Goal: Task Accomplishment & Management: Manage account settings

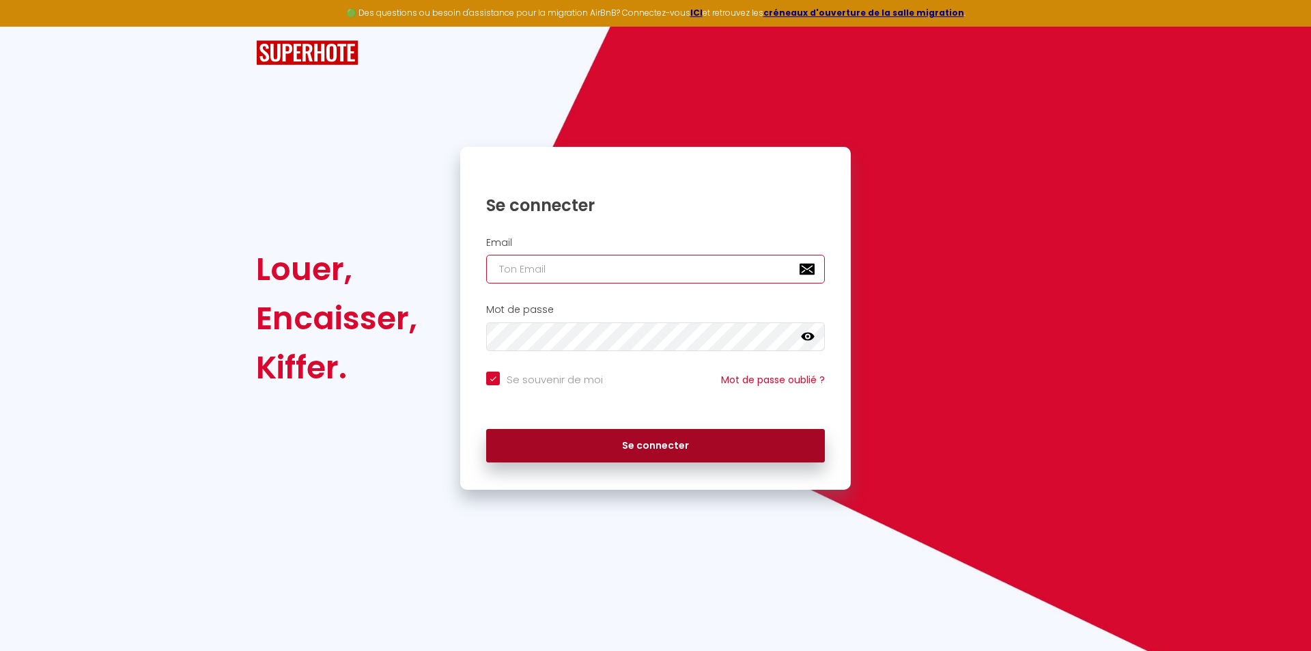
type input "[EMAIL_ADDRESS][DOMAIN_NAME]"
click at [602, 449] on button "Se connecter" at bounding box center [655, 446] width 339 height 34
checkbox input "true"
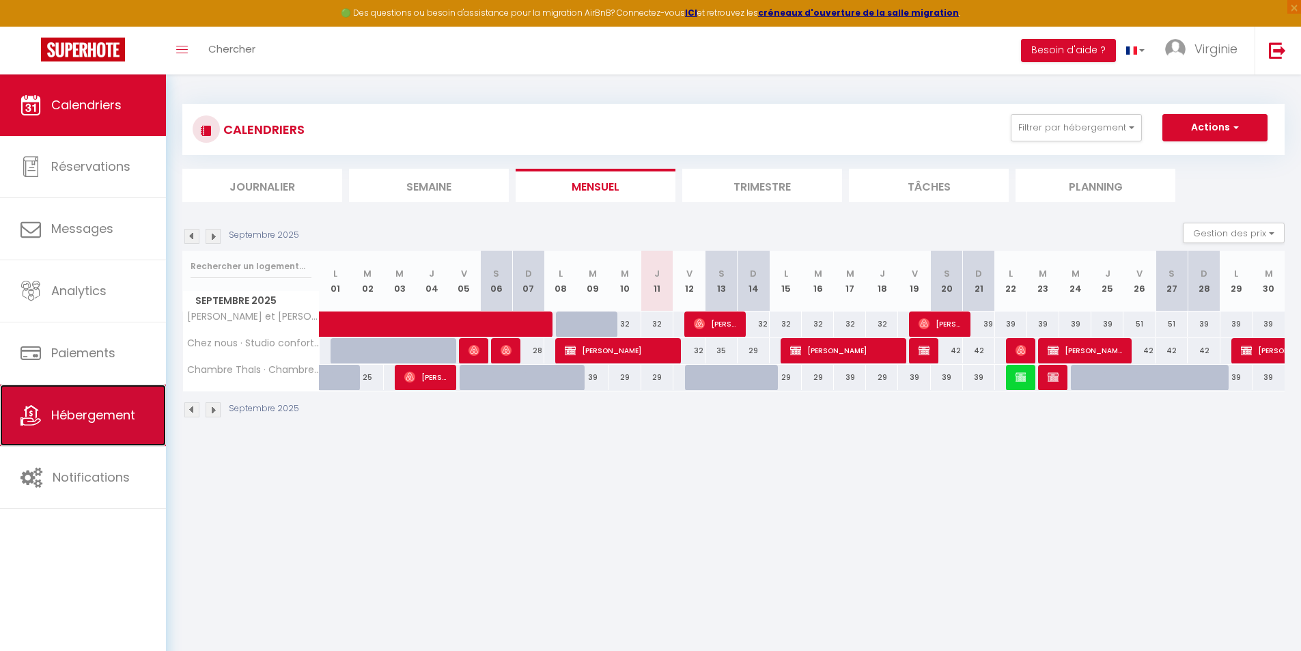
click at [52, 406] on link "Hébergement" at bounding box center [83, 414] width 166 height 61
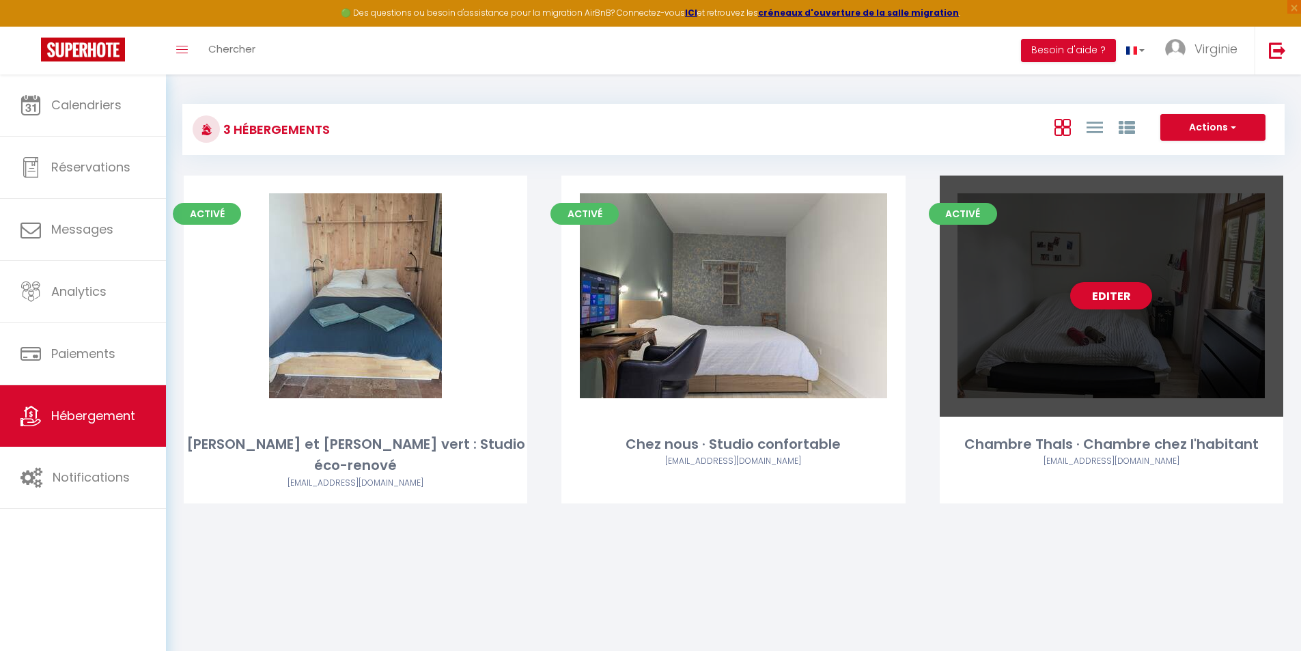
click at [1062, 330] on div "Editer" at bounding box center [1110, 295] width 343 height 241
select select "3"
select select "2"
select select "1"
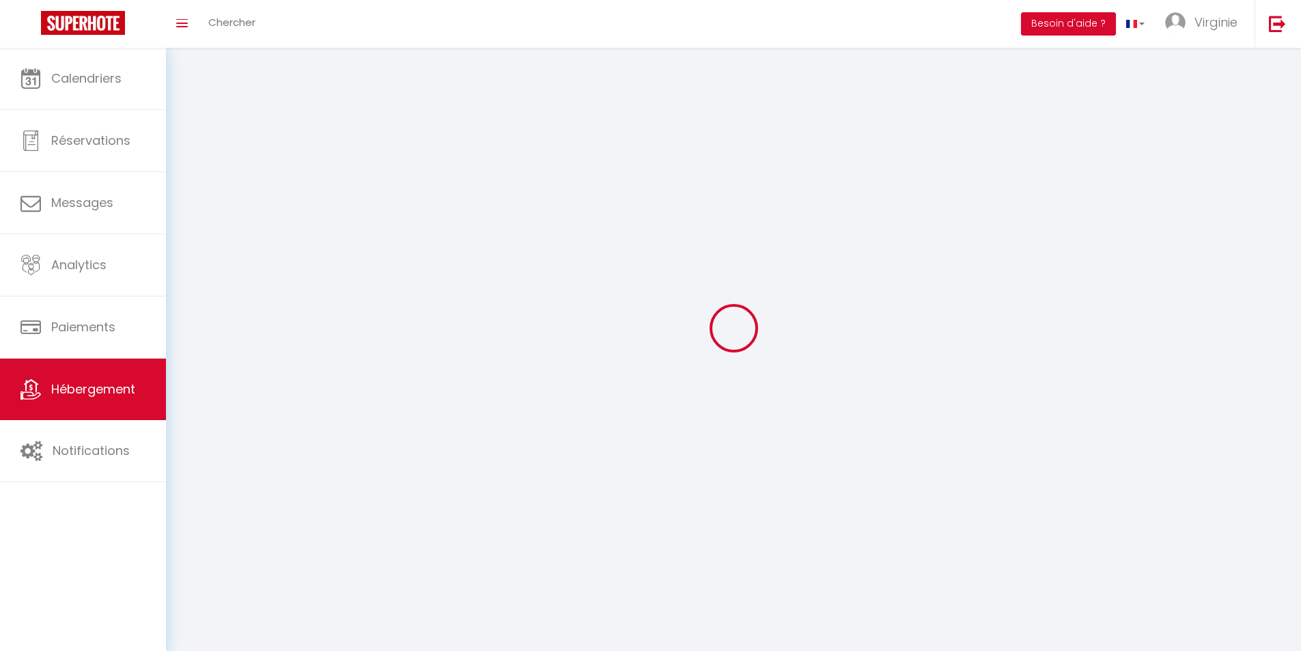
select select
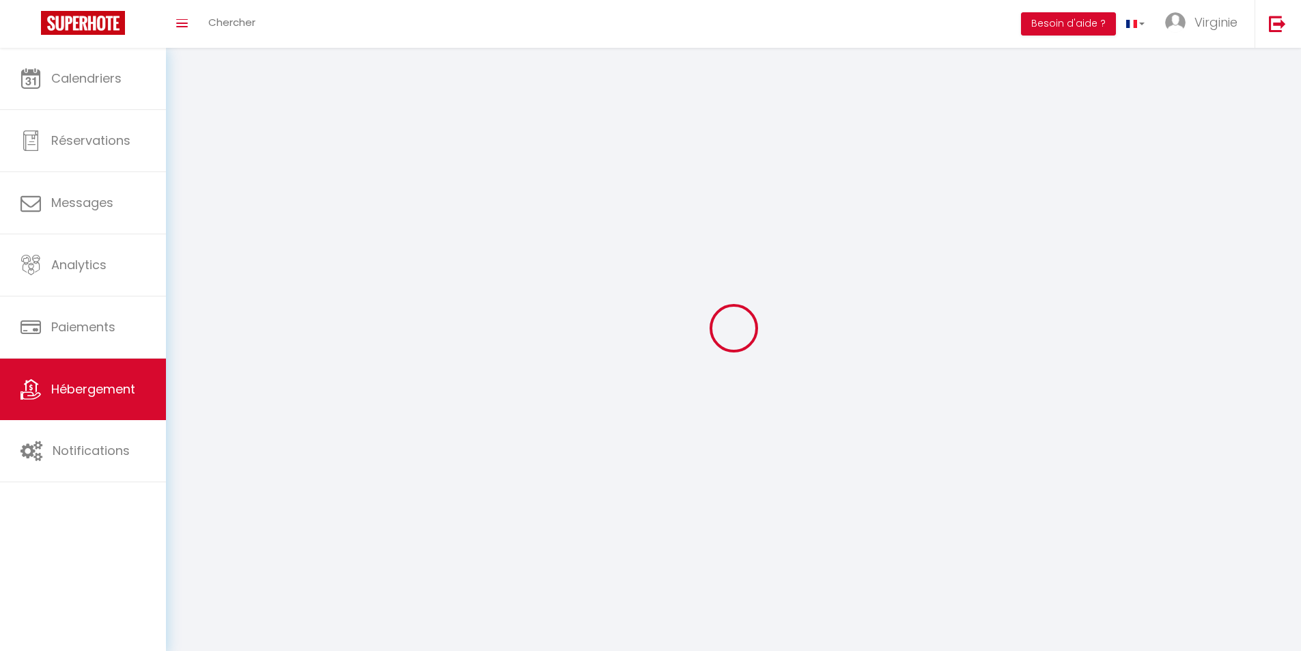
select select
checkbox input "false"
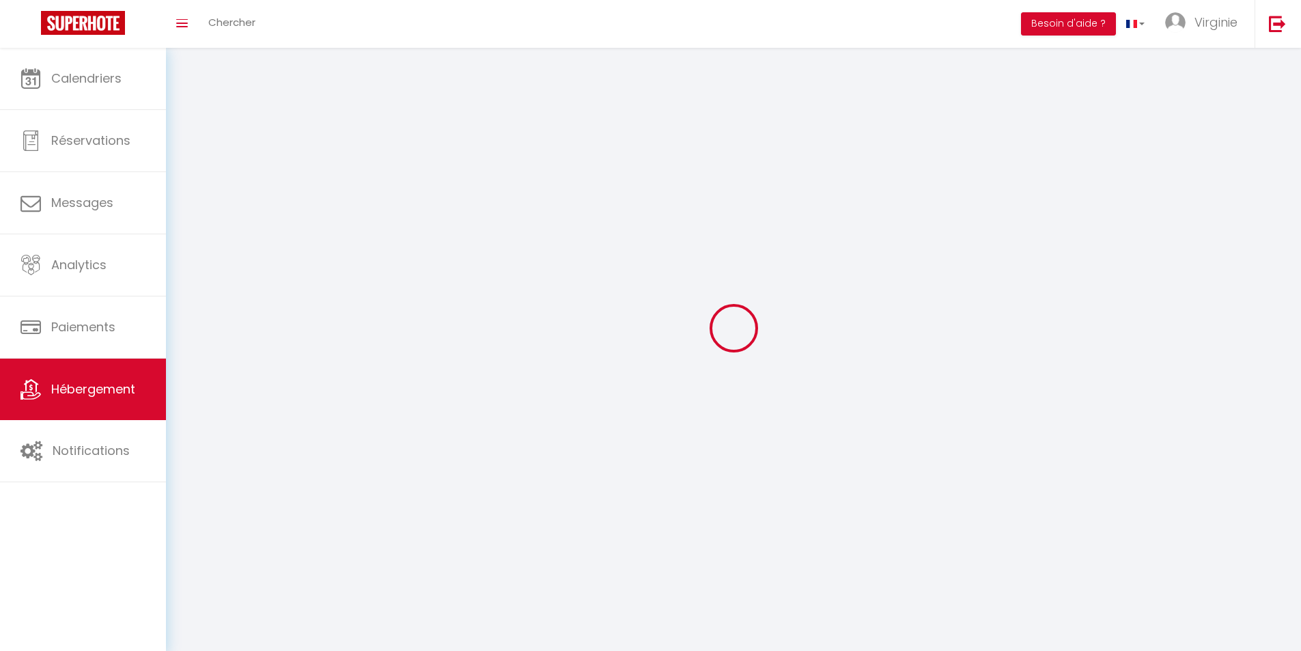
select select
select select "1"
select select "28"
select select
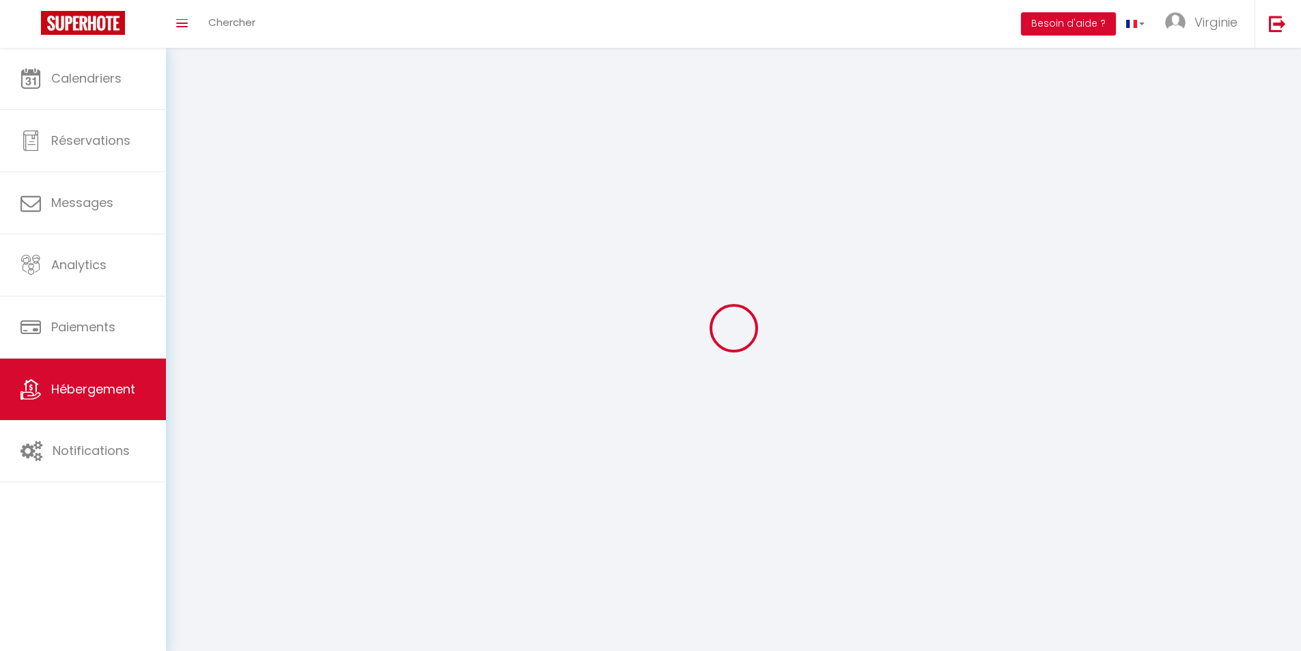
select select
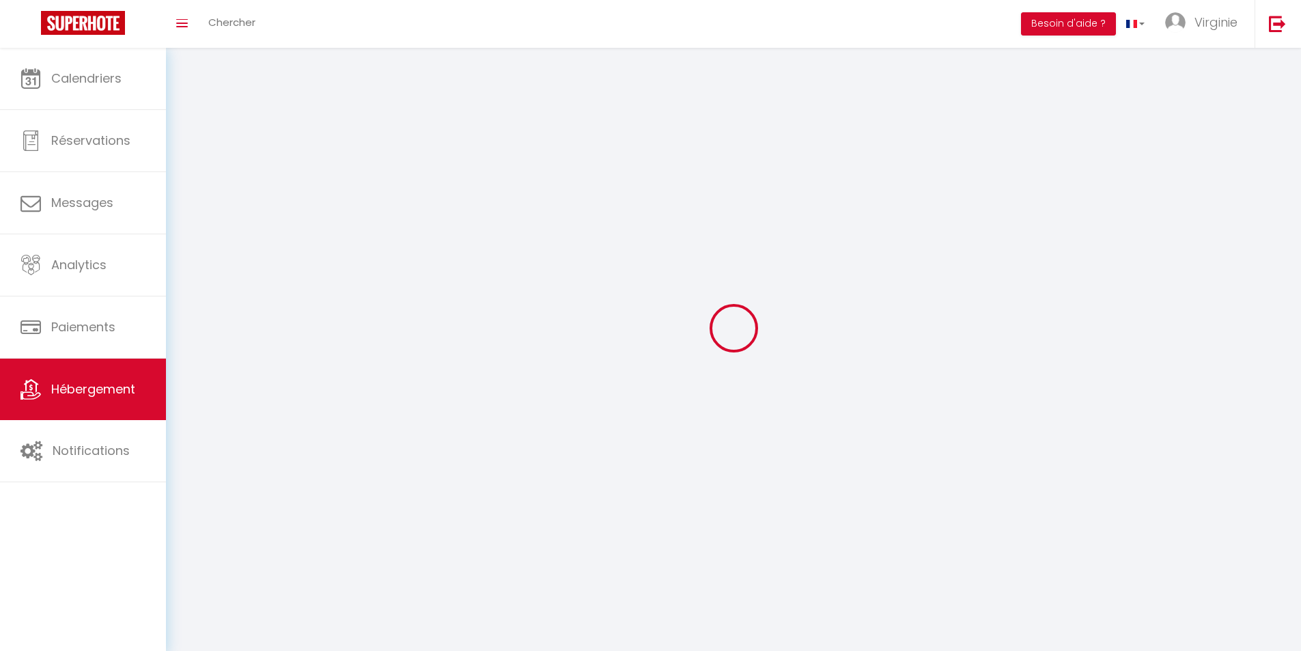
checkbox input "false"
select select
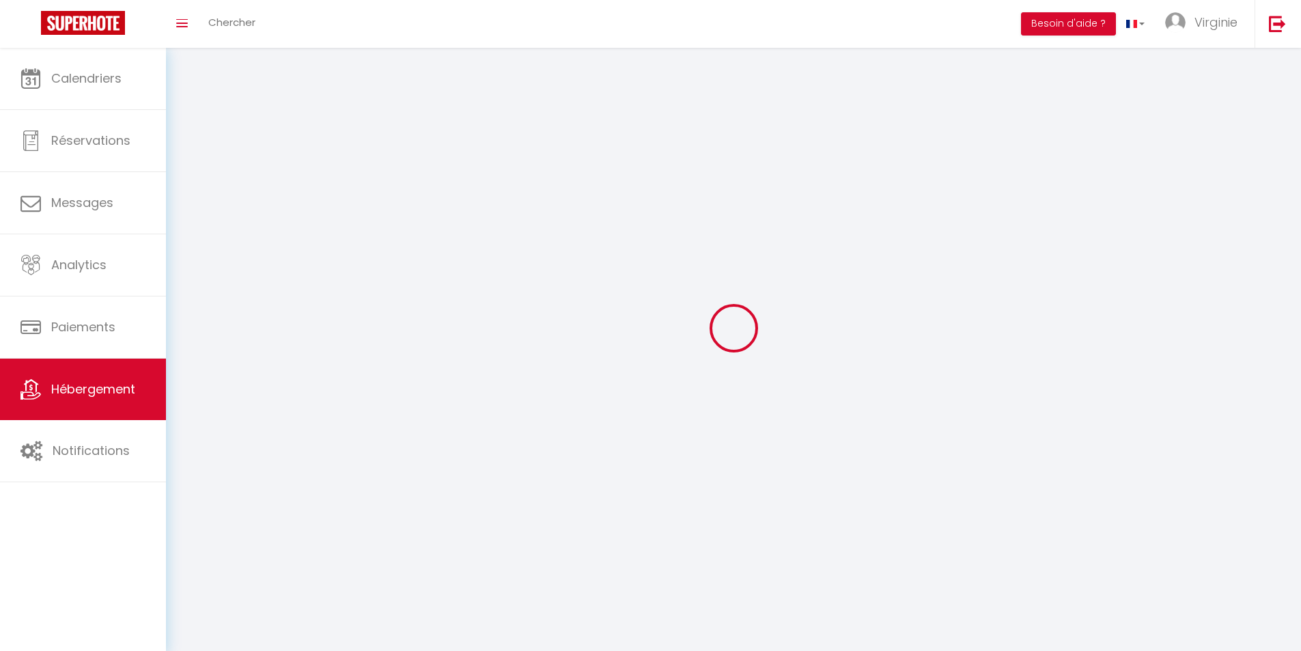
select select
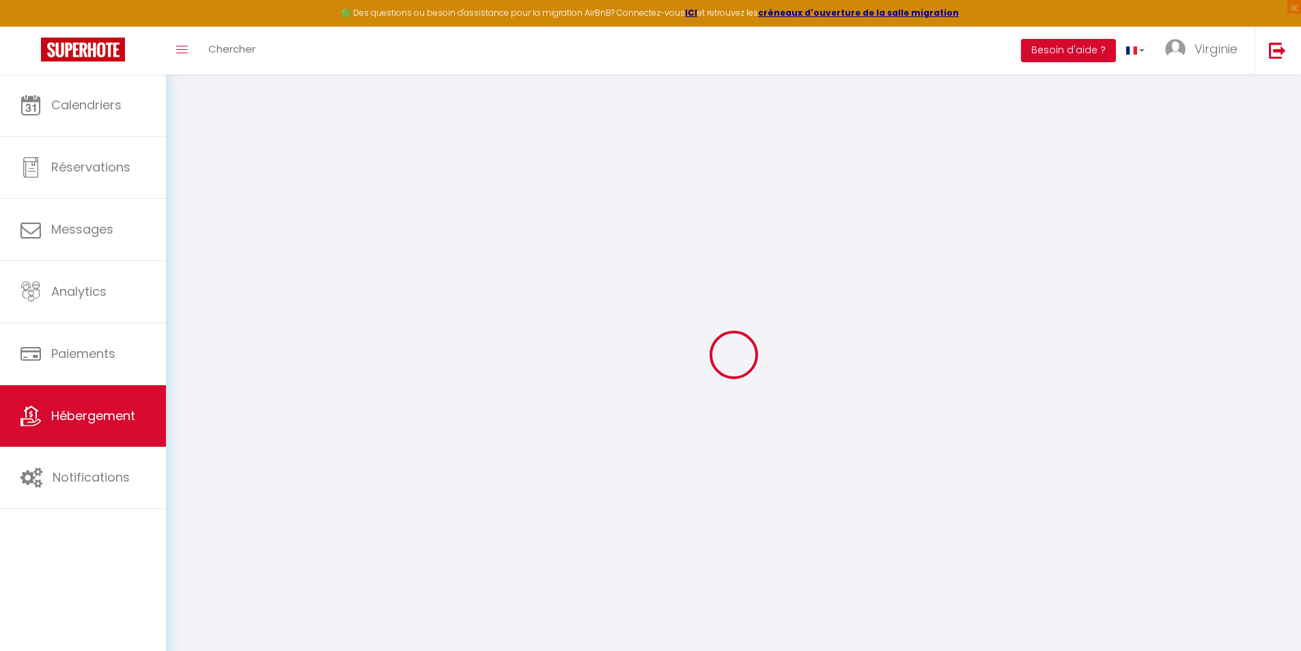
select select
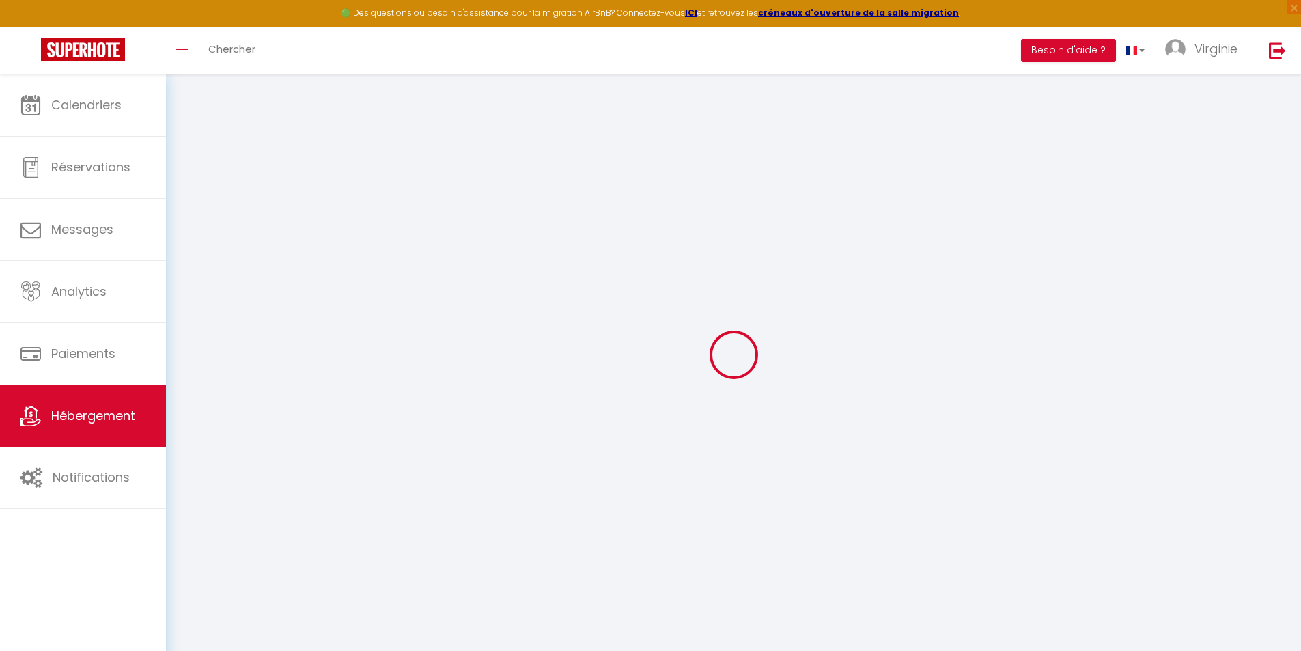
select select
checkbox input "false"
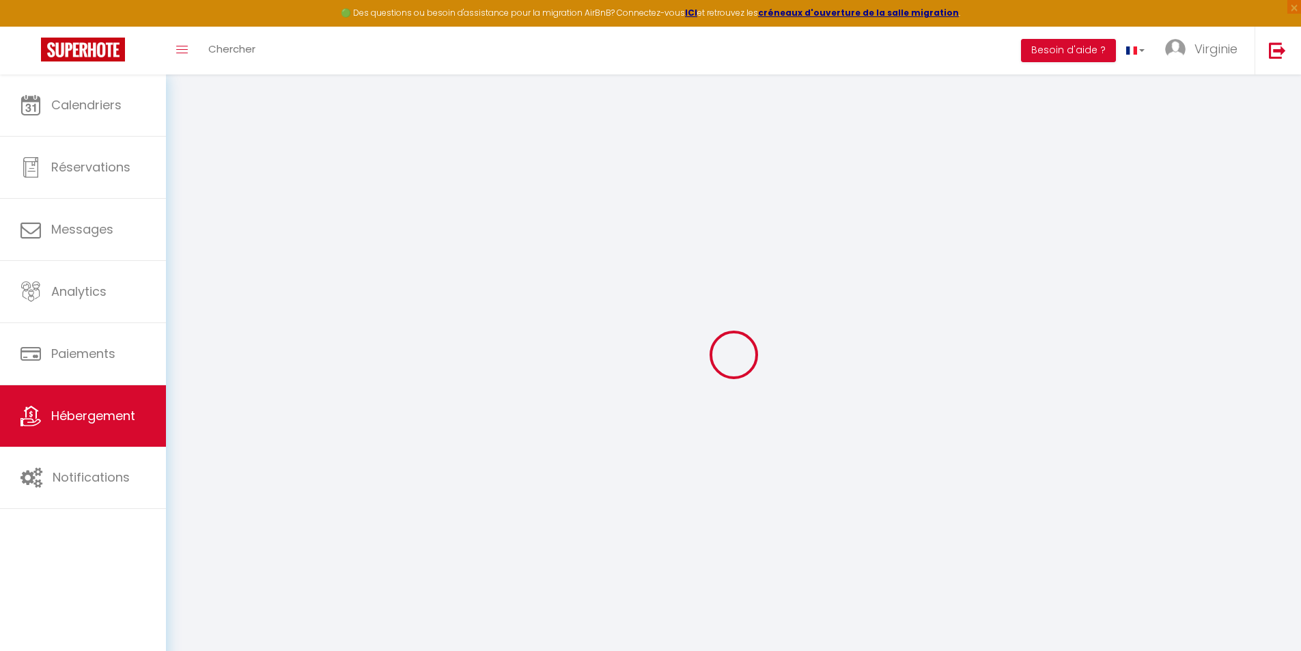
select select
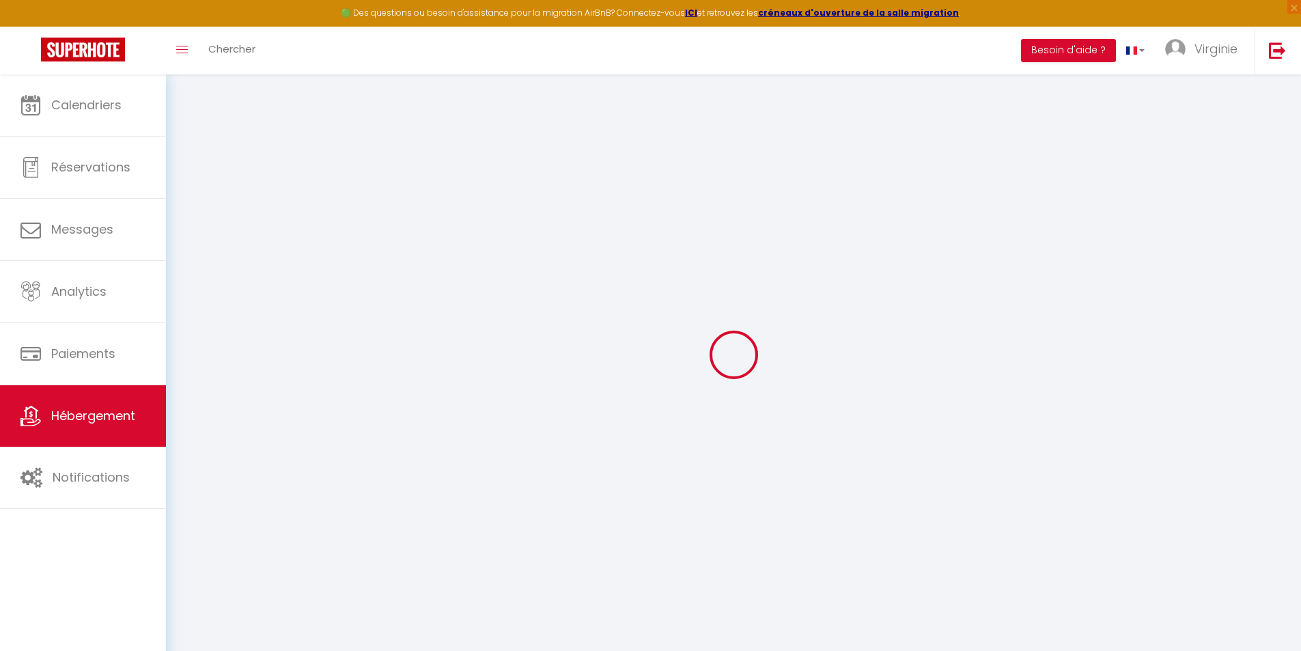
select select
checkbox input "false"
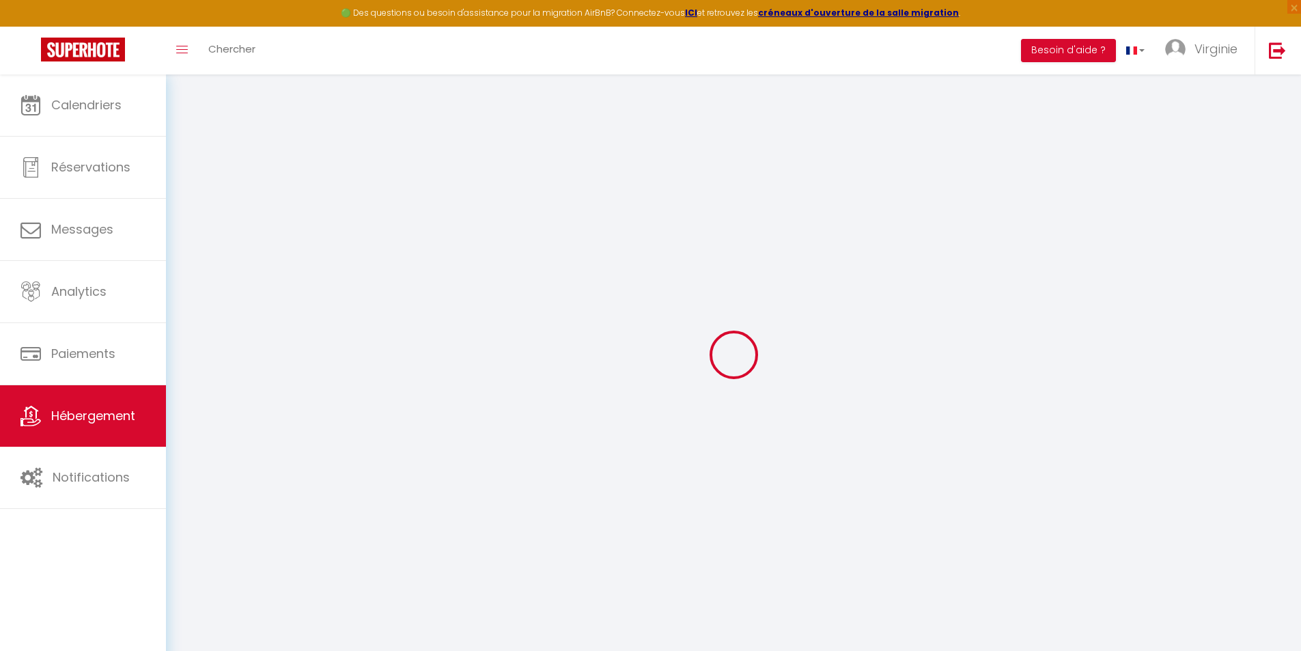
checkbox input "false"
select select
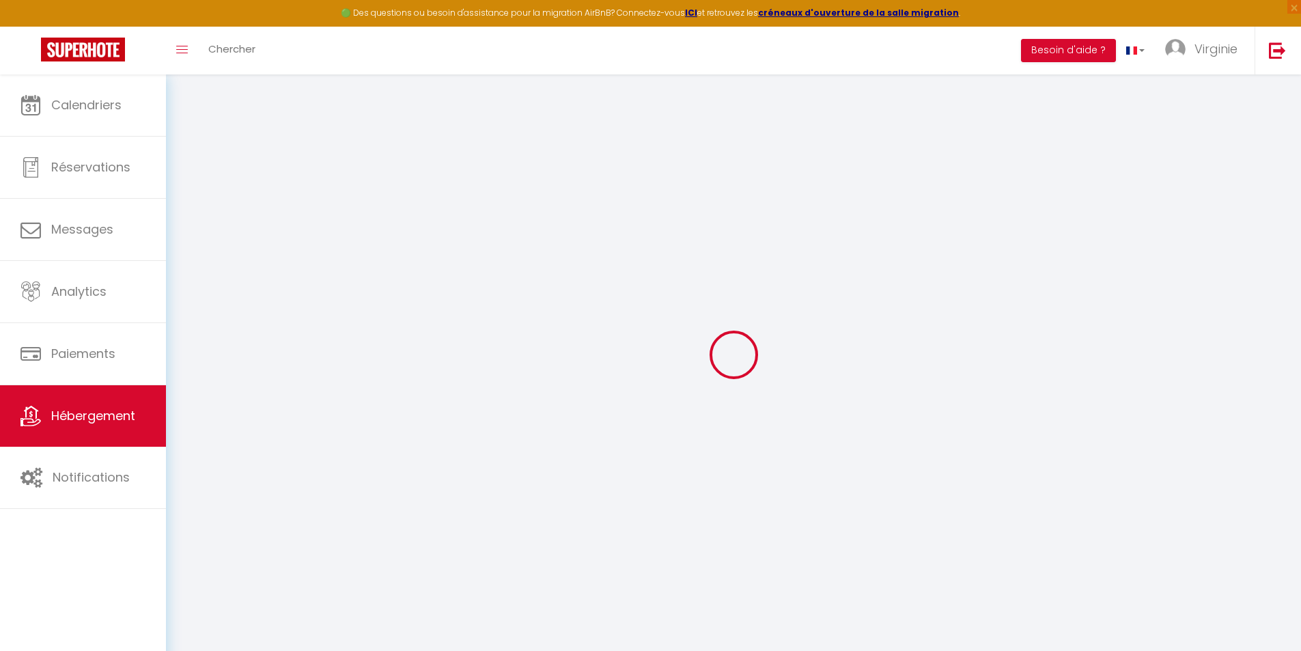
select select
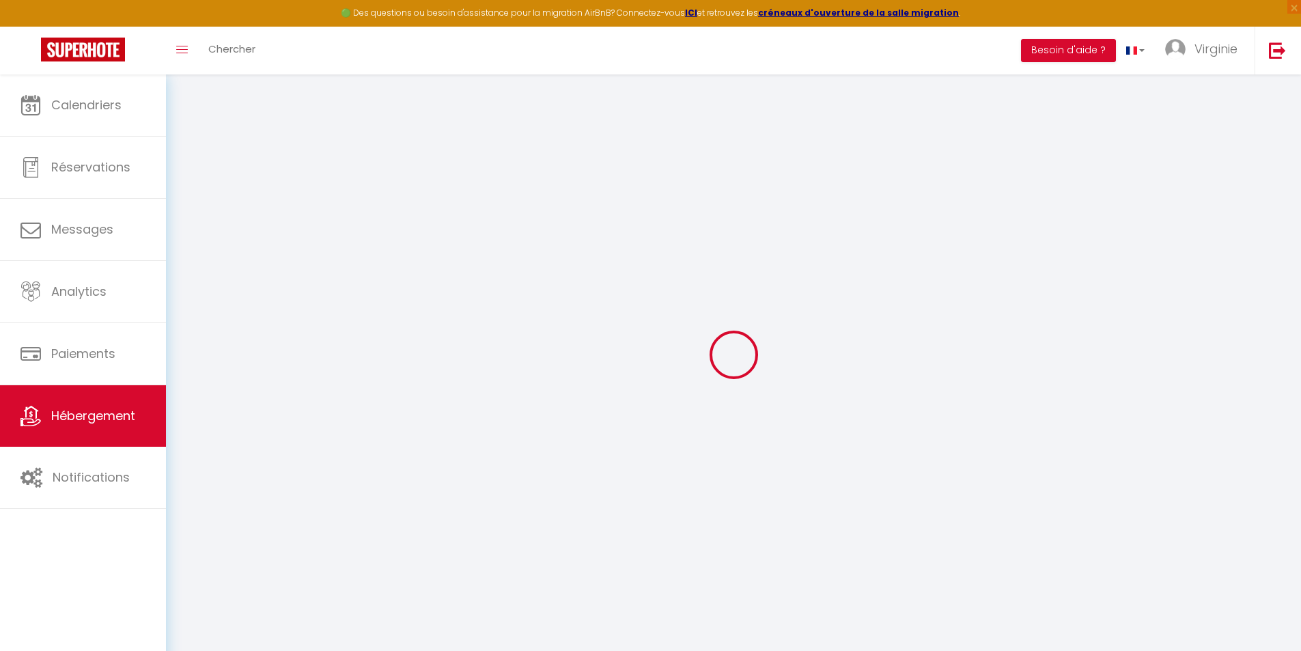
checkbox input "false"
select select
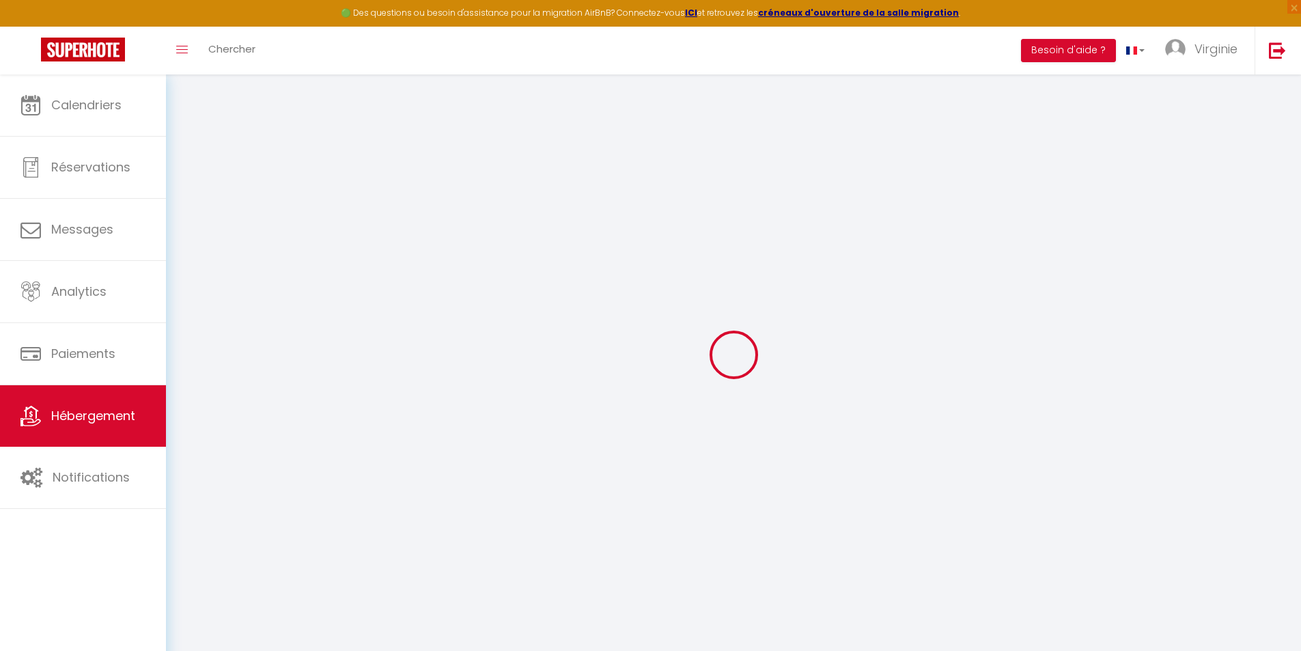
select select
type input "Chambre ThaIs · Chambre chez l'habitant"
select select "bnb"
select select "2"
type input "39"
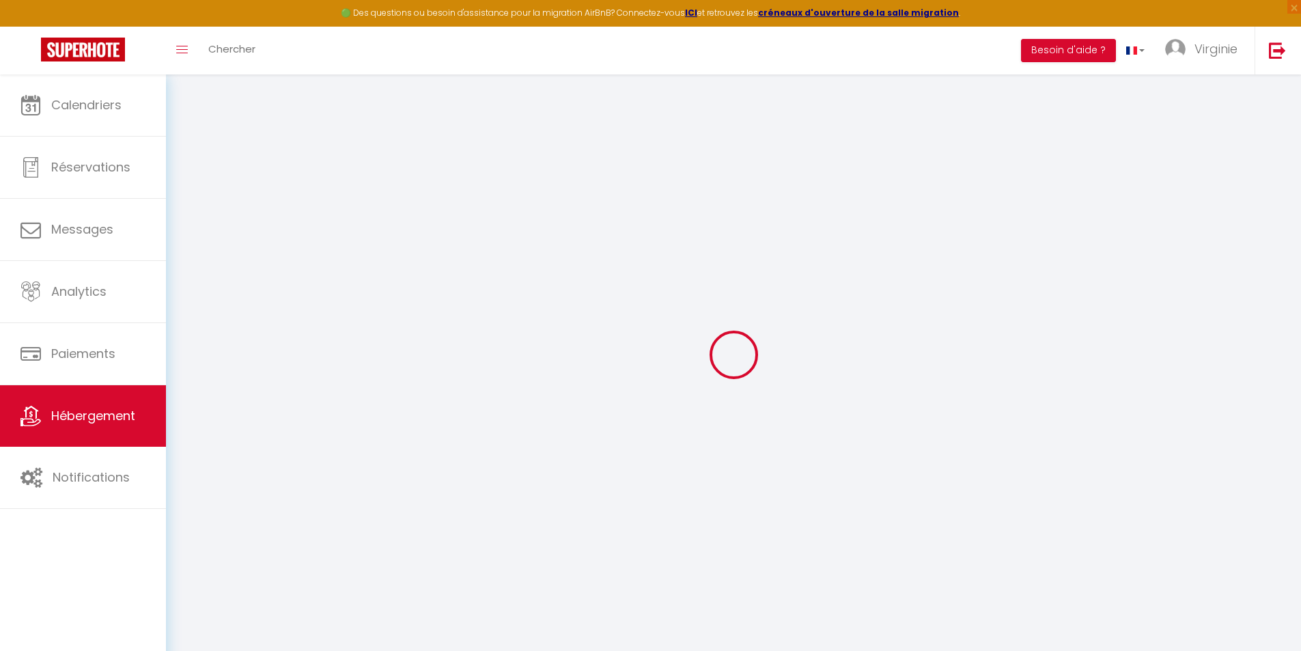
type input "10"
select select
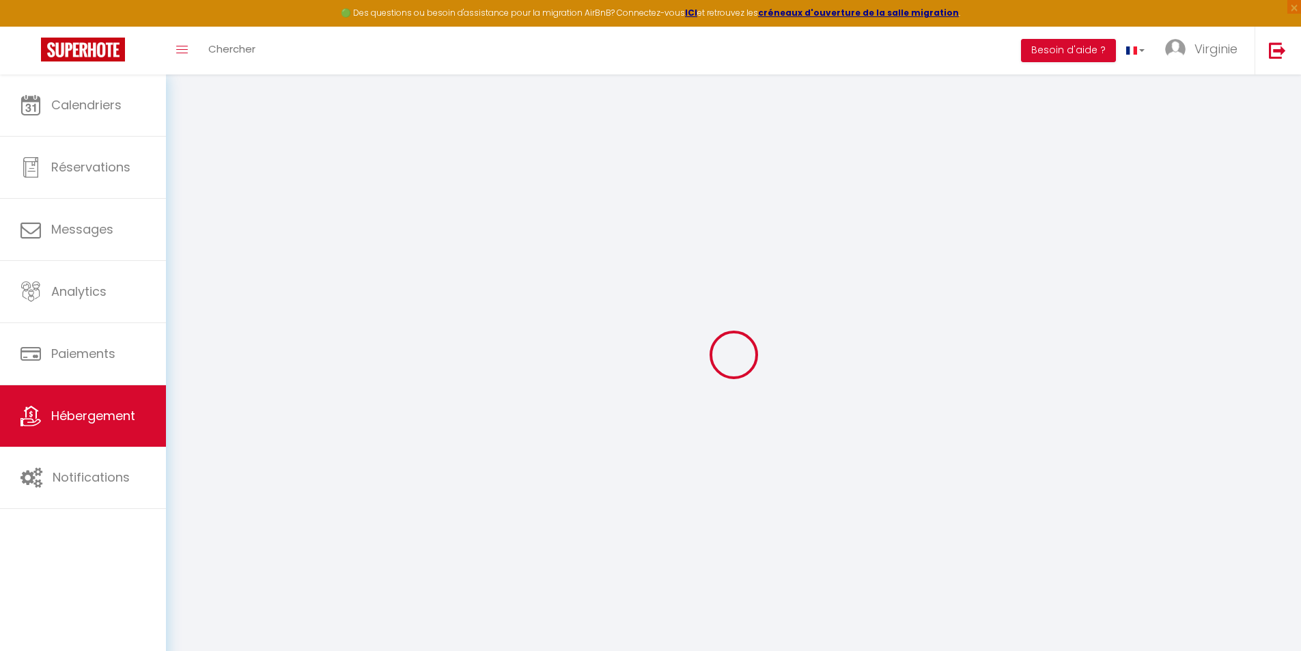
select select
type input "[STREET_ADDRESS]"
type input "37380"
type input "Reugny"
type input "[EMAIL_ADDRESS][DOMAIN_NAME]"
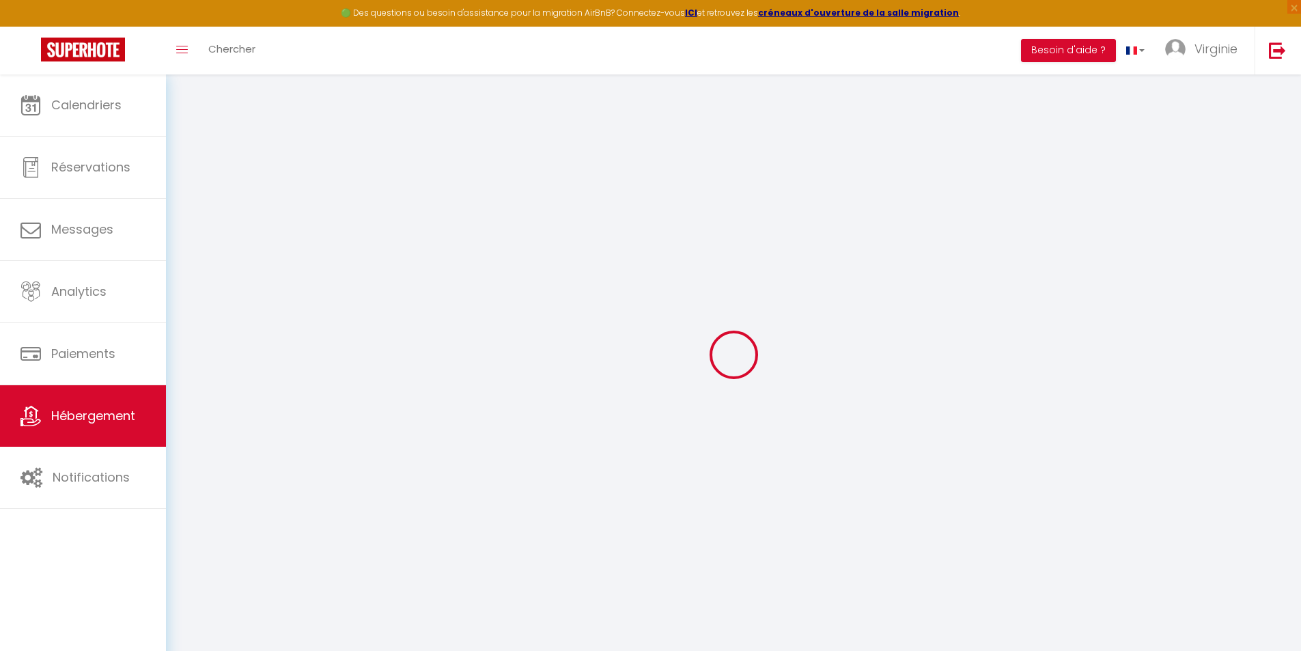
select select
checkbox input "false"
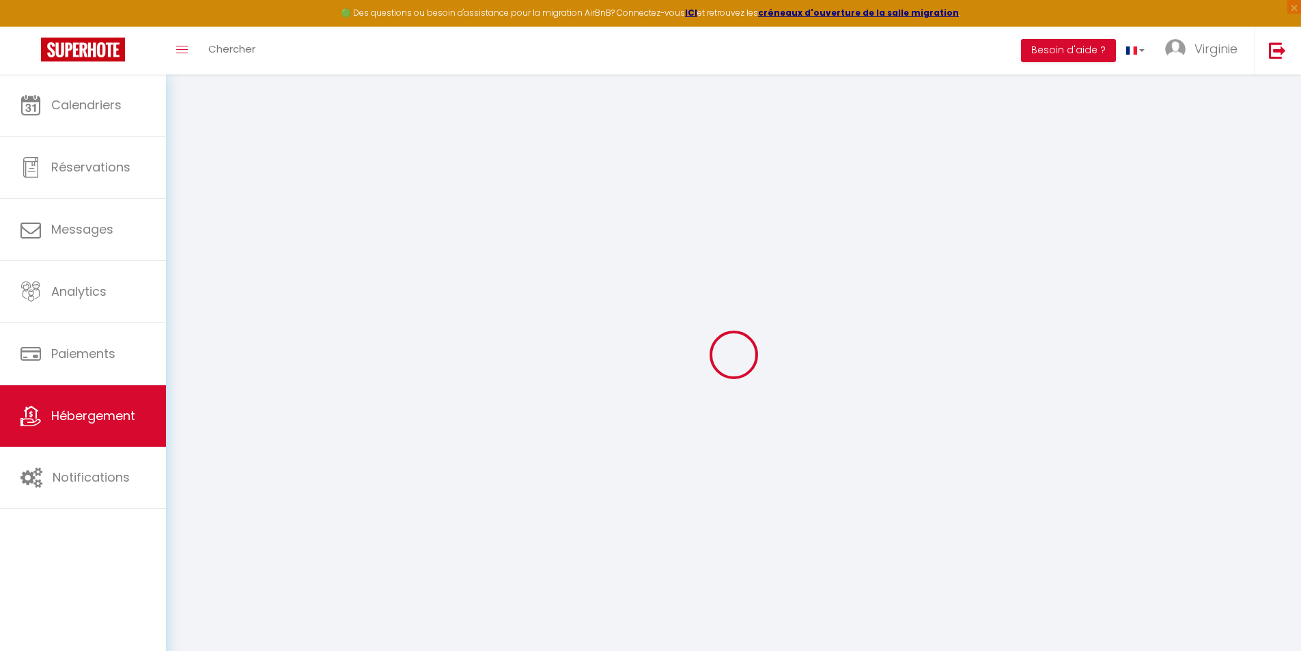
type input "0"
select select
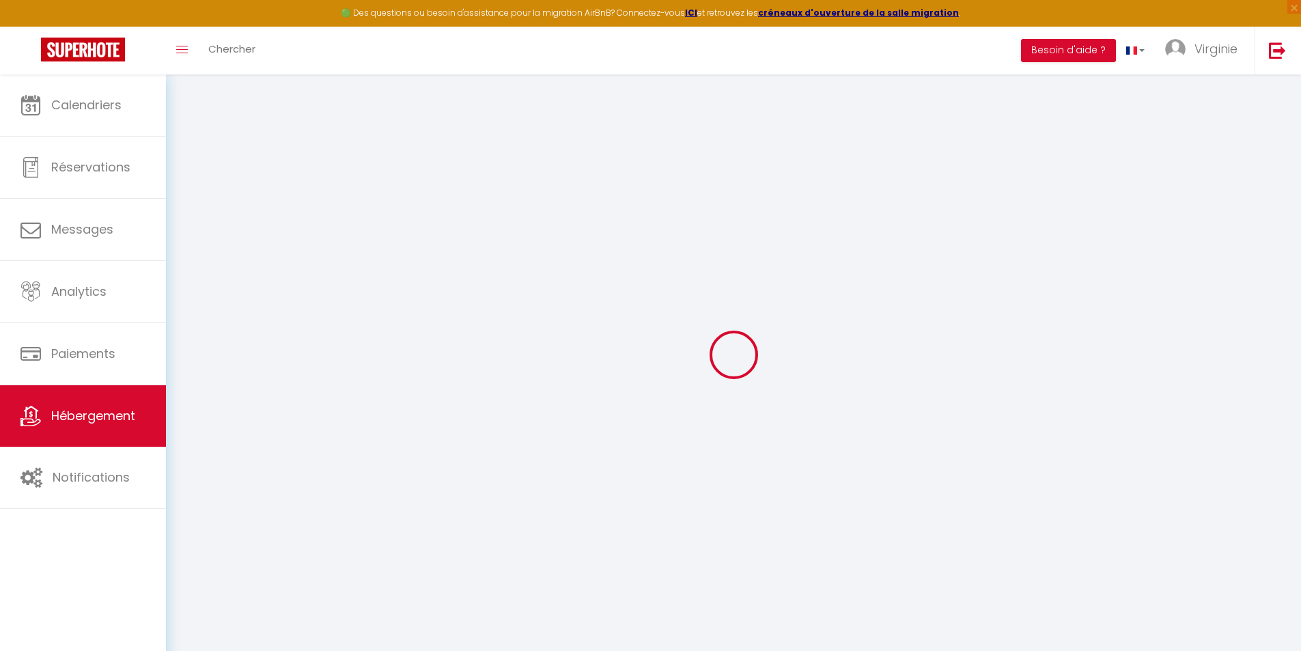
select select
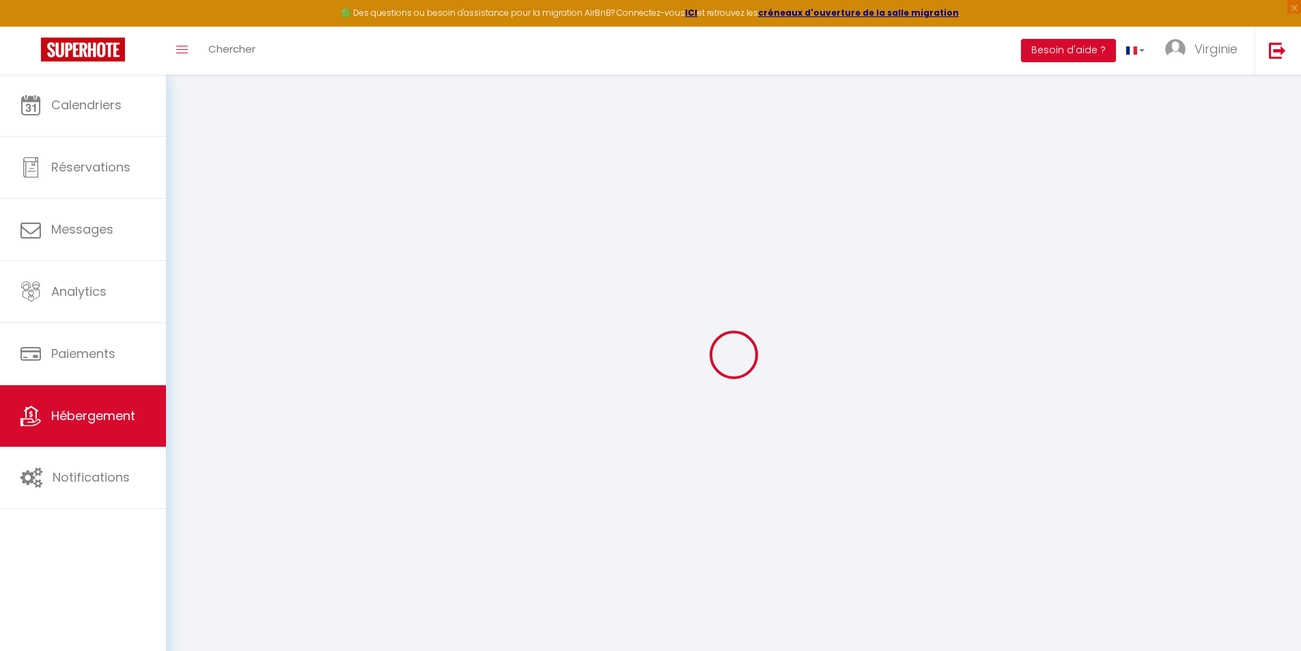
checkbox input "false"
select select
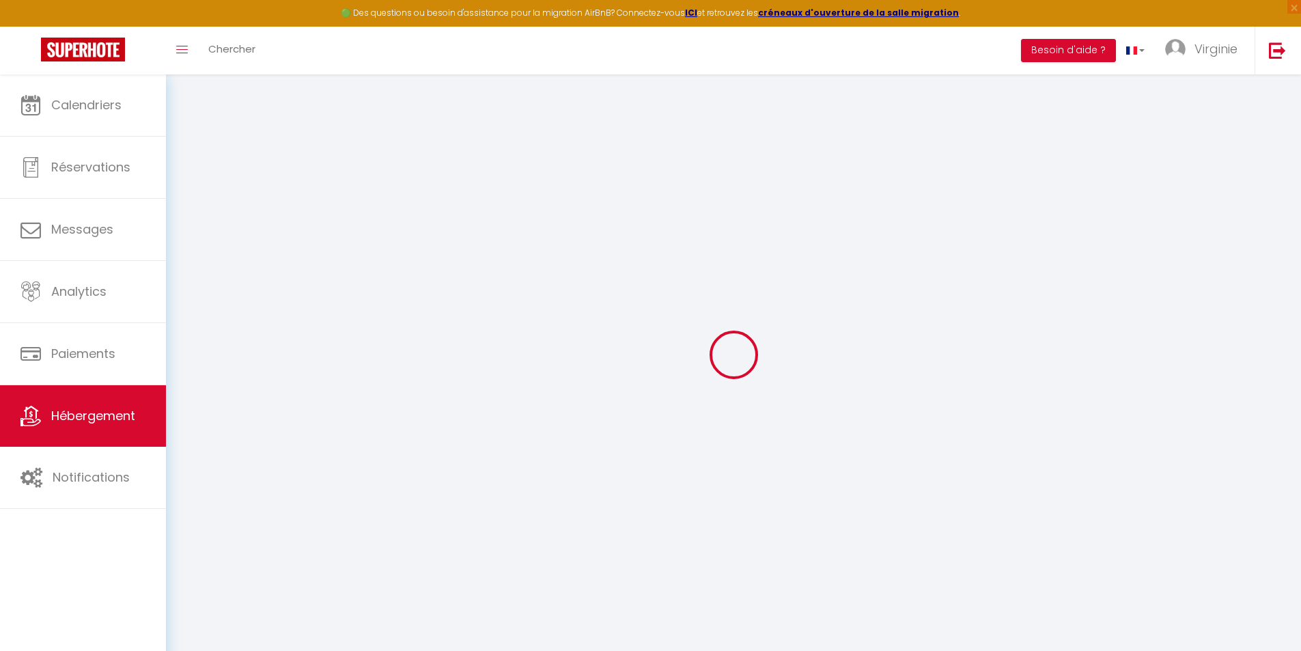
select select
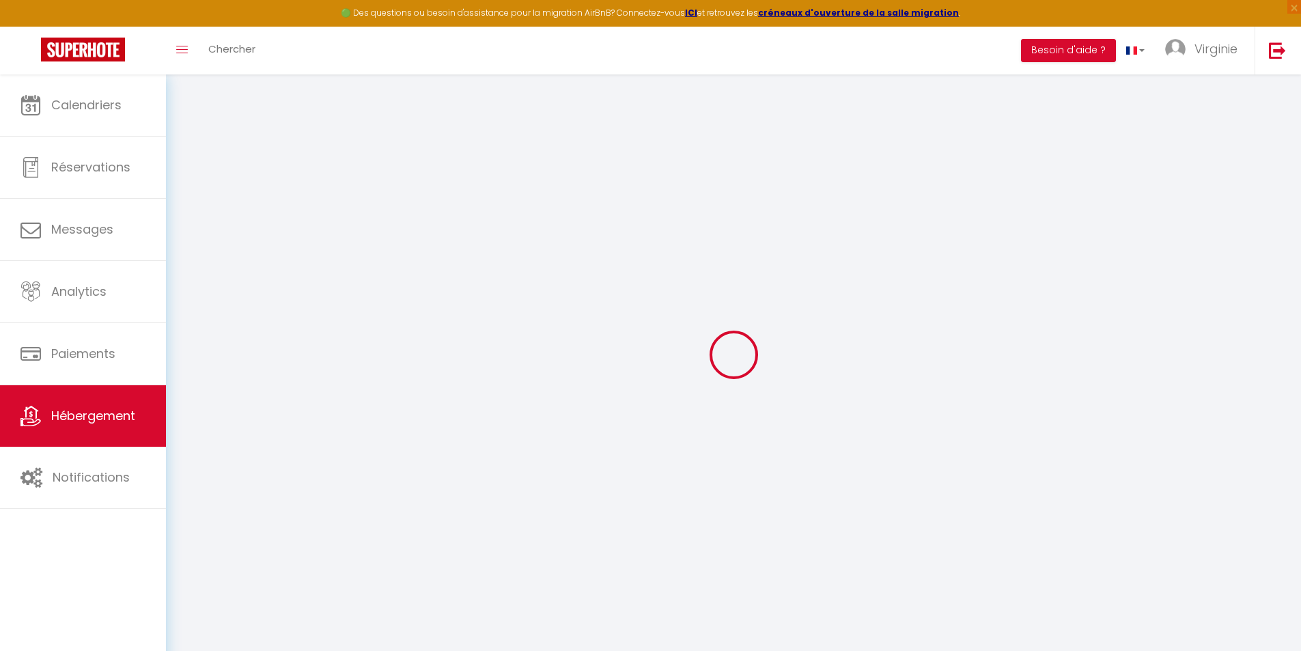
checkbox input "false"
select select
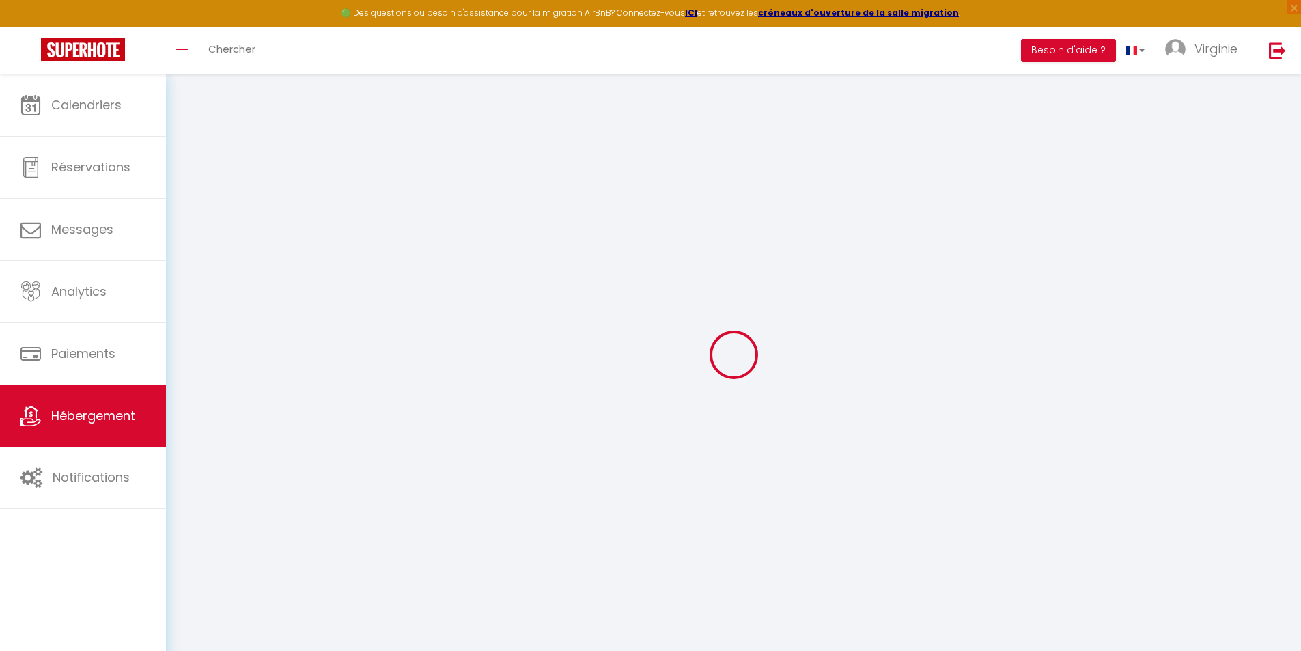
select select
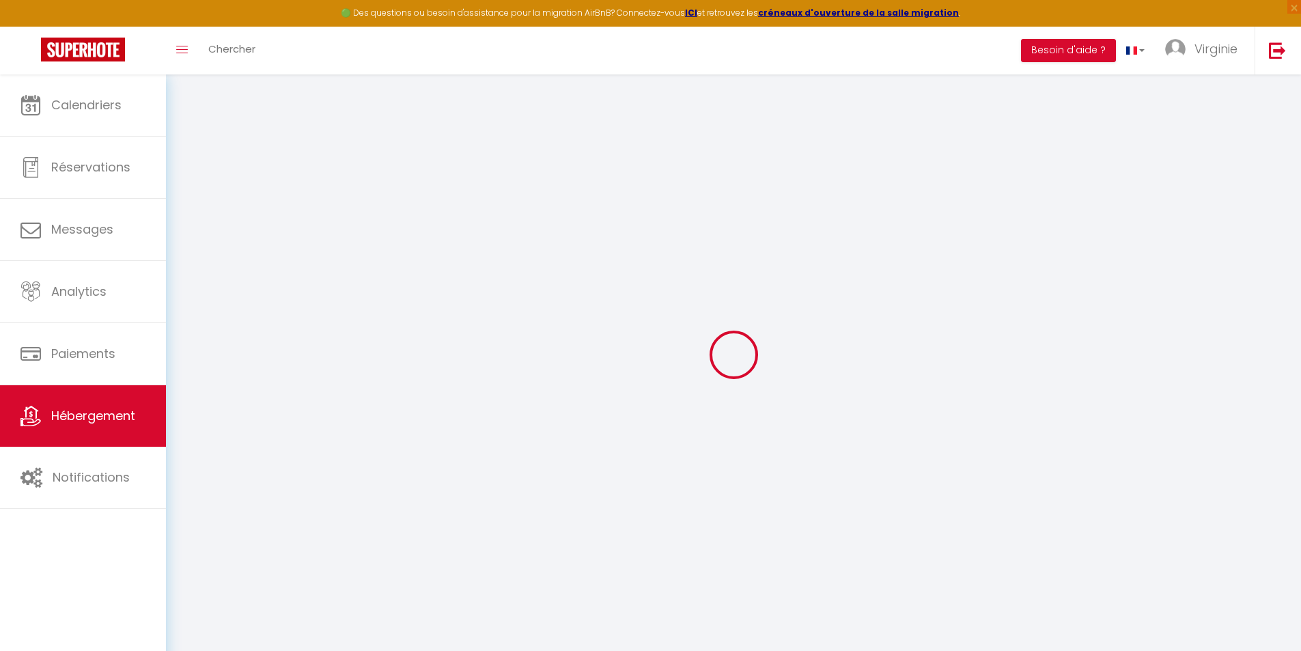
checkbox input "false"
select select
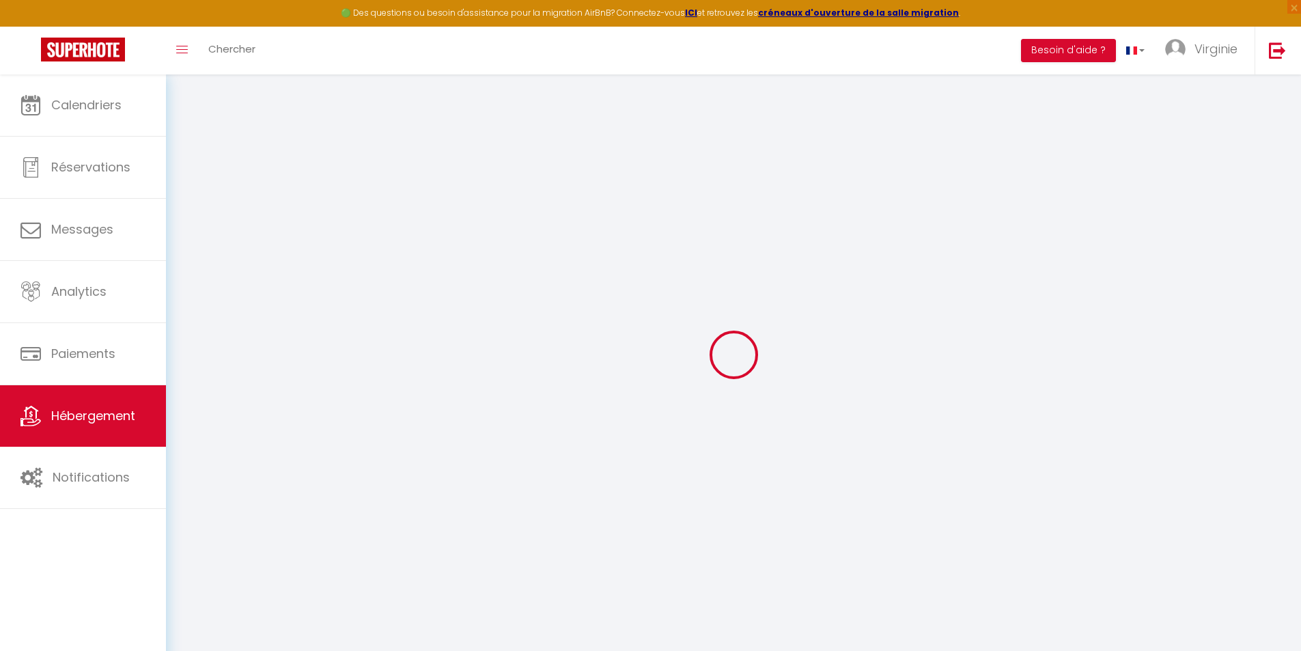
checkbox input "false"
select select "17:00"
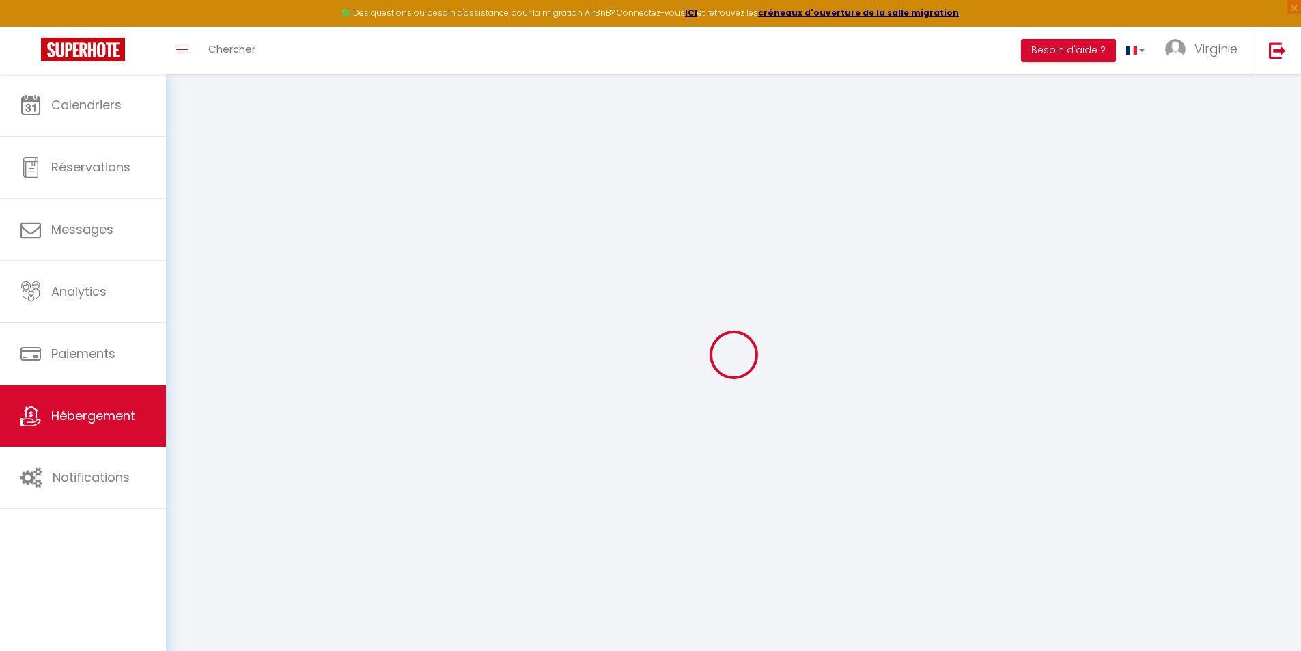
select select "23:45"
select select "12:00"
select select "30"
select select "120"
select select
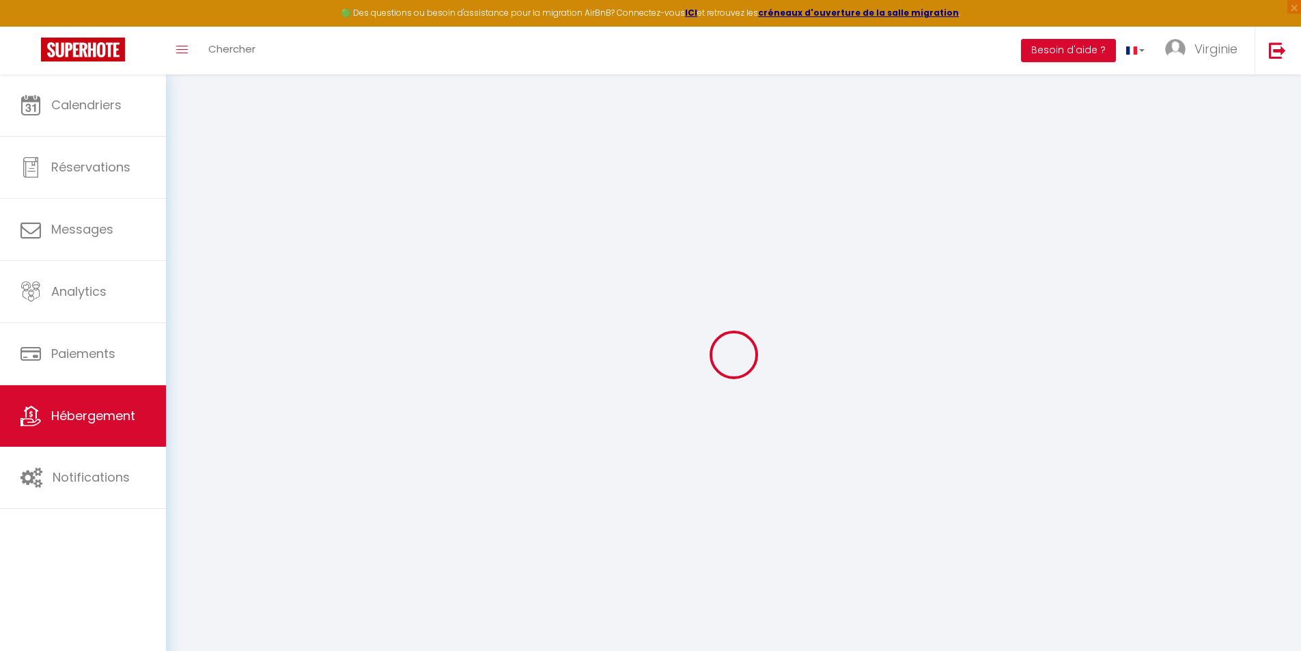
checkbox input "false"
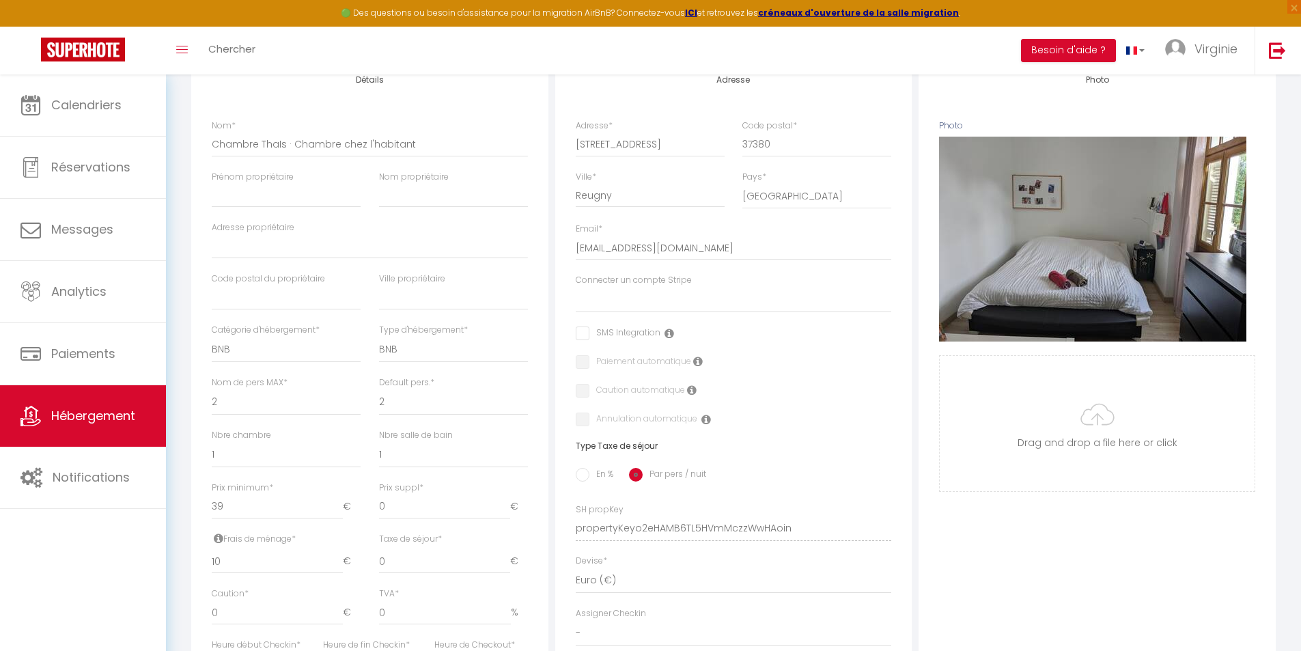
select select
checkbox input "false"
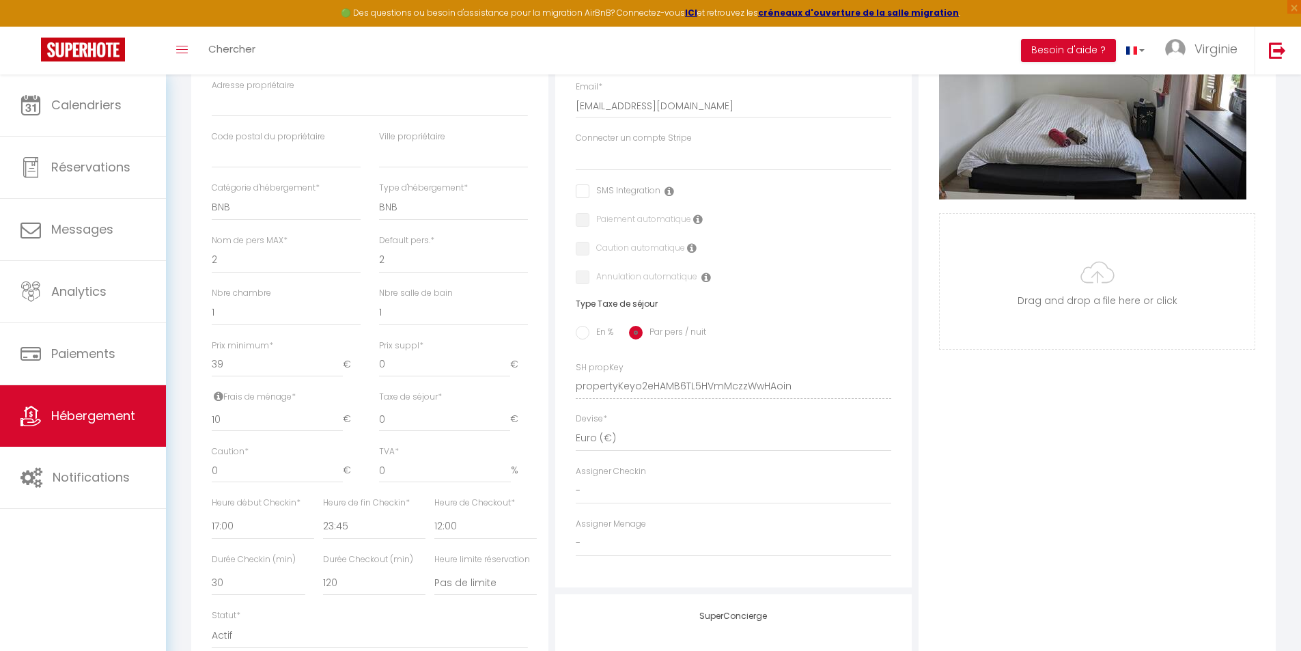
scroll to position [341, 0]
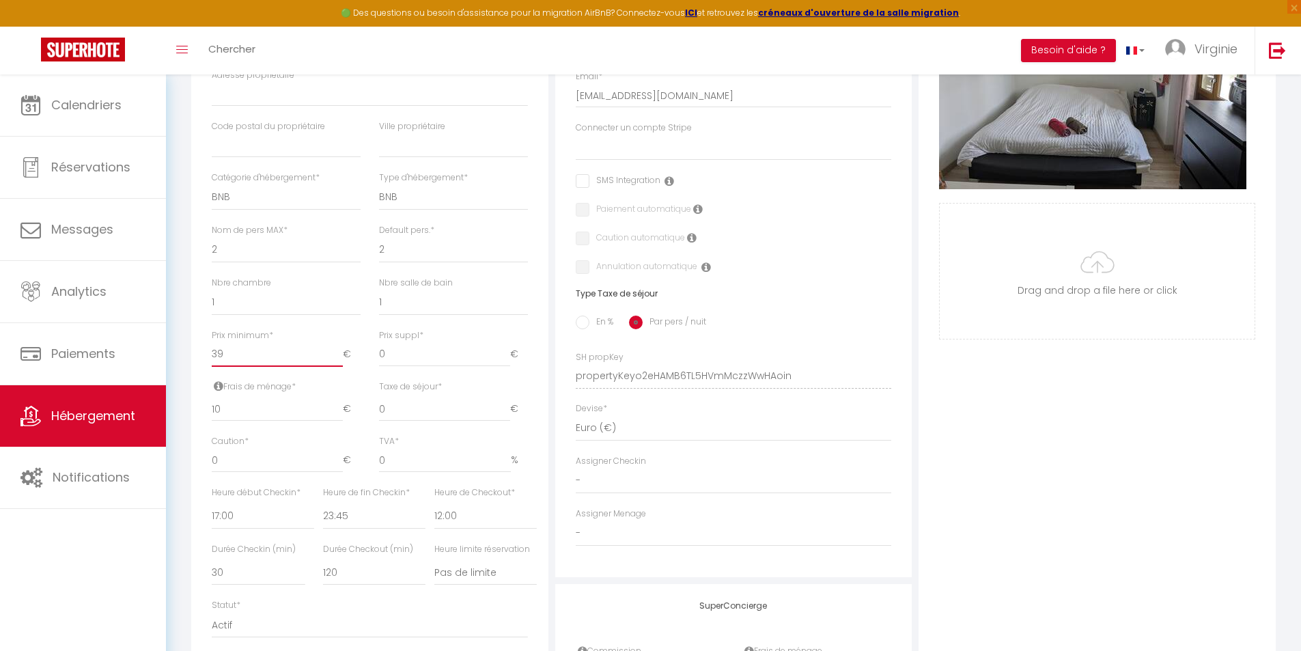
drag, startPoint x: 230, startPoint y: 367, endPoint x: 196, endPoint y: 368, distance: 34.2
click at [196, 368] on div "Détails Nom * Chambre [PERSON_NAME] chez l'habitant [DEMOGRAPHIC_DATA] propriét…" at bounding box center [369, 313] width 357 height 814
type input "2"
select select
checkbox input "false"
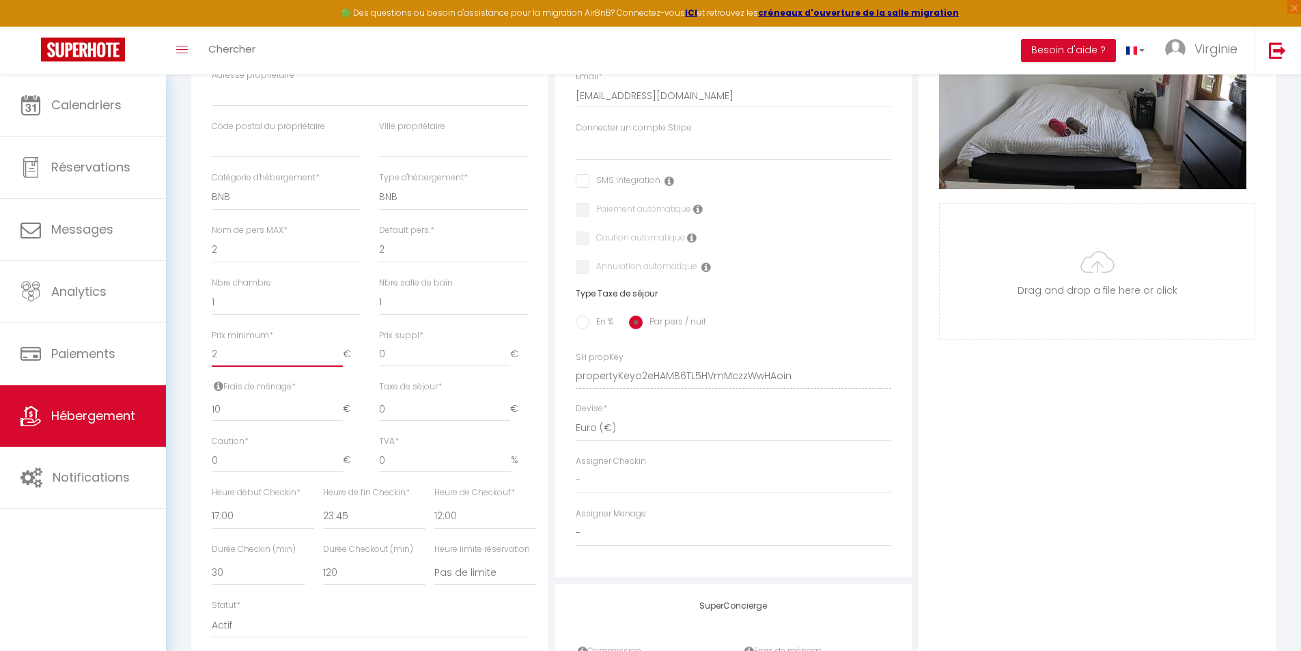
checkbox input "false"
type input "22"
select select
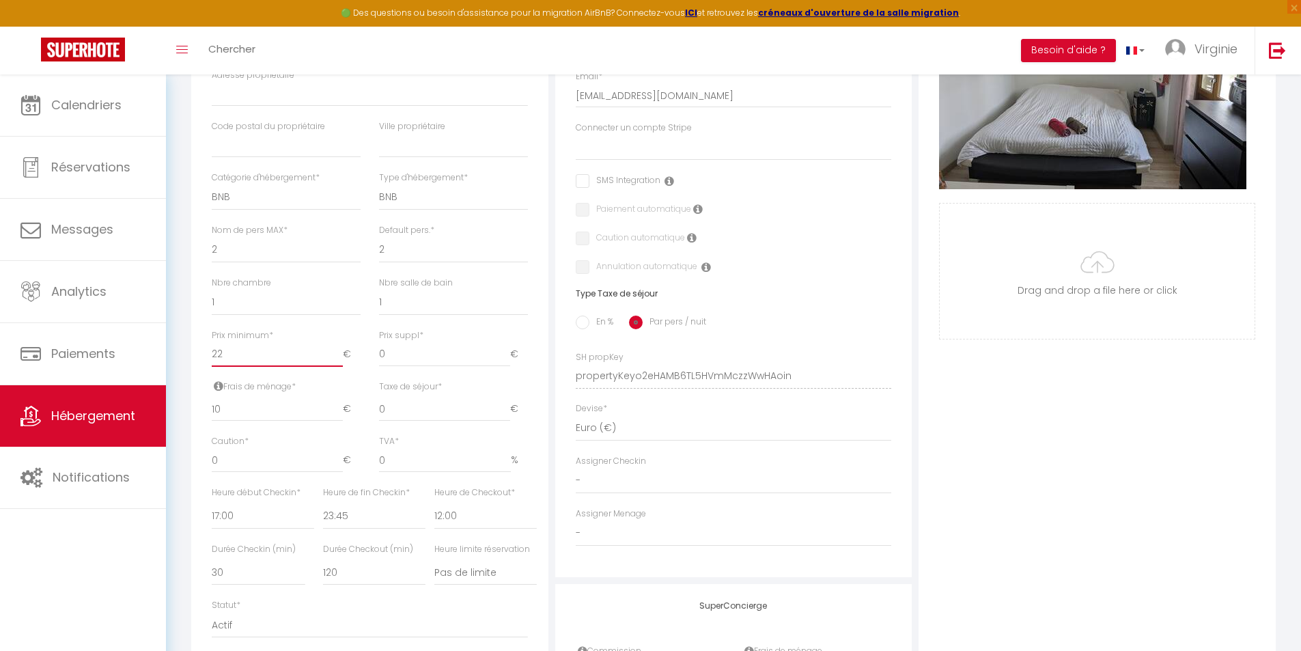
checkbox input "false"
type input "2"
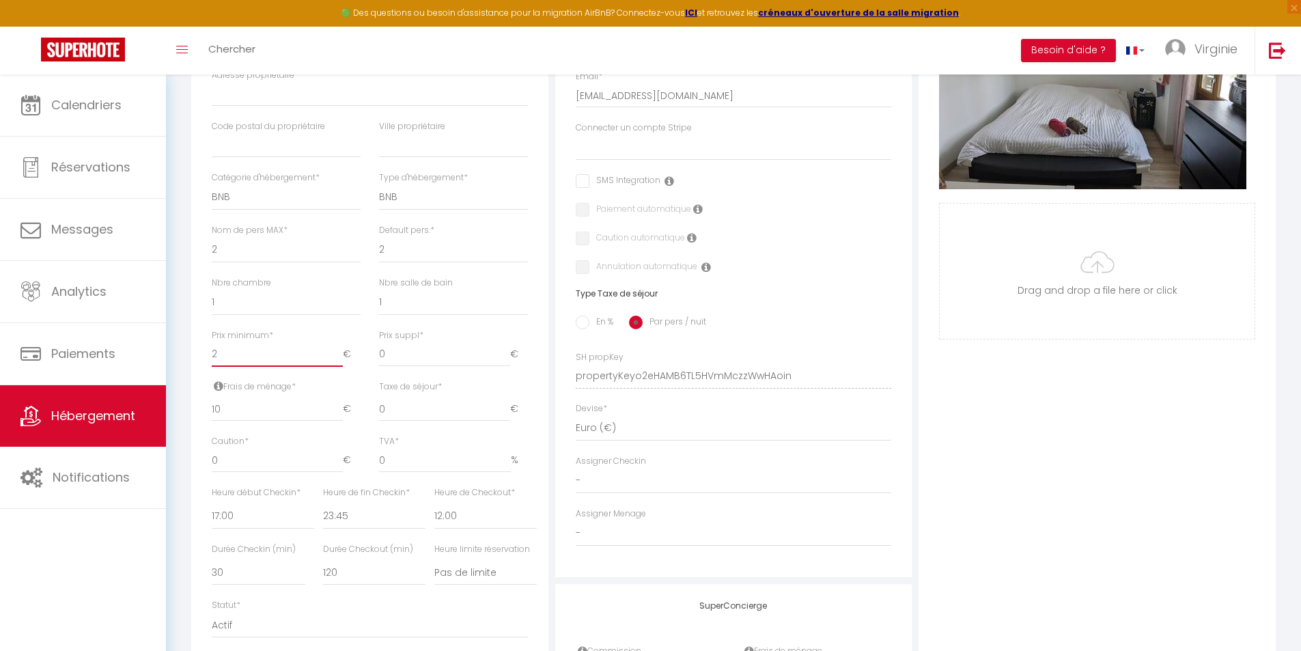
select select
checkbox input "false"
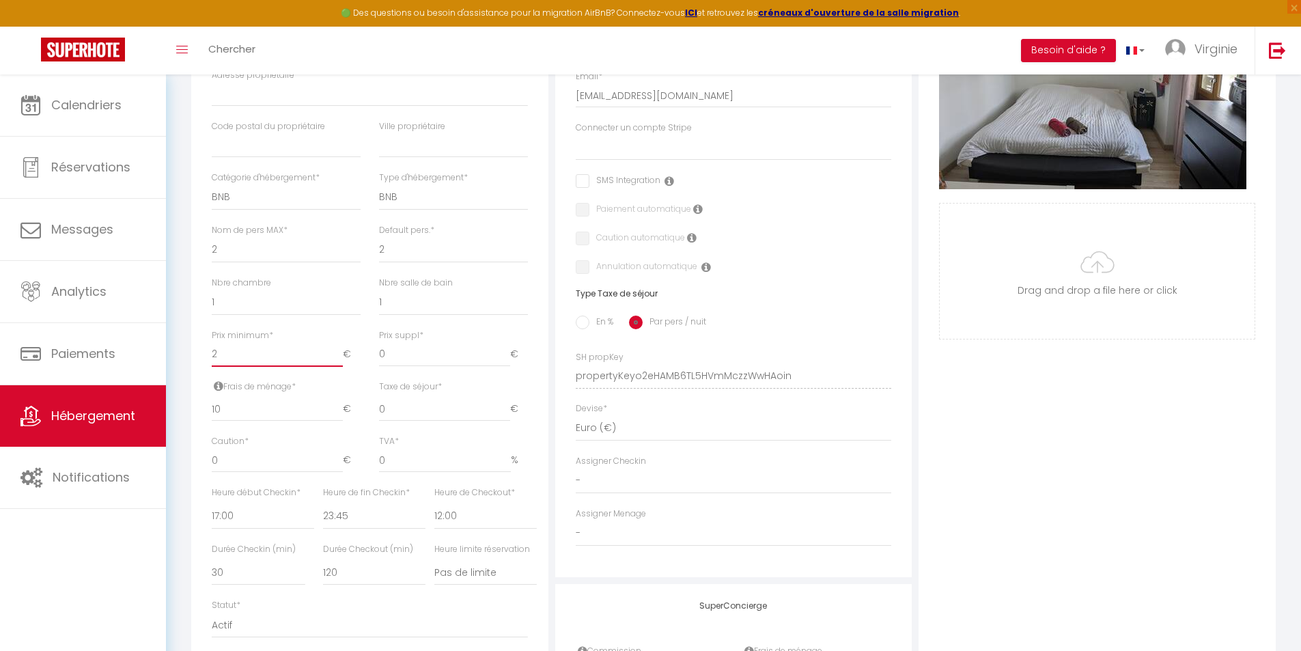
type input "25"
select select
checkbox input "false"
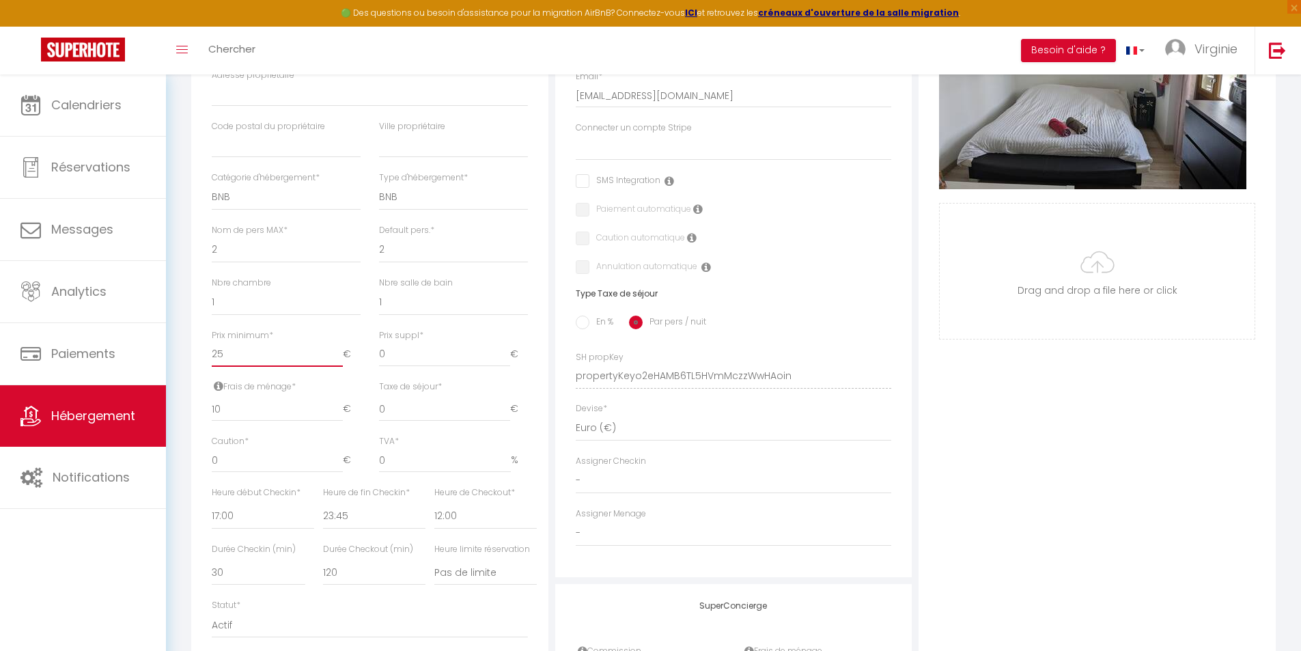
checkbox input "false"
type input "23"
select select
checkbox input "false"
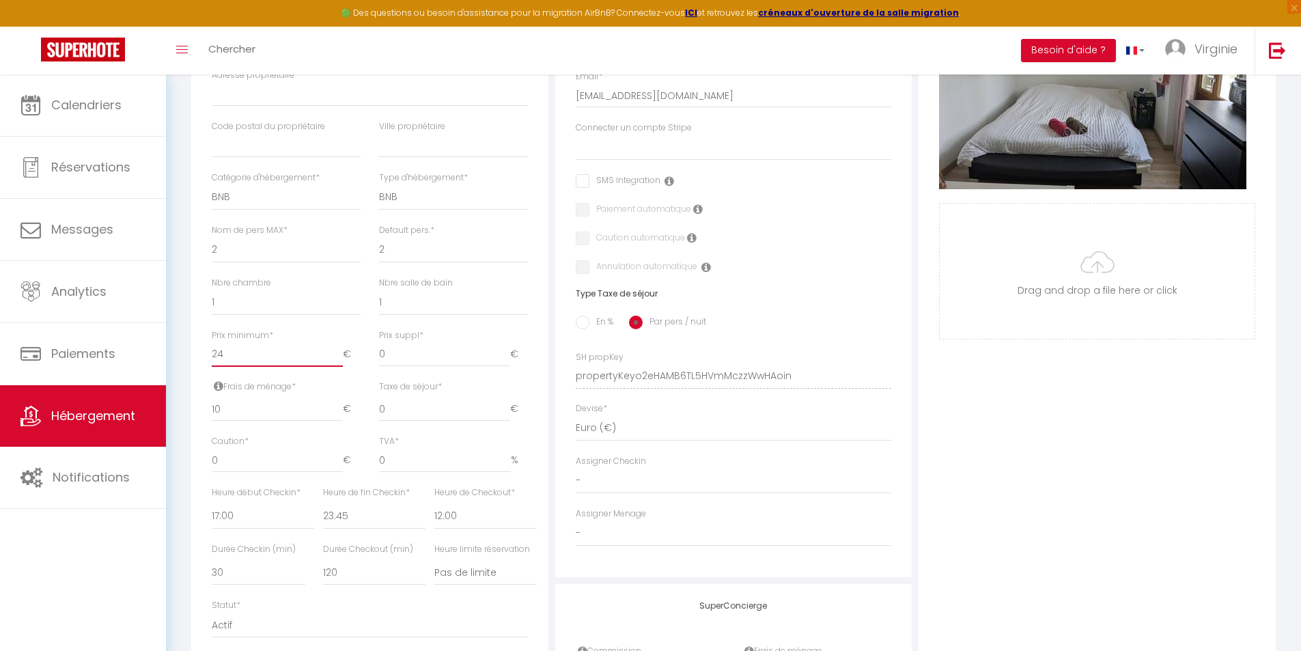
checkbox input "false"
select select
checkbox input "false"
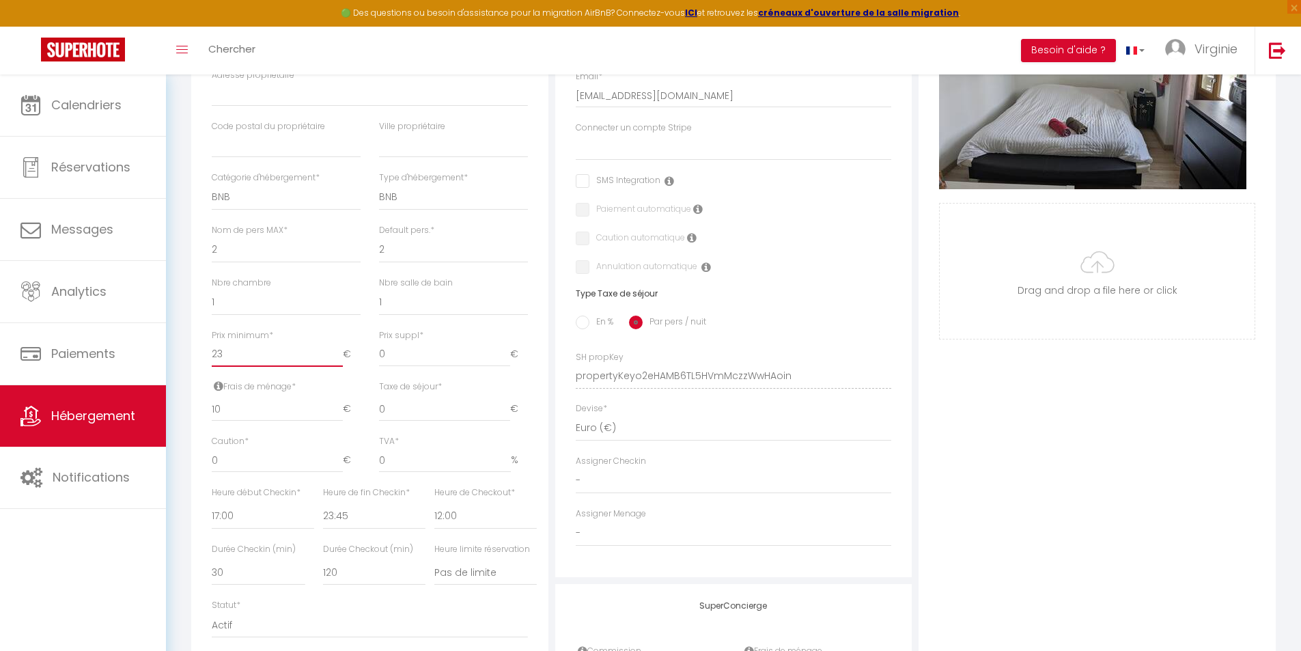
checkbox input "false"
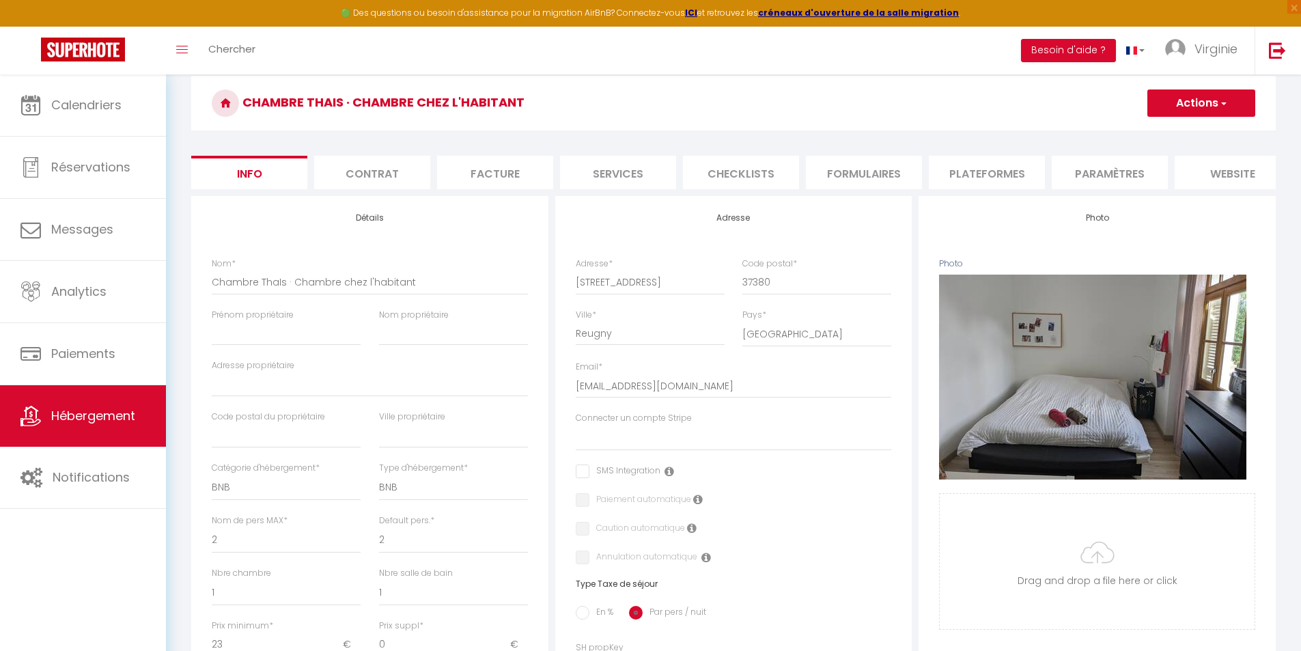
scroll to position [0, 0]
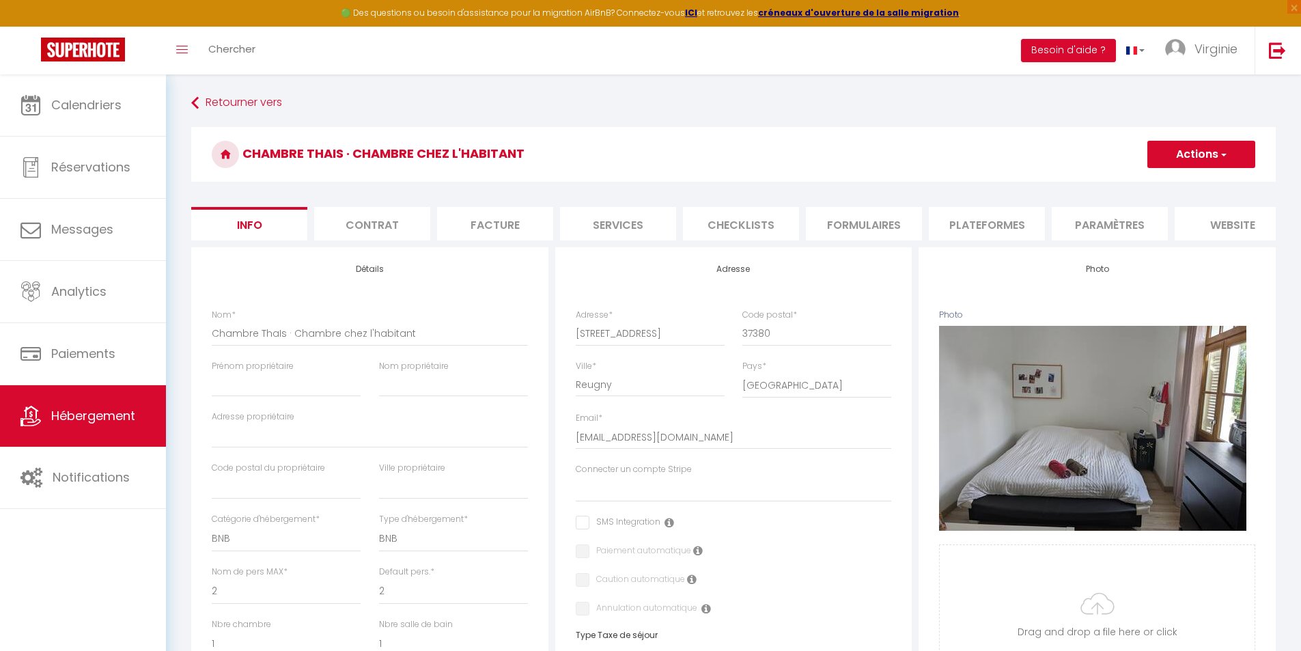
type input "23"
click at [1232, 151] on button "Actions" at bounding box center [1201, 154] width 108 height 27
click at [1133, 182] on input "Enregistrer" at bounding box center [1147, 185] width 51 height 14
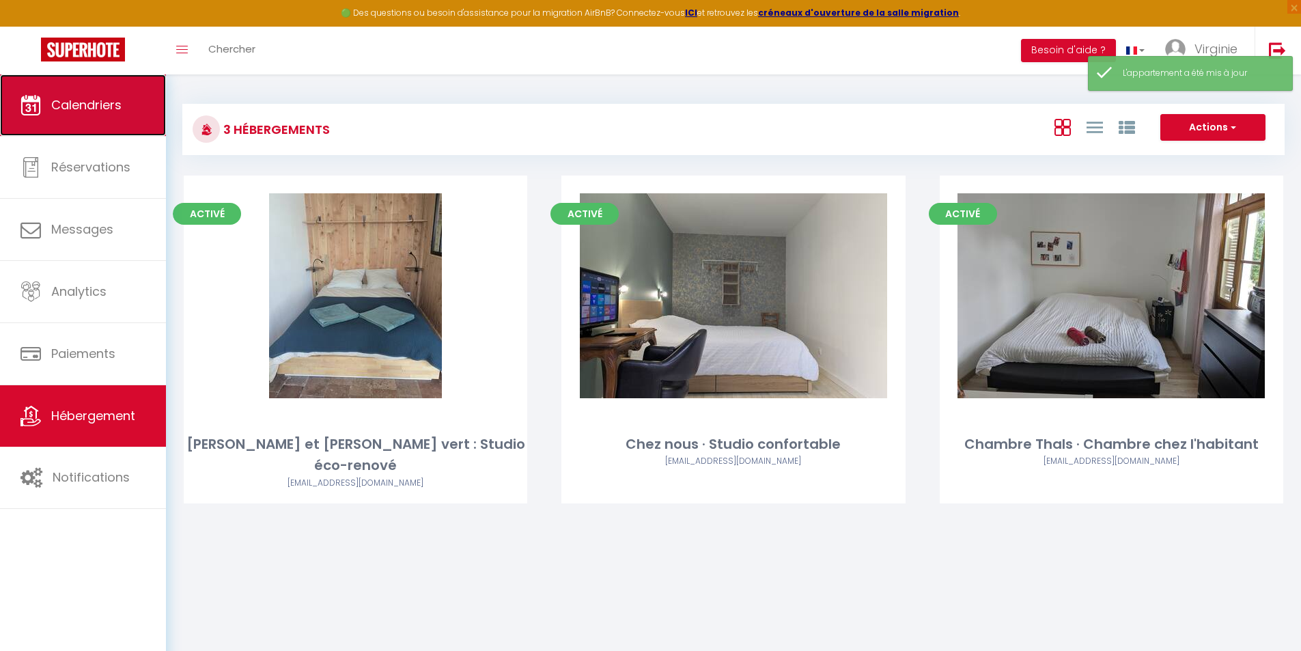
click at [83, 102] on span "Calendriers" at bounding box center [86, 104] width 70 height 17
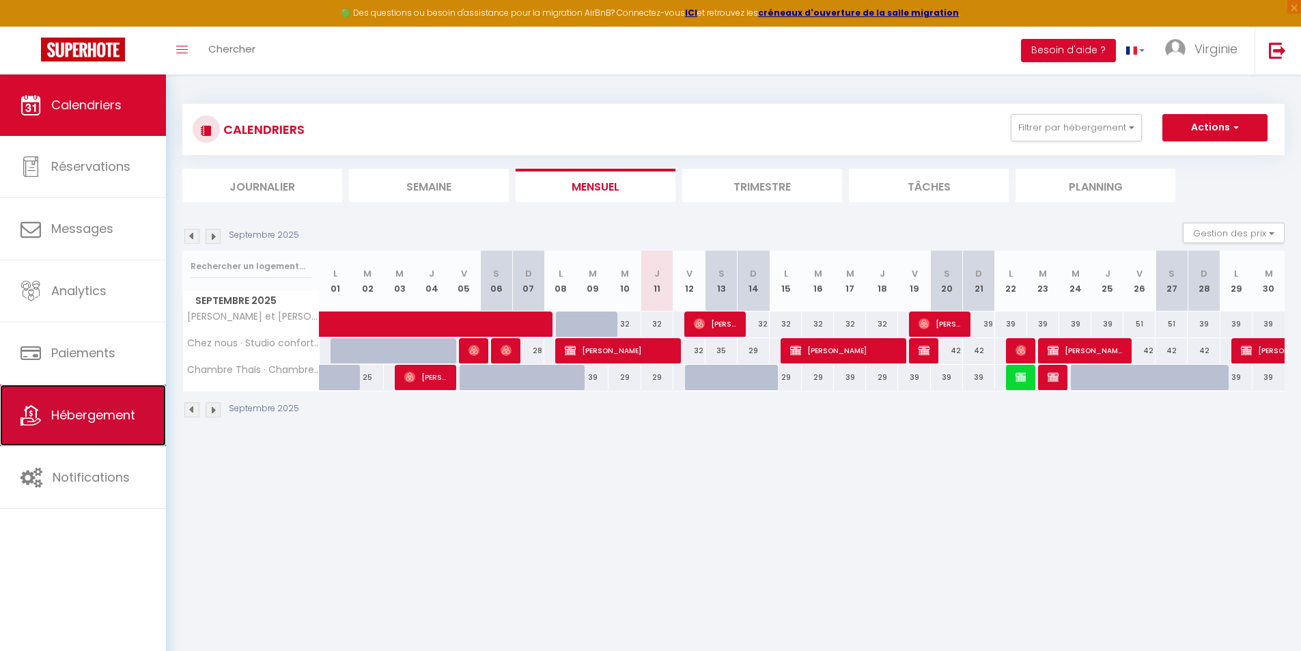
click at [79, 418] on span "Hébergement" at bounding box center [93, 414] width 84 height 17
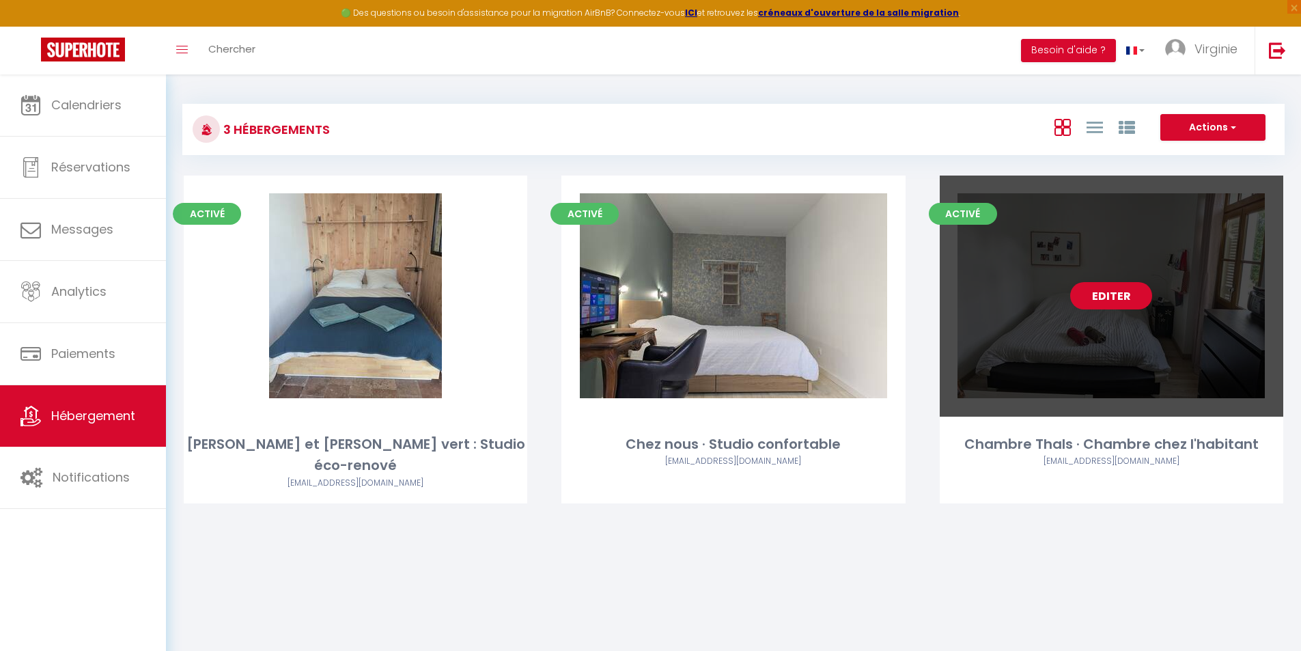
click at [1098, 301] on link "Editer" at bounding box center [1111, 295] width 82 height 27
select select "3"
select select "2"
select select "1"
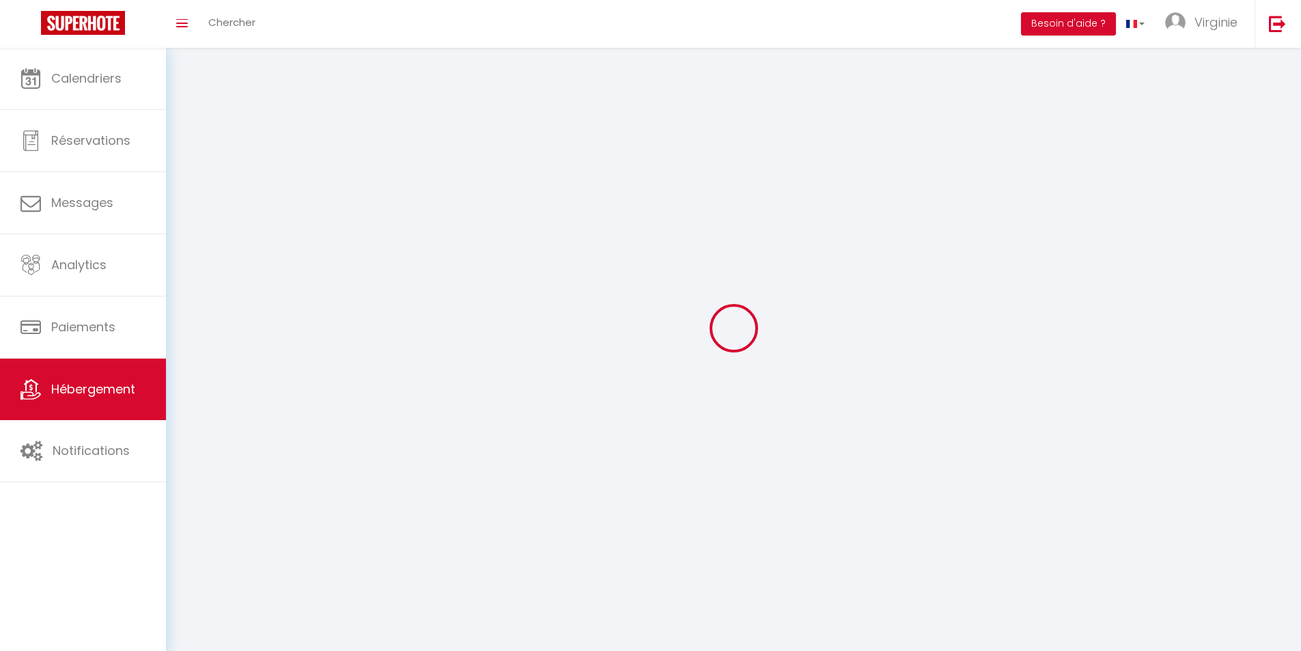
select select
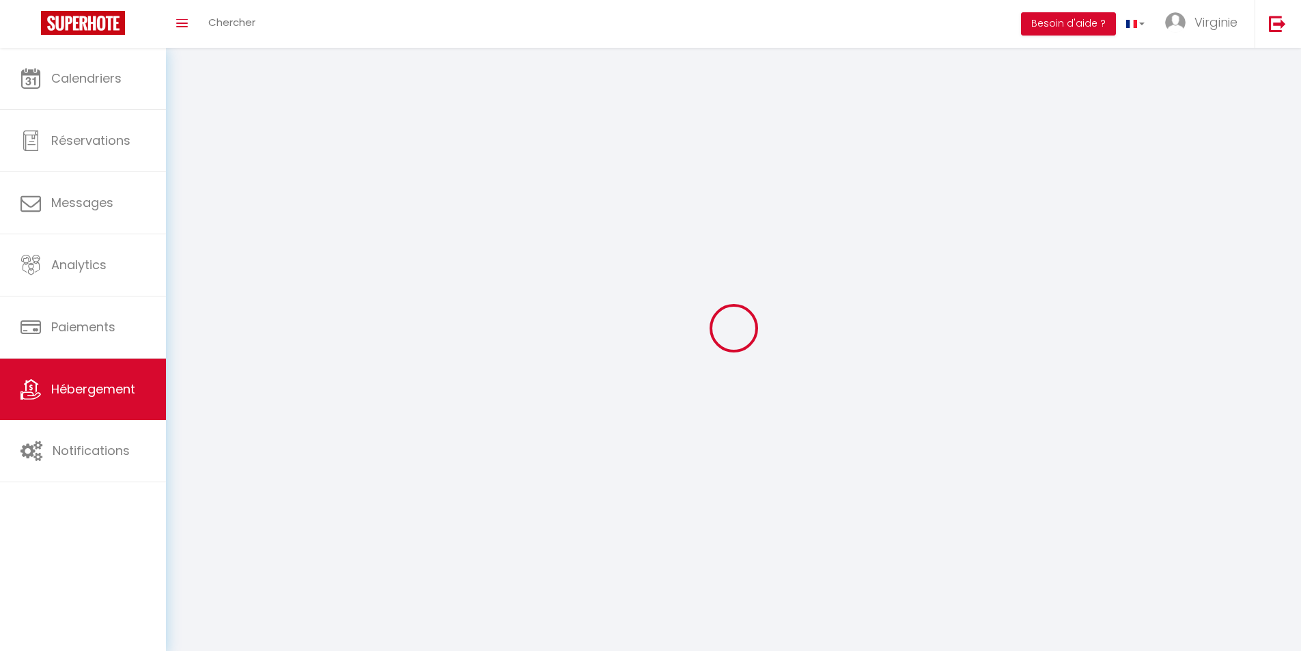
select select
checkbox input "false"
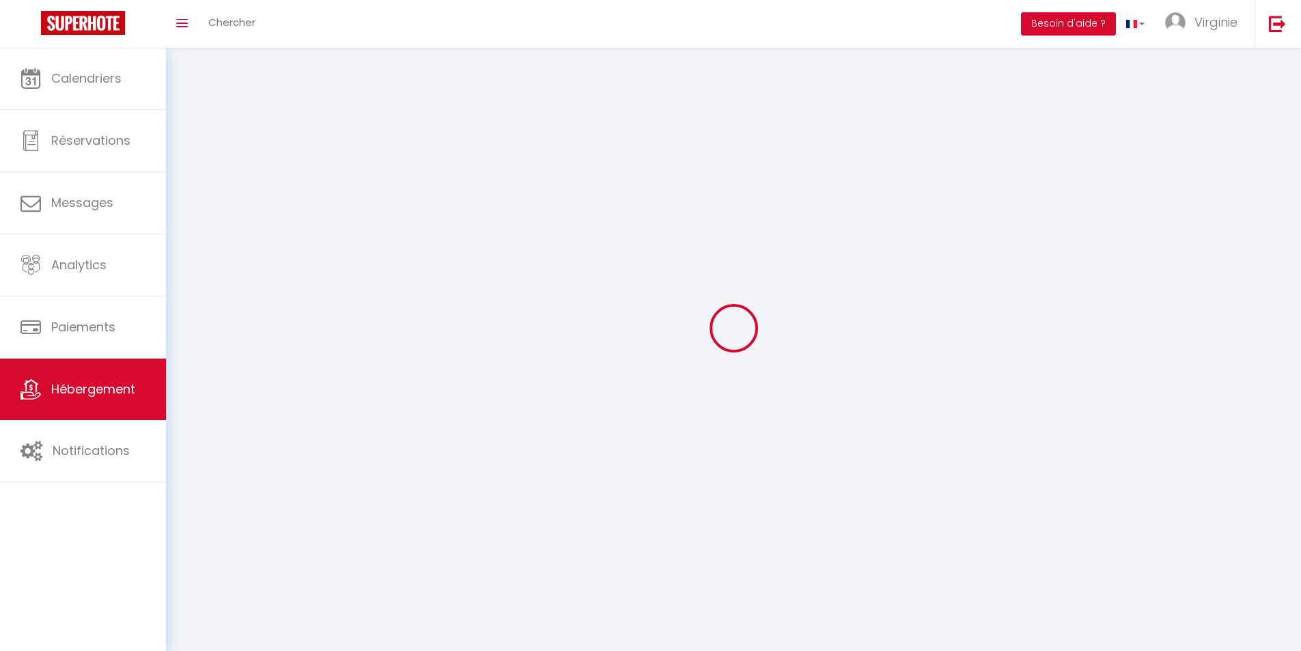
select select
select select "1"
select select "28"
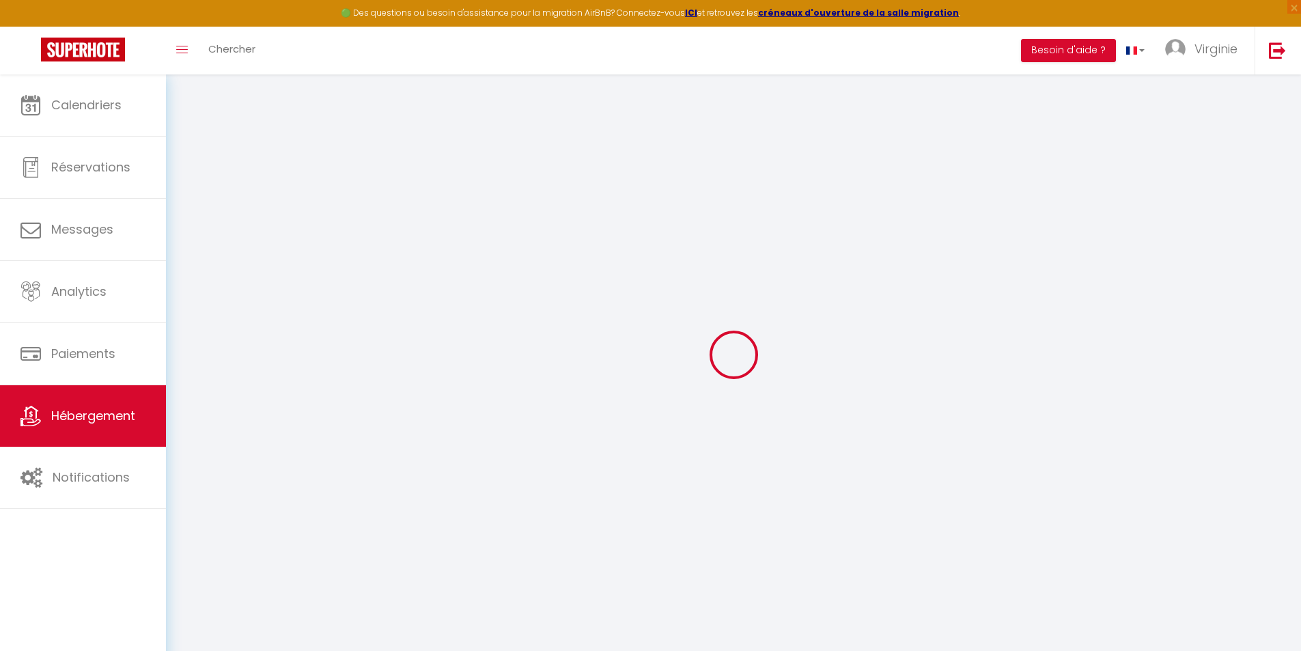
select select
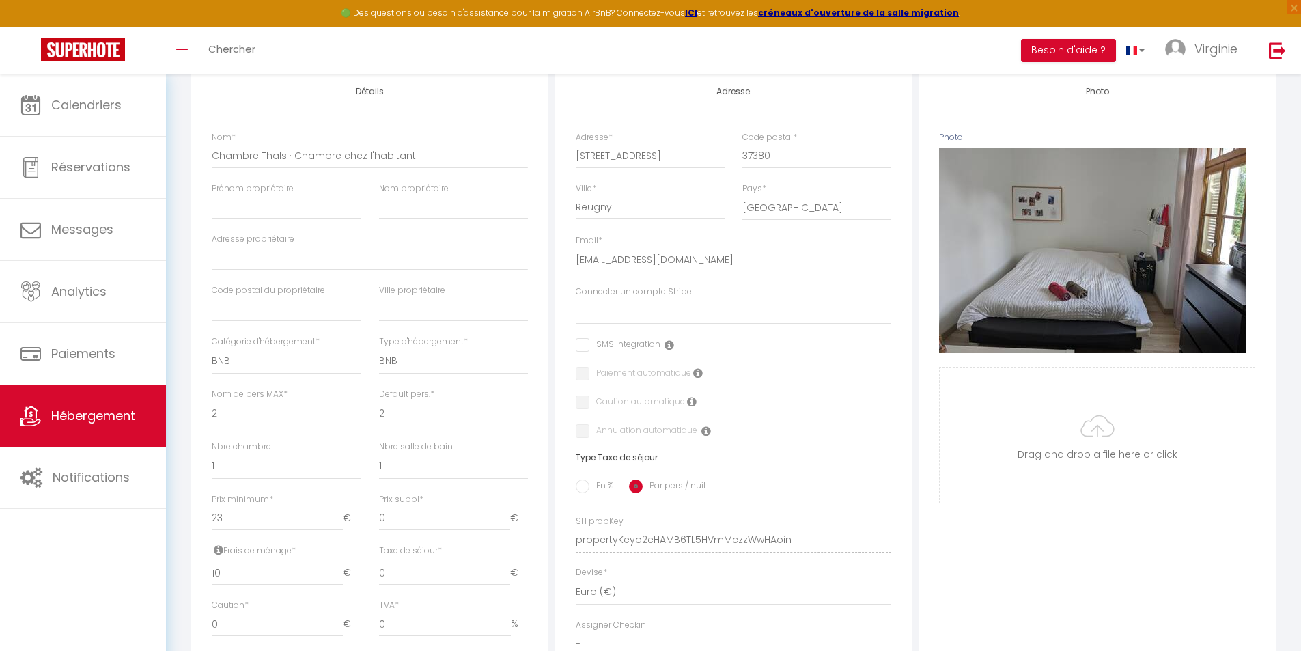
scroll to position [153, 0]
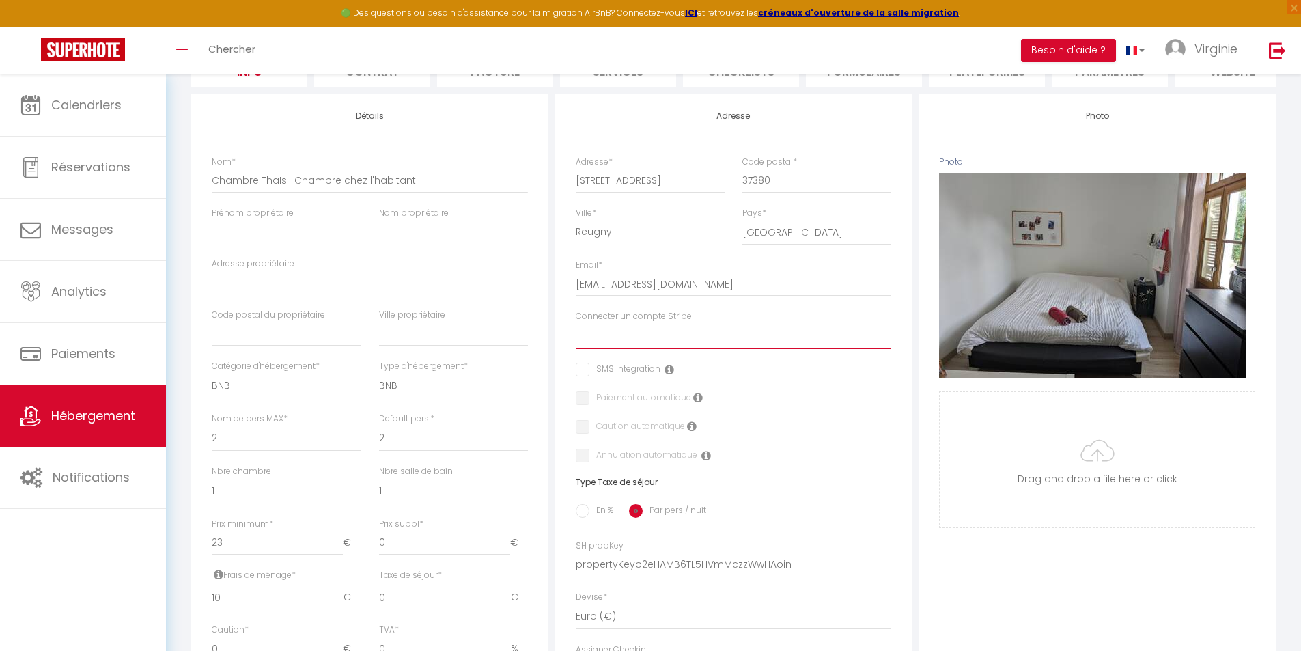
click at [612, 346] on select "Connecter un compte Stripe" at bounding box center [734, 336] width 316 height 26
click at [98, 407] on span "Hébergement" at bounding box center [93, 415] width 84 height 17
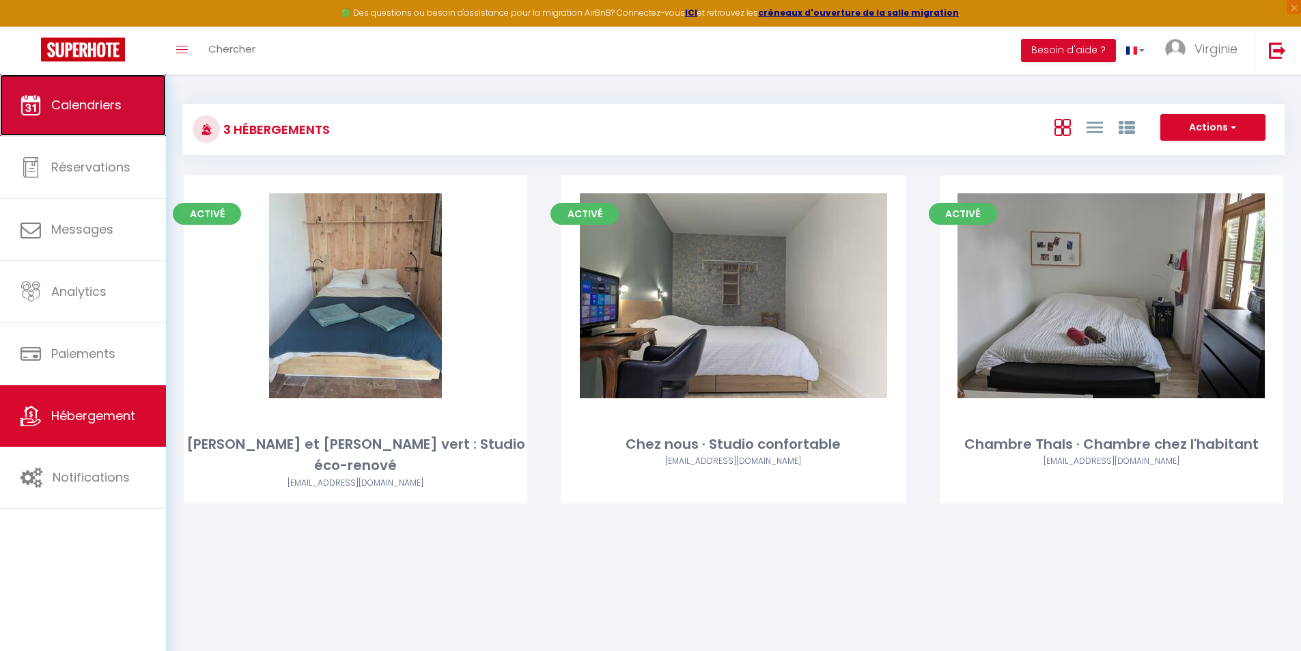
click at [92, 99] on span "Calendriers" at bounding box center [86, 104] width 70 height 17
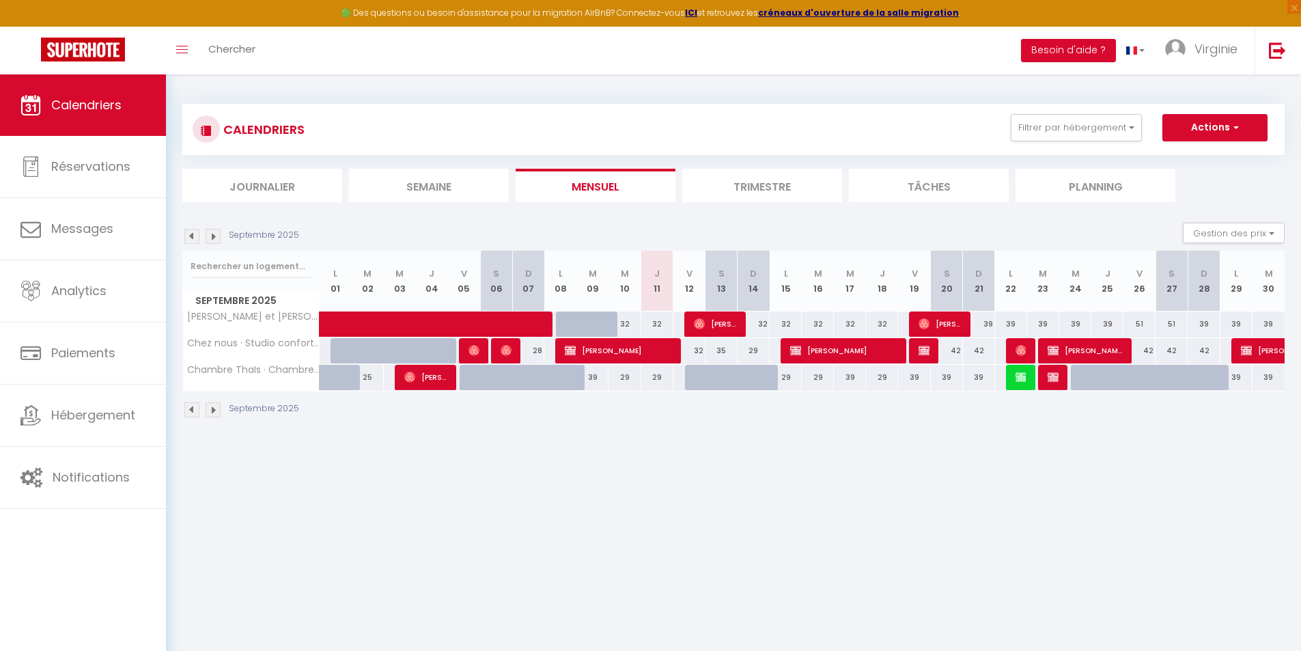
click at [595, 379] on div "39" at bounding box center [592, 377] width 32 height 25
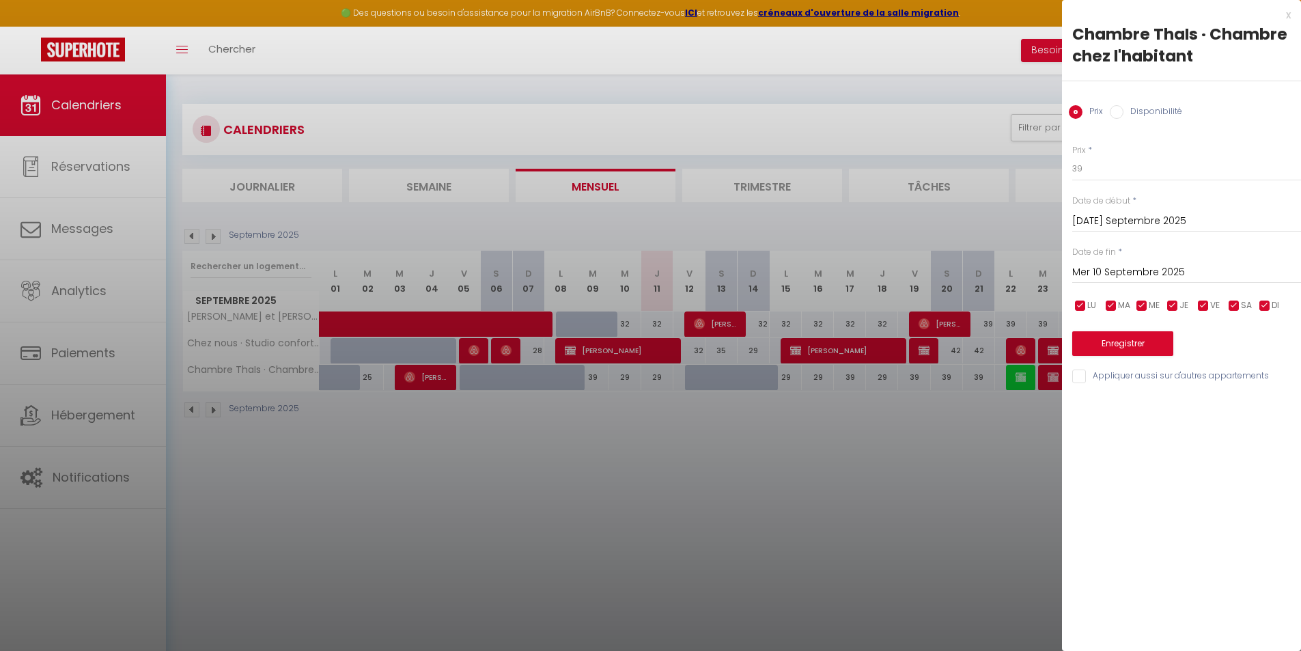
click at [1289, 12] on div "x" at bounding box center [1176, 15] width 229 height 16
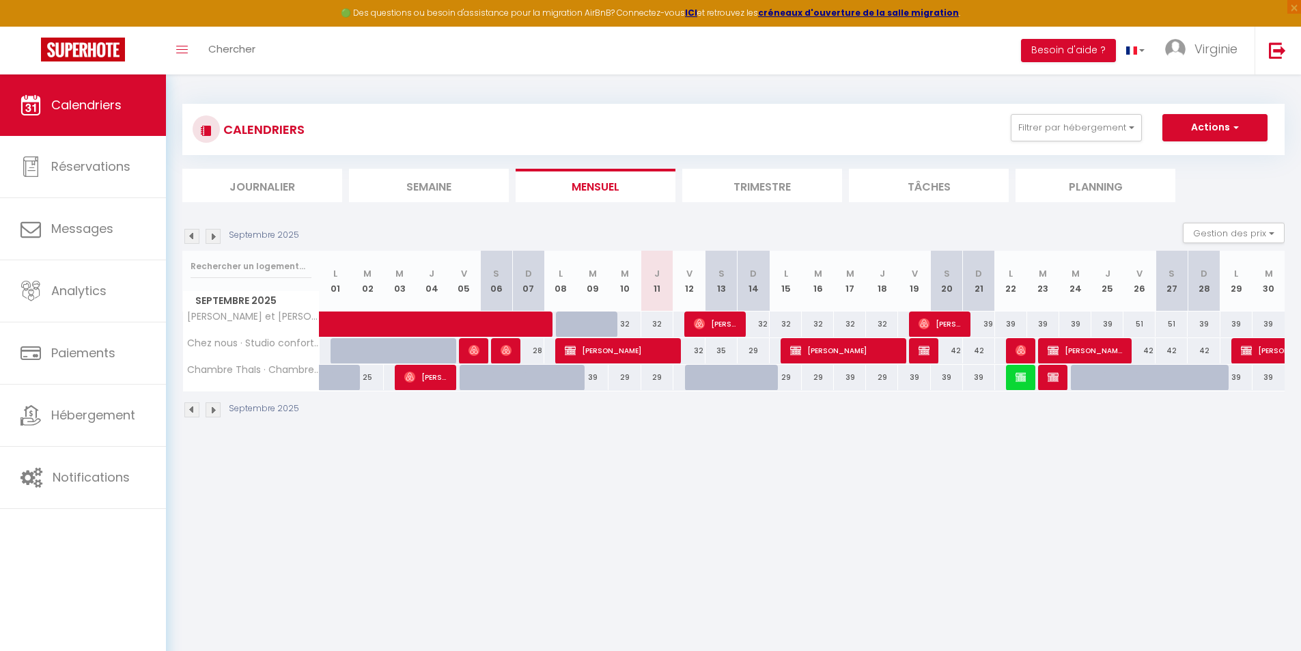
click at [594, 382] on div "39" at bounding box center [592, 377] width 32 height 25
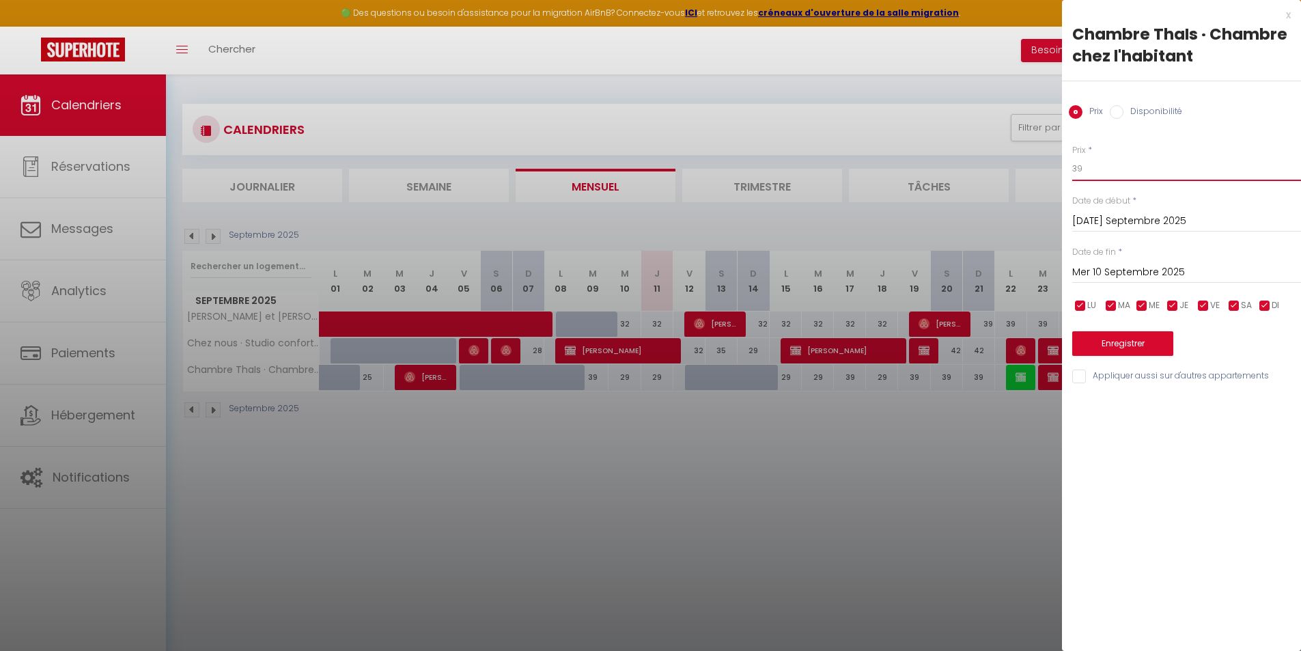
drag, startPoint x: 1077, startPoint y: 169, endPoint x: 1037, endPoint y: 165, distance: 39.8
click at [1037, 165] on body "🟢 Des questions ou besoin d'assistance pour la migration AirBnB? Connectez-vous…" at bounding box center [650, 399] width 1301 height 651
click at [1134, 345] on button "Enregistrer" at bounding box center [1122, 343] width 101 height 25
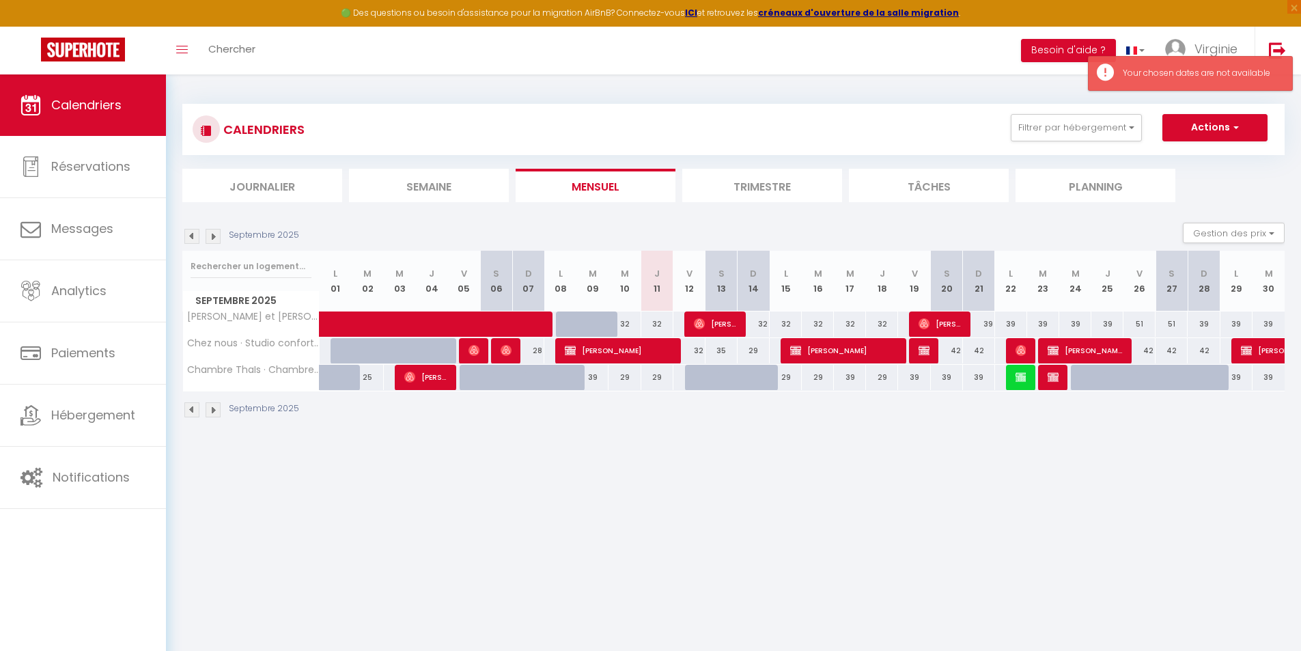
click at [653, 380] on div "29" at bounding box center [657, 377] width 32 height 25
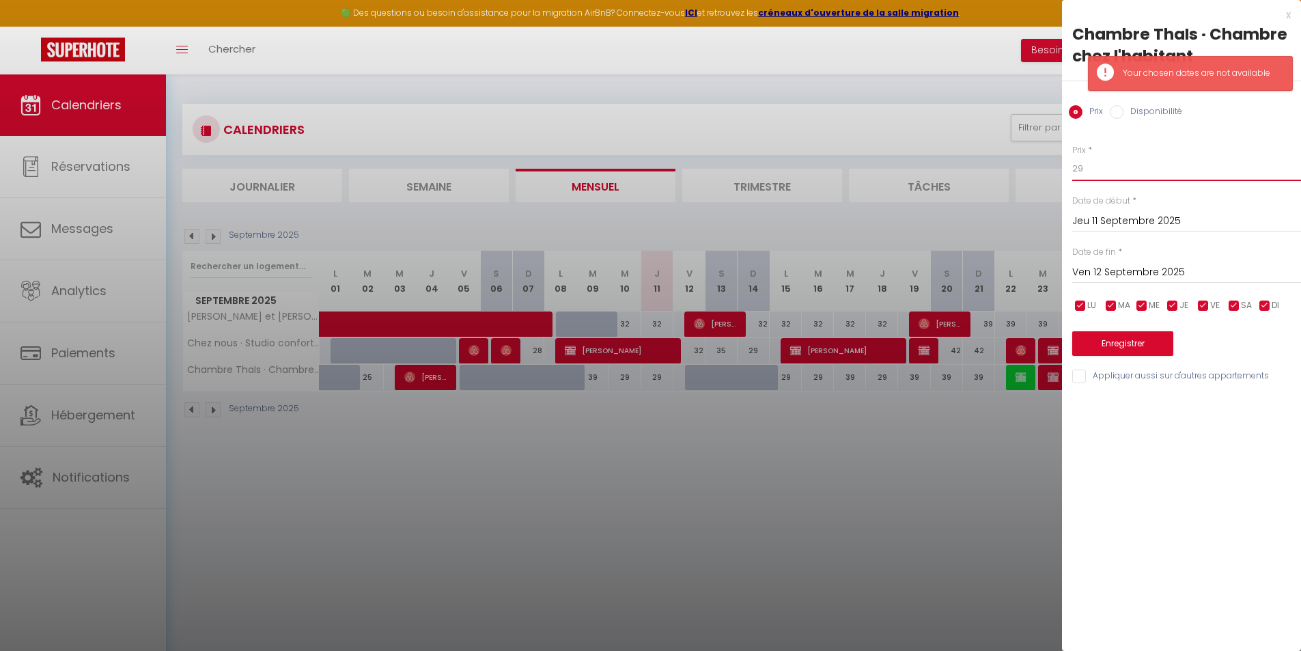
drag, startPoint x: 1089, startPoint y: 169, endPoint x: 1078, endPoint y: 169, distance: 10.9
click at [1078, 169] on input "29" at bounding box center [1186, 168] width 229 height 25
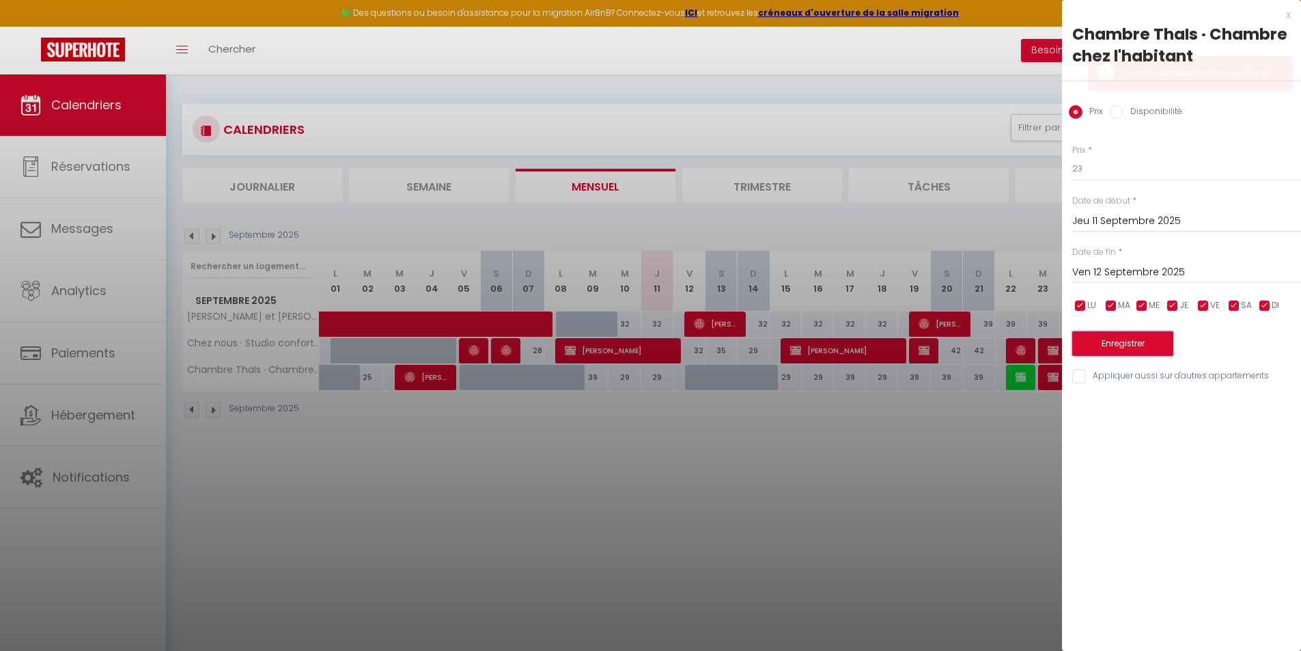
click at [1127, 350] on button "Enregistrer" at bounding box center [1122, 343] width 101 height 25
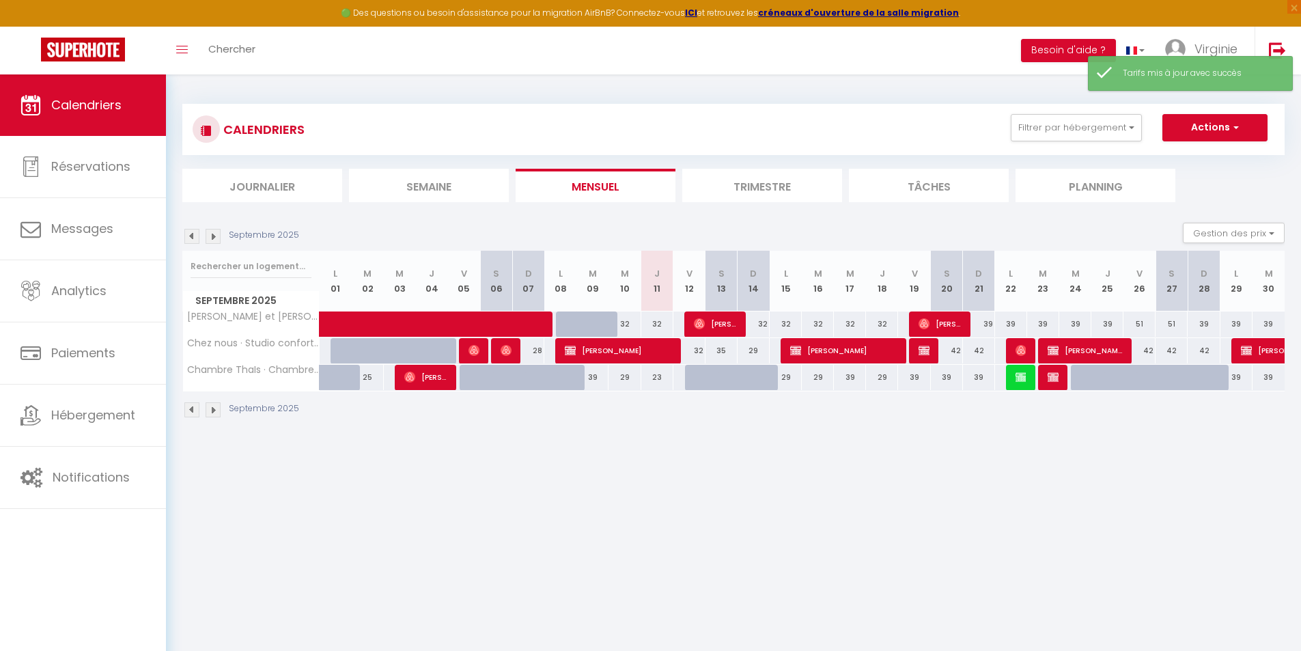
click at [793, 380] on div "29" at bounding box center [785, 377] width 32 height 25
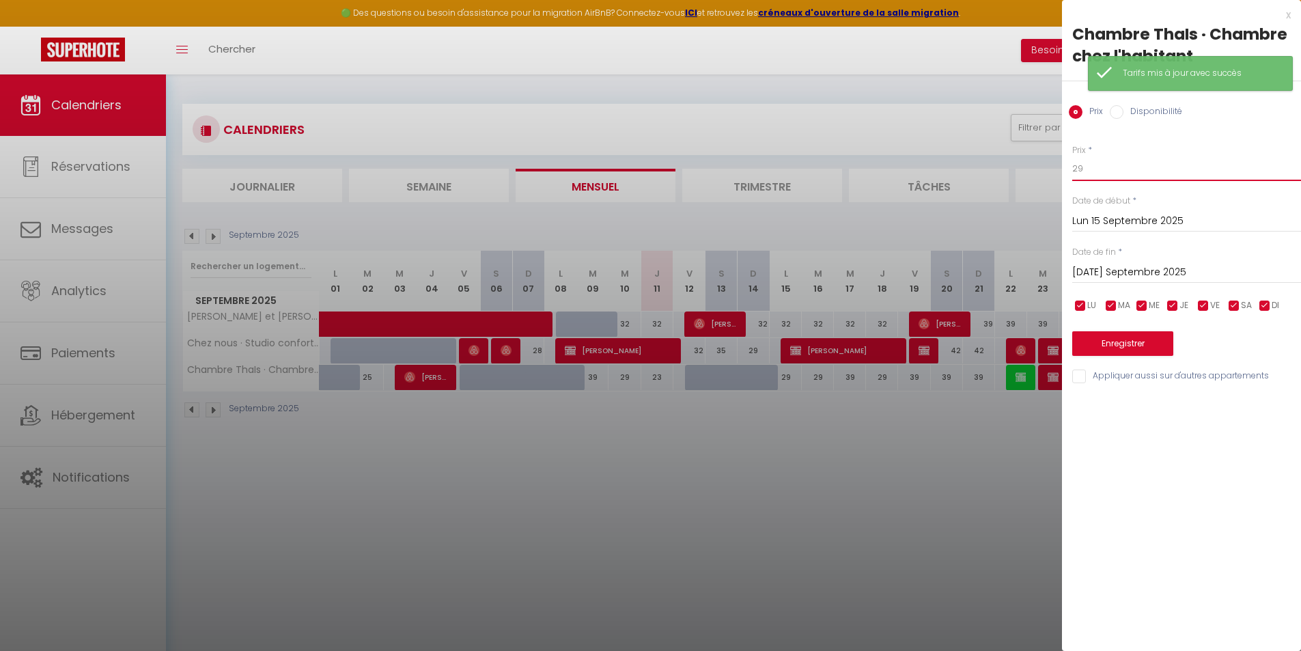
drag, startPoint x: 1079, startPoint y: 173, endPoint x: 1067, endPoint y: 174, distance: 11.7
click at [1067, 174] on div "Prix * 29 Statut * Disponible Indisponible Date de début * Lun 15 Septembre 202…" at bounding box center [1181, 256] width 239 height 258
click at [1150, 352] on button "Enregistrer" at bounding box center [1122, 343] width 101 height 25
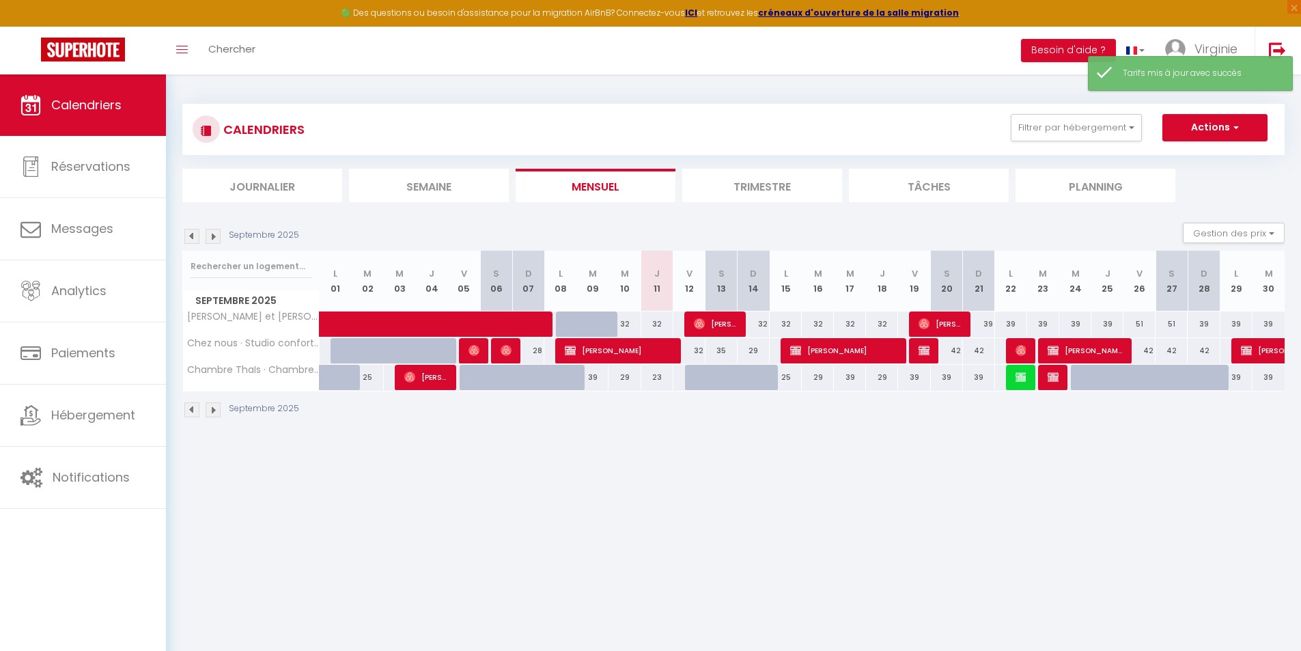
click at [815, 377] on div "29" at bounding box center [818, 377] width 32 height 25
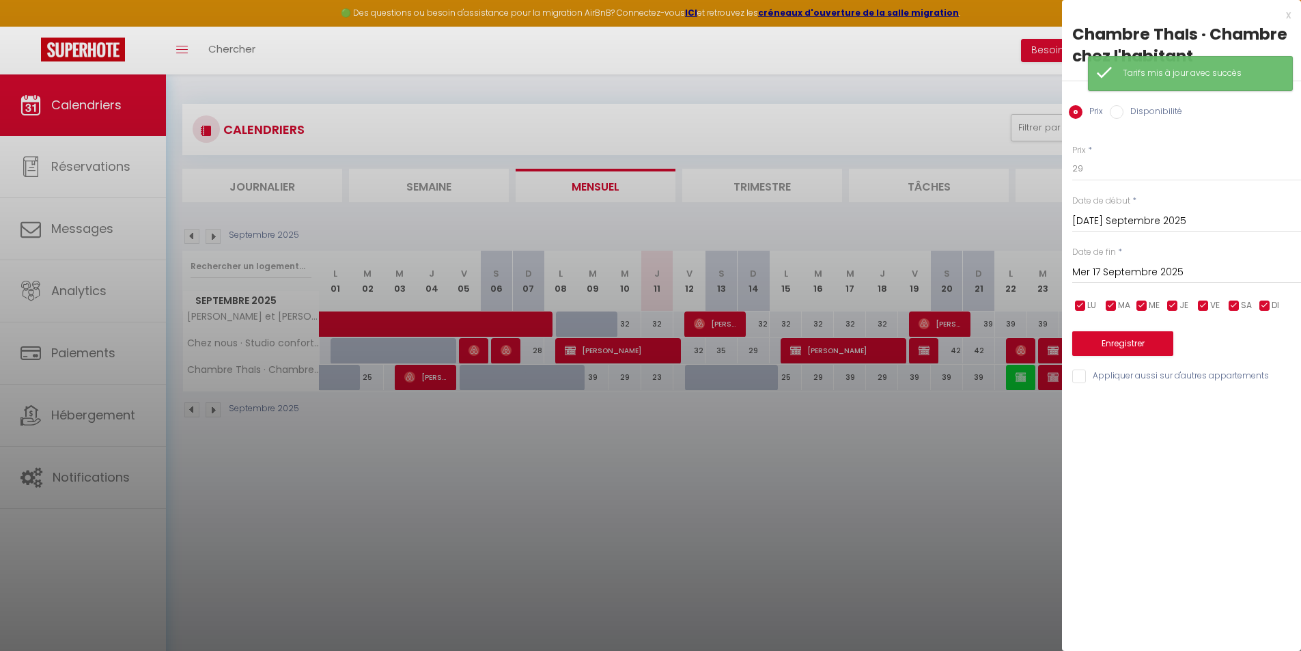
click at [815, 381] on div at bounding box center [650, 325] width 1301 height 651
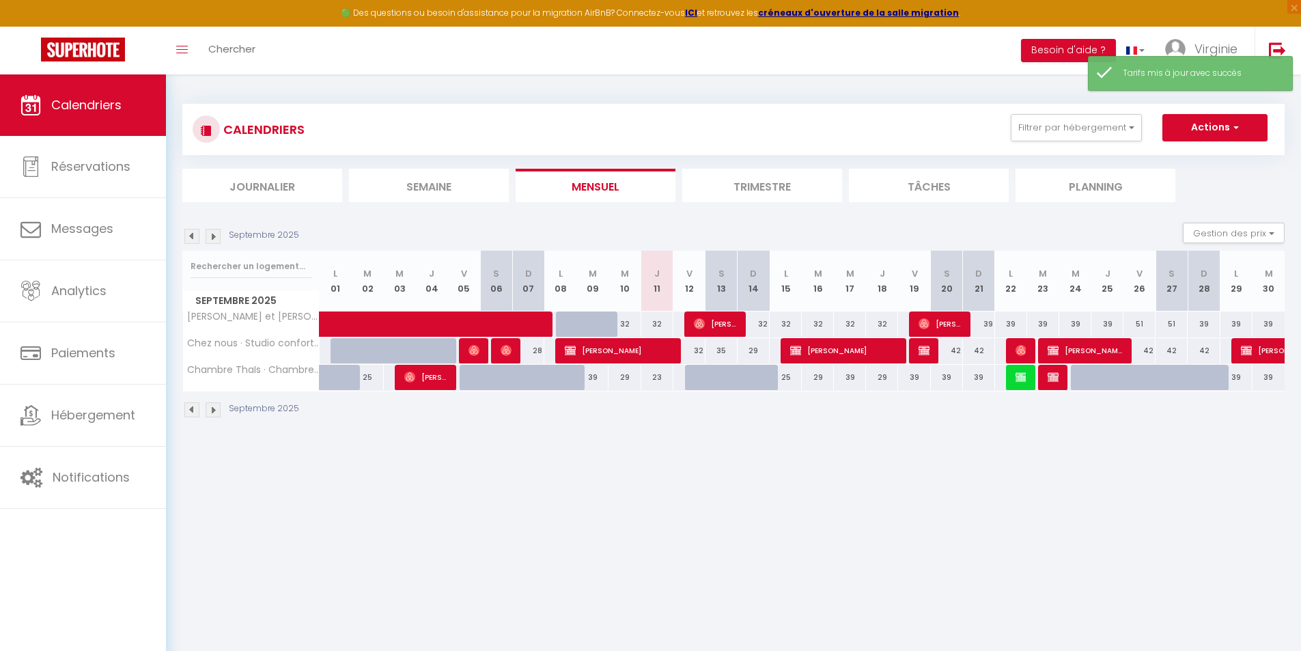
click at [819, 385] on div "29" at bounding box center [818, 377] width 32 height 25
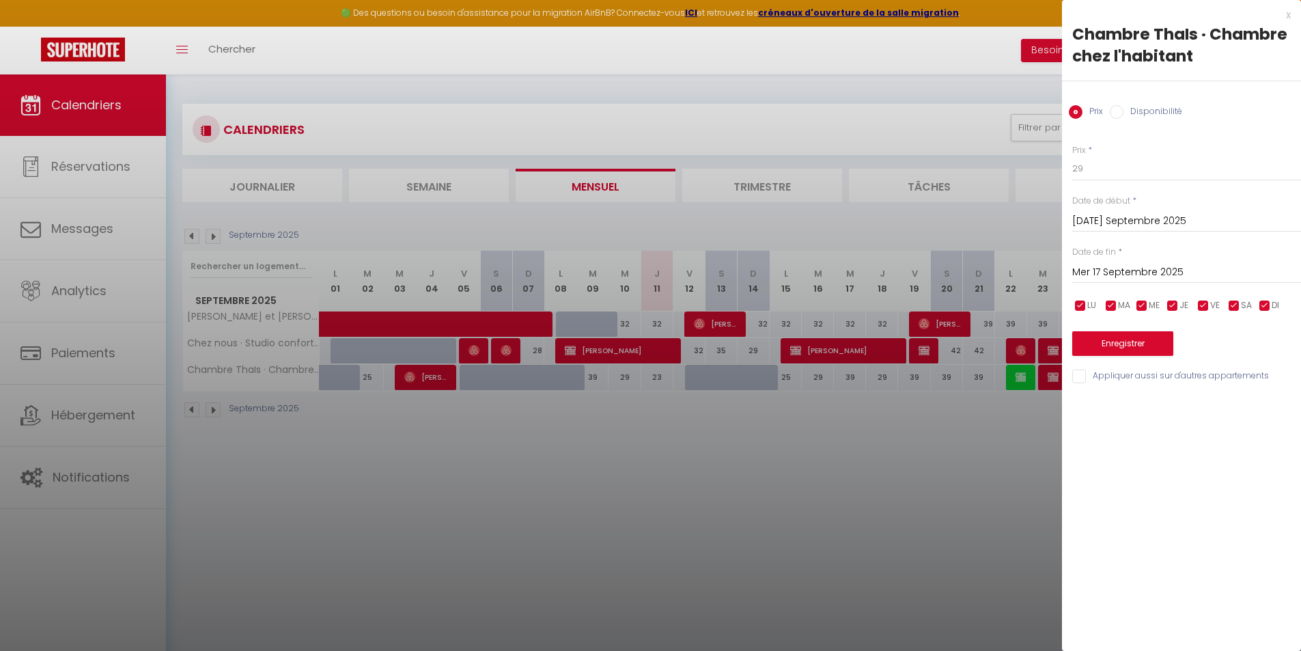
click at [1112, 268] on input "Mer 17 Septembre 2025" at bounding box center [1186, 273] width 229 height 18
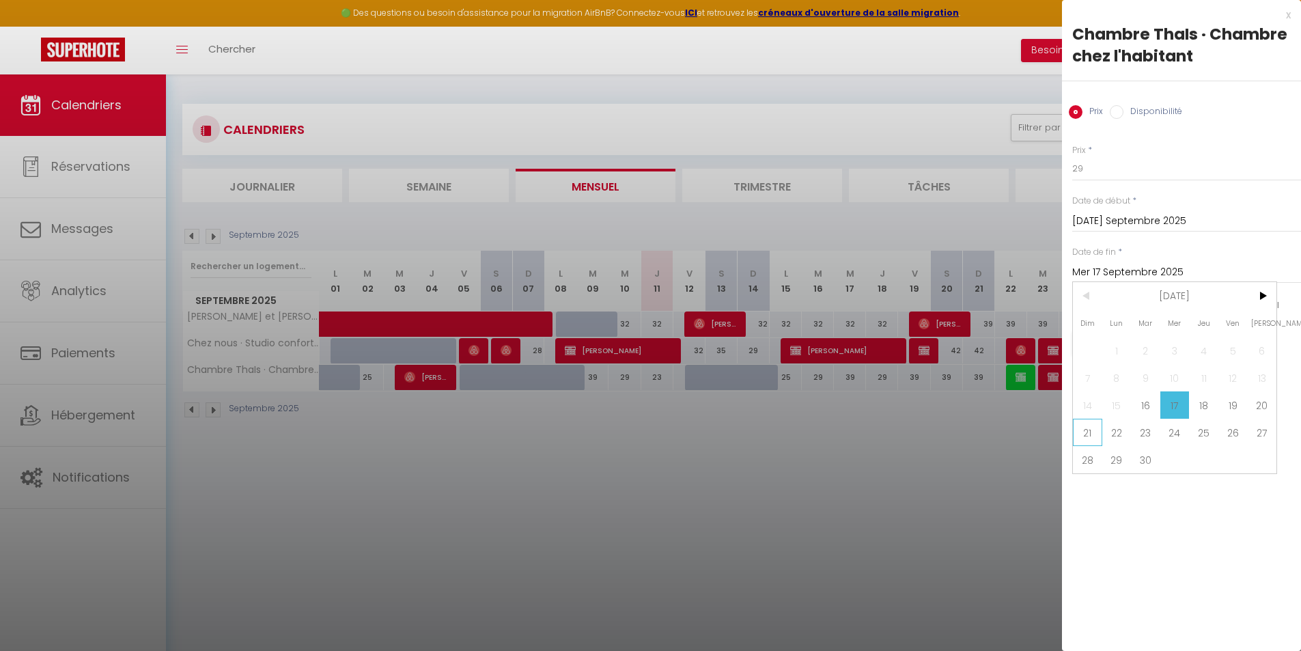
click at [1086, 431] on span "21" at bounding box center [1087, 432] width 29 height 27
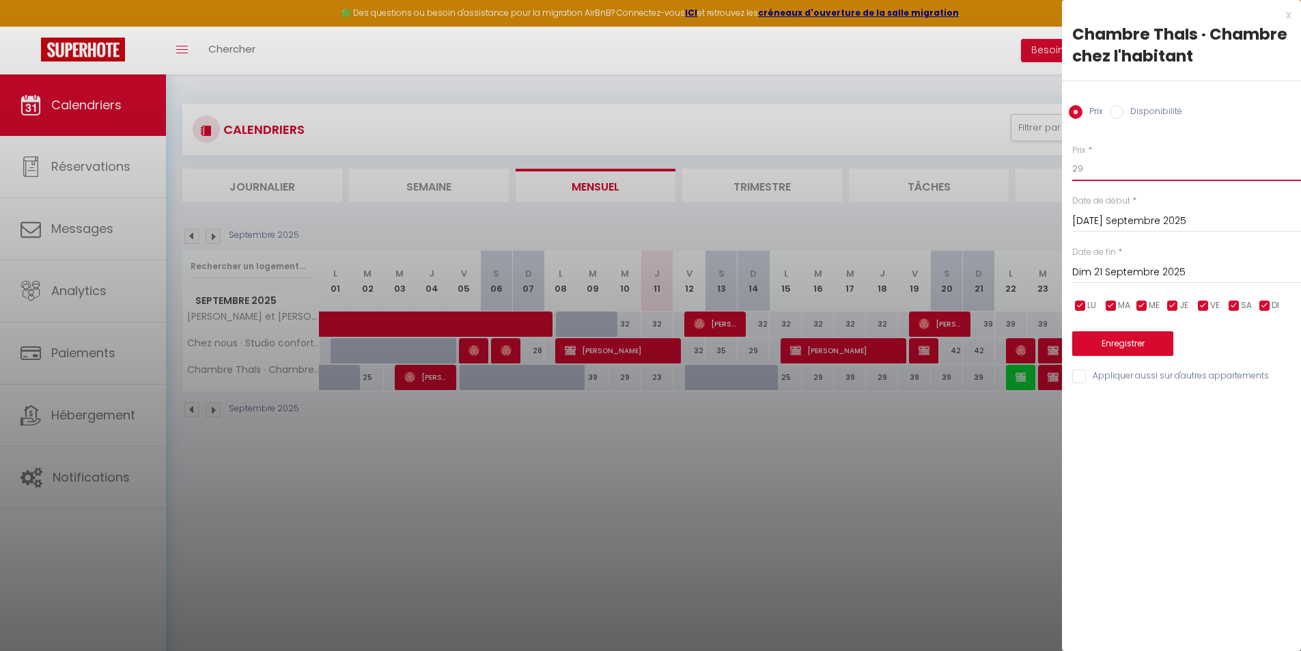
drag, startPoint x: 1084, startPoint y: 179, endPoint x: 1058, endPoint y: 176, distance: 26.1
click at [1058, 176] on body "🟢 Des questions ou besoin d'assistance pour la migration AirBnB? Connectez-vous…" at bounding box center [650, 399] width 1301 height 651
click at [1093, 341] on button "Enregistrer" at bounding box center [1122, 343] width 101 height 25
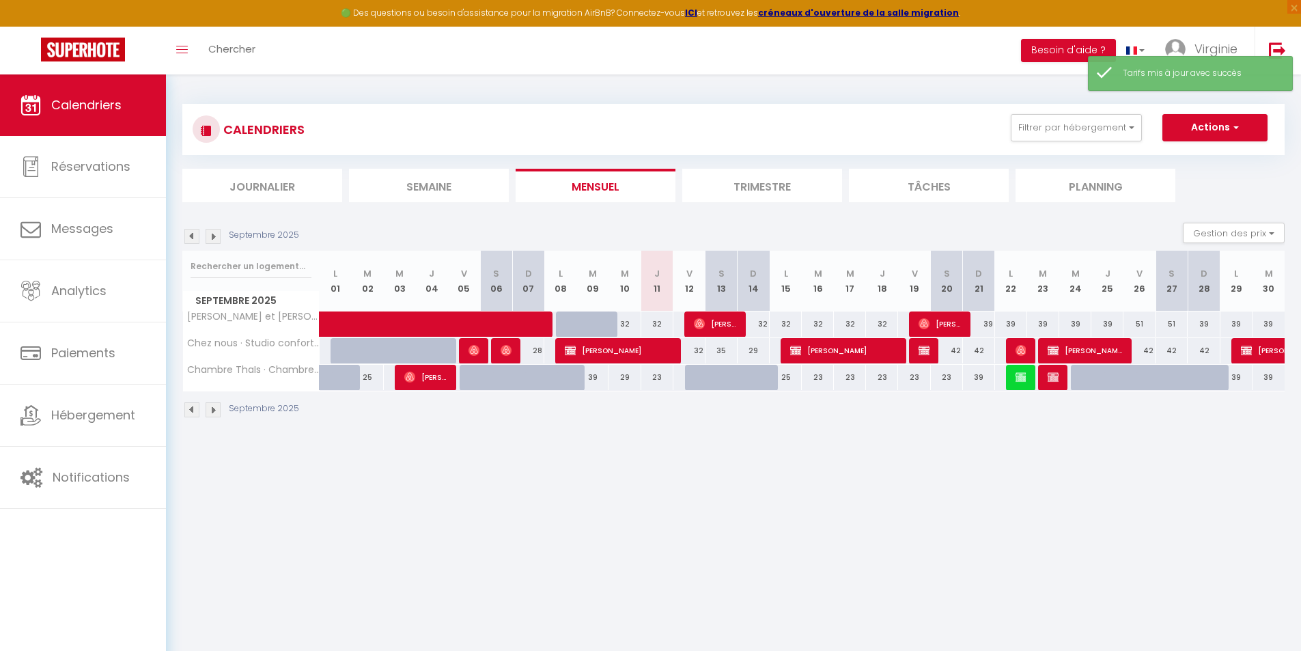
click at [976, 378] on div "39" at bounding box center [979, 377] width 32 height 25
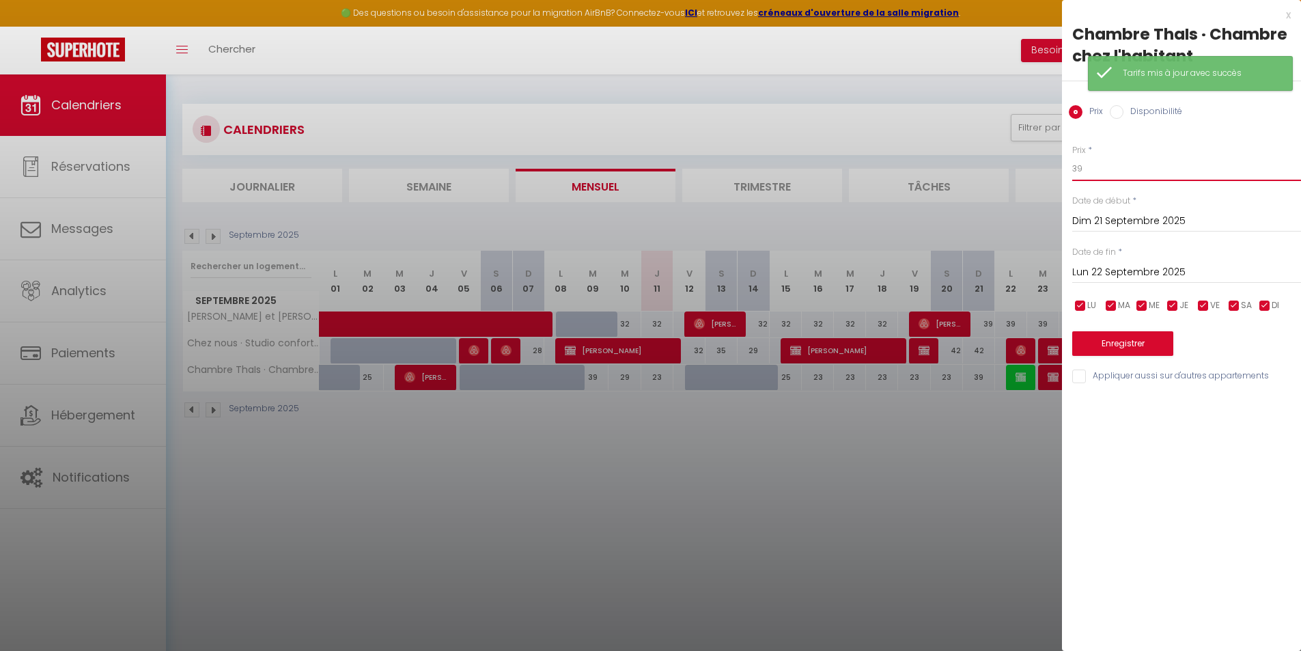
drag, startPoint x: 1088, startPoint y: 173, endPoint x: 1047, endPoint y: 172, distance: 41.0
click at [1061, 173] on body "🟢 Des questions ou besoin d'assistance pour la migration AirBnB? Connectez-vous…" at bounding box center [650, 399] width 1301 height 651
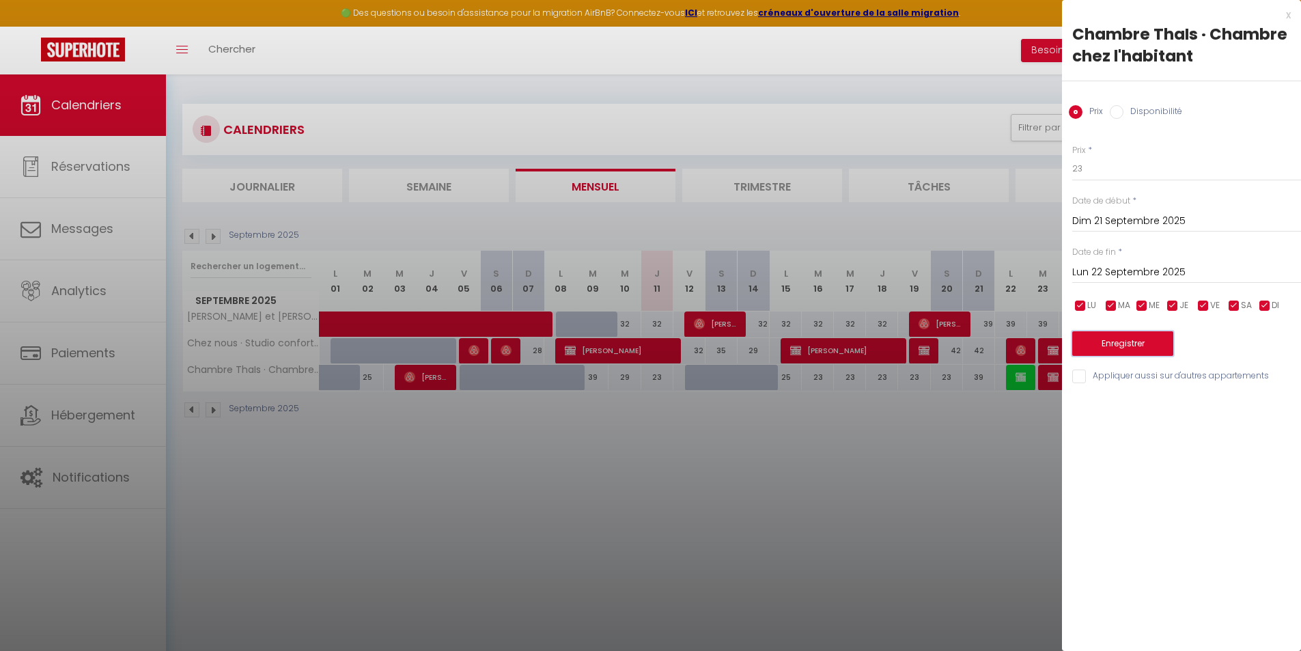
click at [1150, 345] on button "Enregistrer" at bounding box center [1122, 343] width 101 height 25
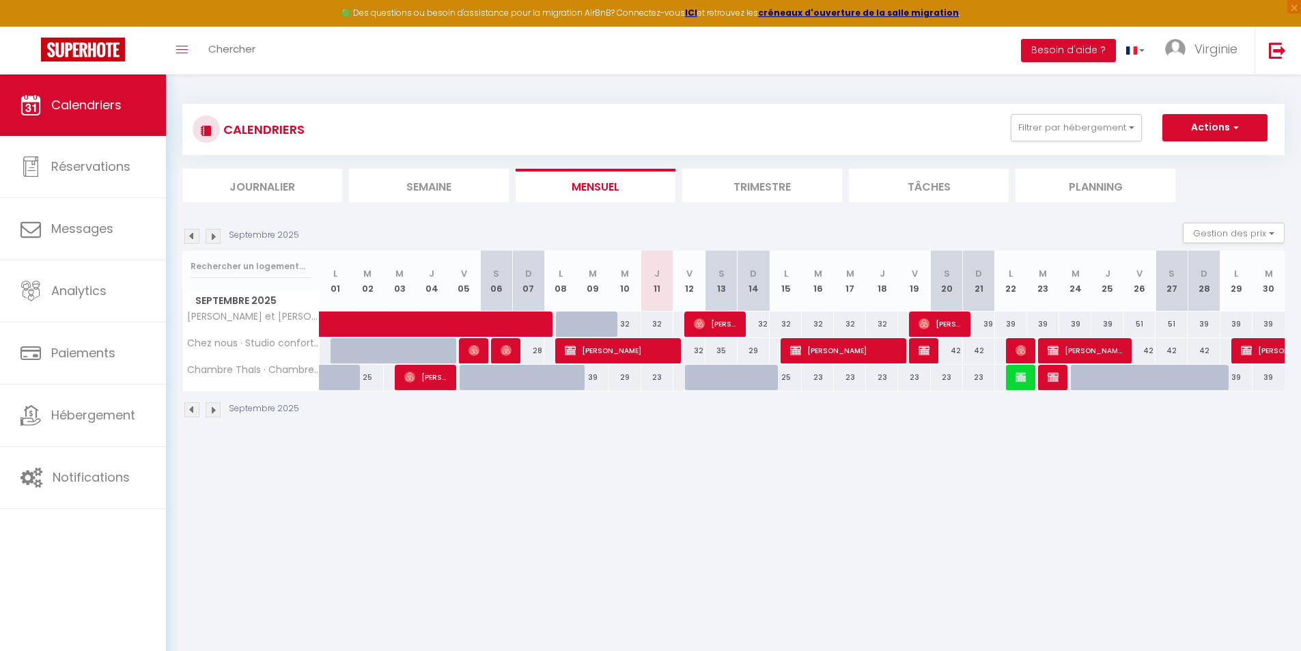
click at [980, 383] on div "23" at bounding box center [979, 377] width 32 height 25
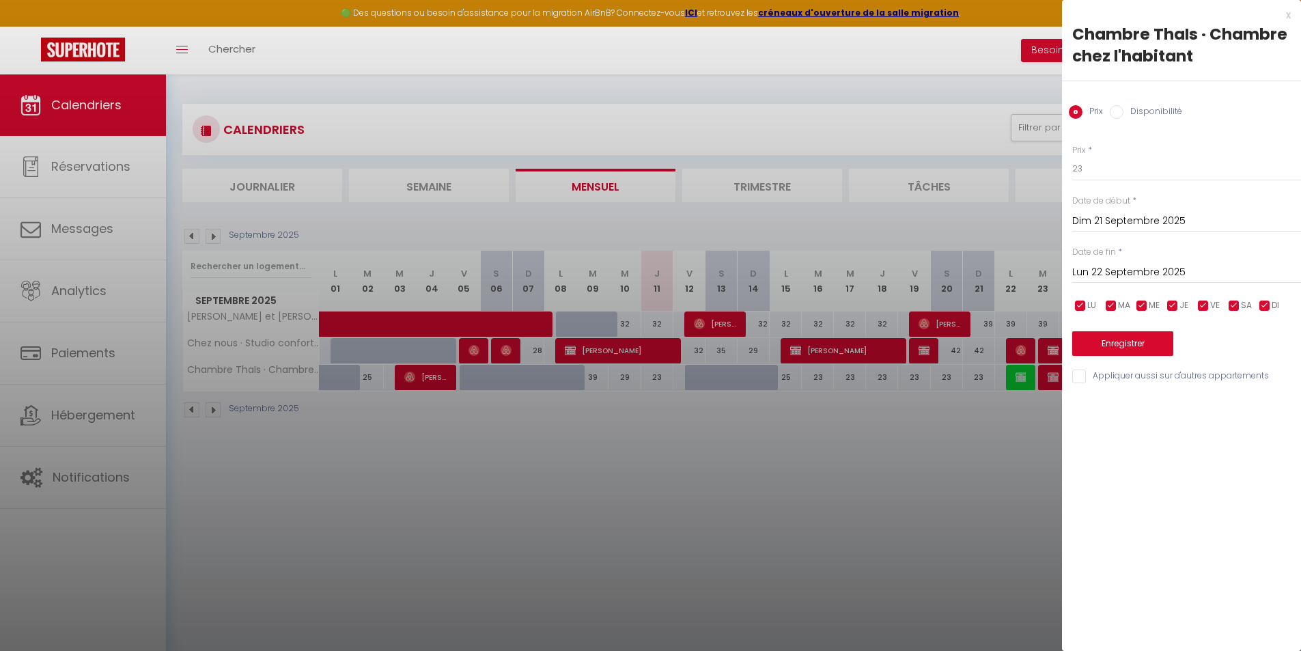
click at [1116, 115] on input "Disponibilité" at bounding box center [1116, 112] width 14 height 14
click at [1107, 171] on select "Disponible Indisponible" at bounding box center [1186, 169] width 229 height 26
click at [1072, 156] on select "Disponible Indisponible" at bounding box center [1186, 169] width 229 height 26
click at [1148, 345] on button "Enregistrer" at bounding box center [1122, 344] width 101 height 25
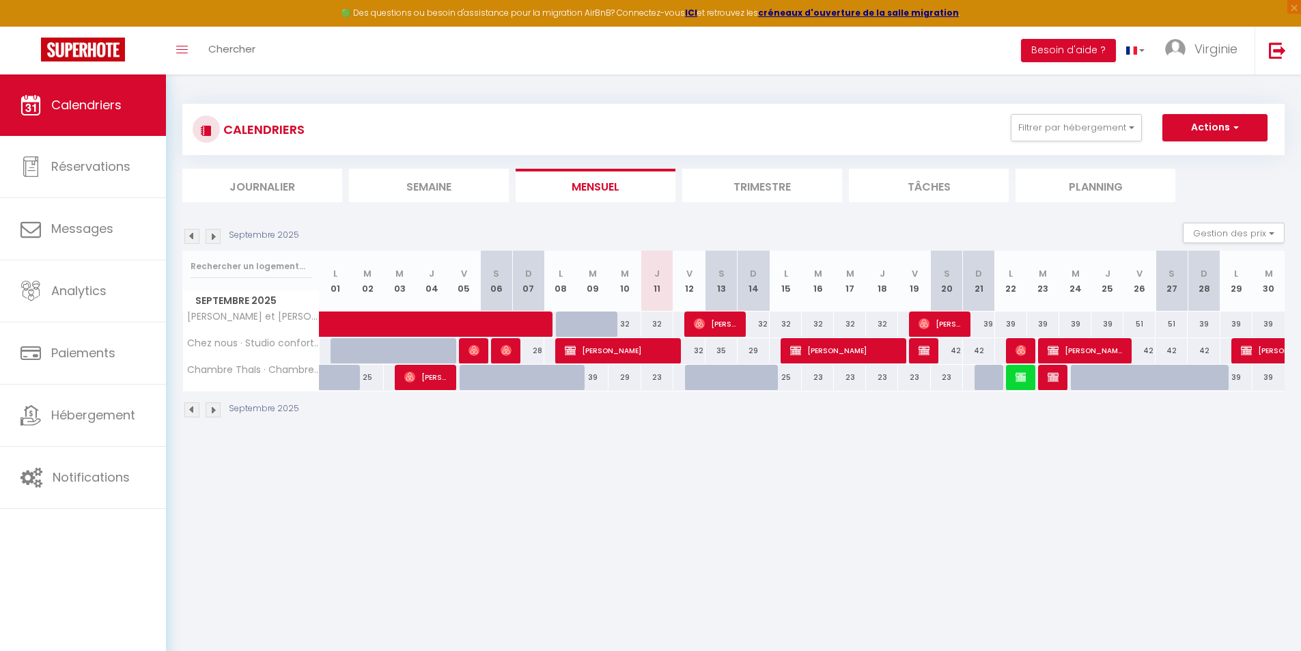
click at [627, 496] on body "🟢 Des questions ou besoin d'assistance pour la migration AirBnB? Connectez-vous…" at bounding box center [650, 399] width 1301 height 651
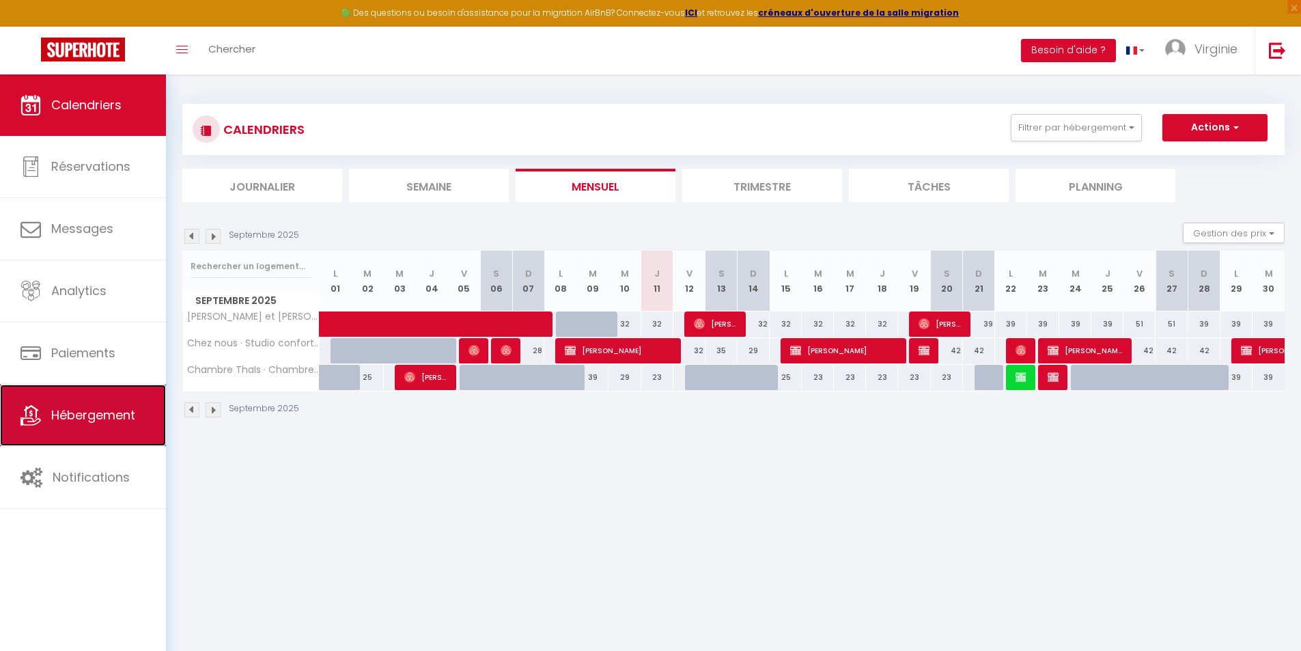
click at [119, 427] on link "Hébergement" at bounding box center [83, 414] width 166 height 61
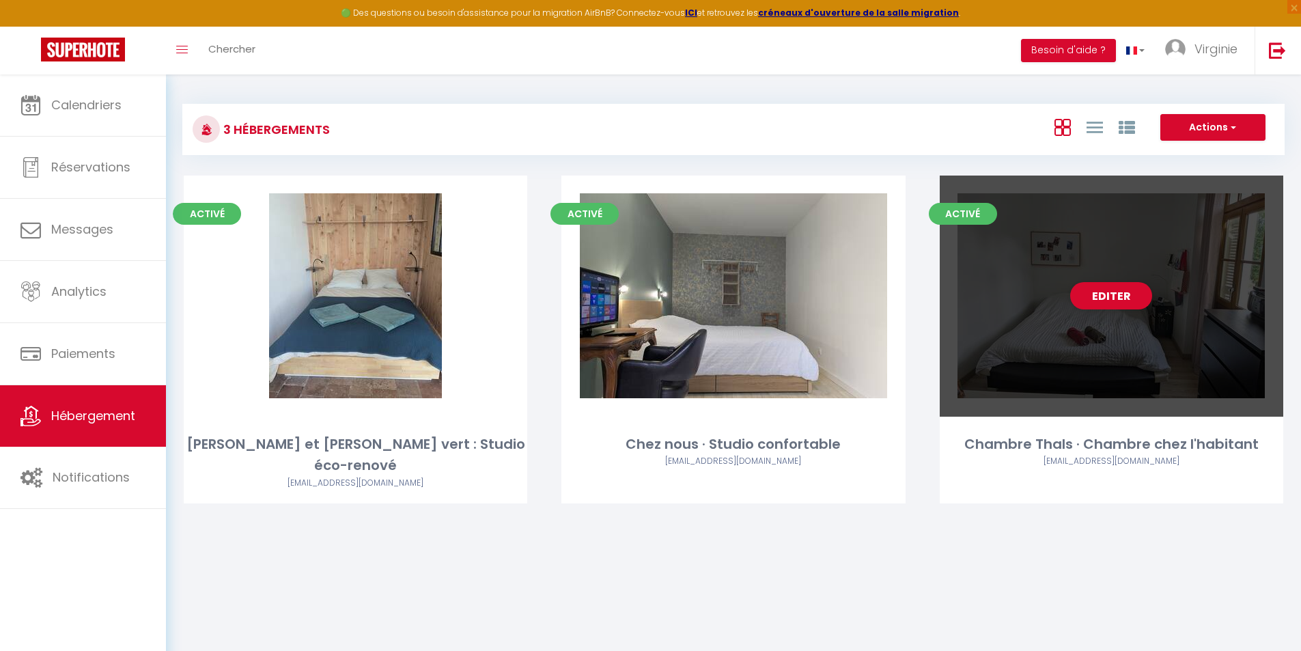
click at [1023, 345] on div "Editer" at bounding box center [1110, 295] width 343 height 241
click at [1097, 296] on link "Editer" at bounding box center [1111, 295] width 82 height 27
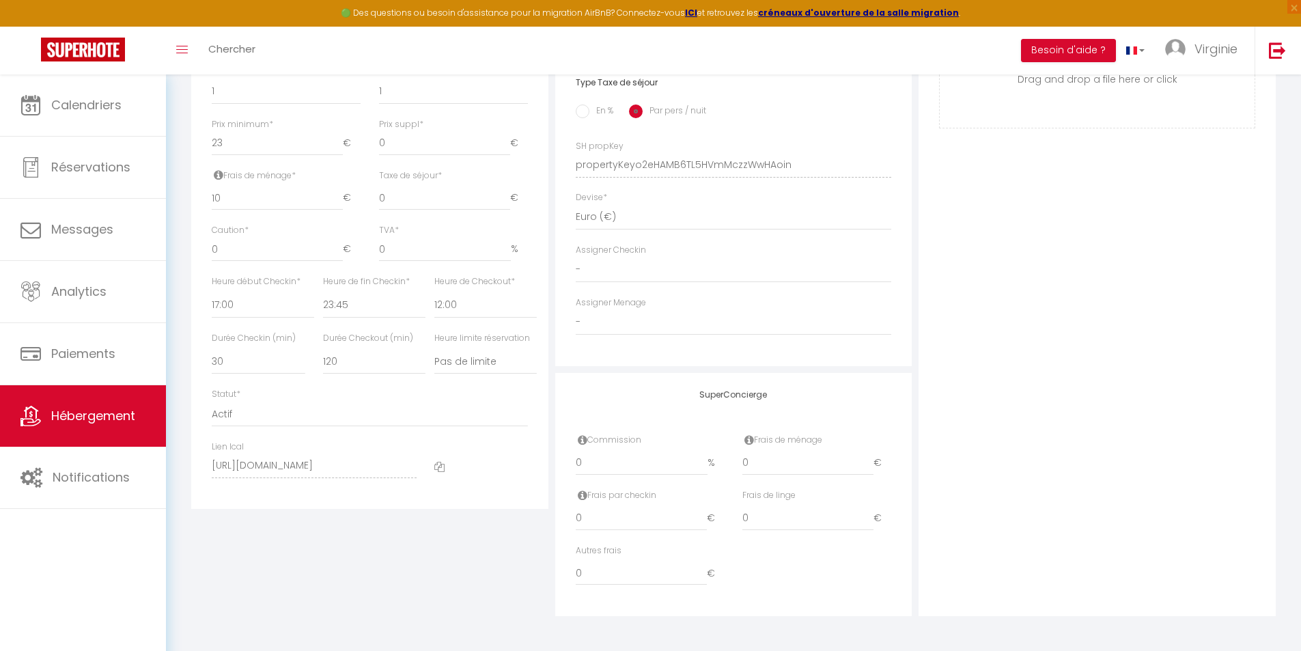
scroll to position [563, 0]
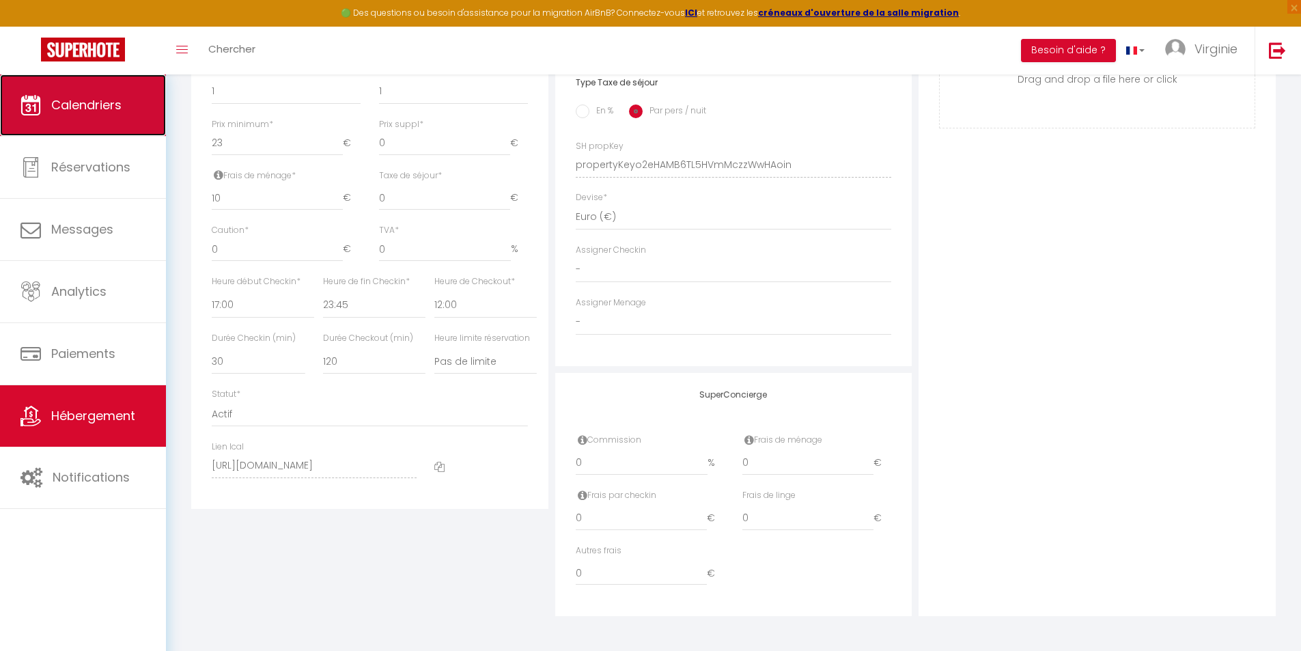
click at [82, 110] on span "Calendriers" at bounding box center [86, 104] width 70 height 17
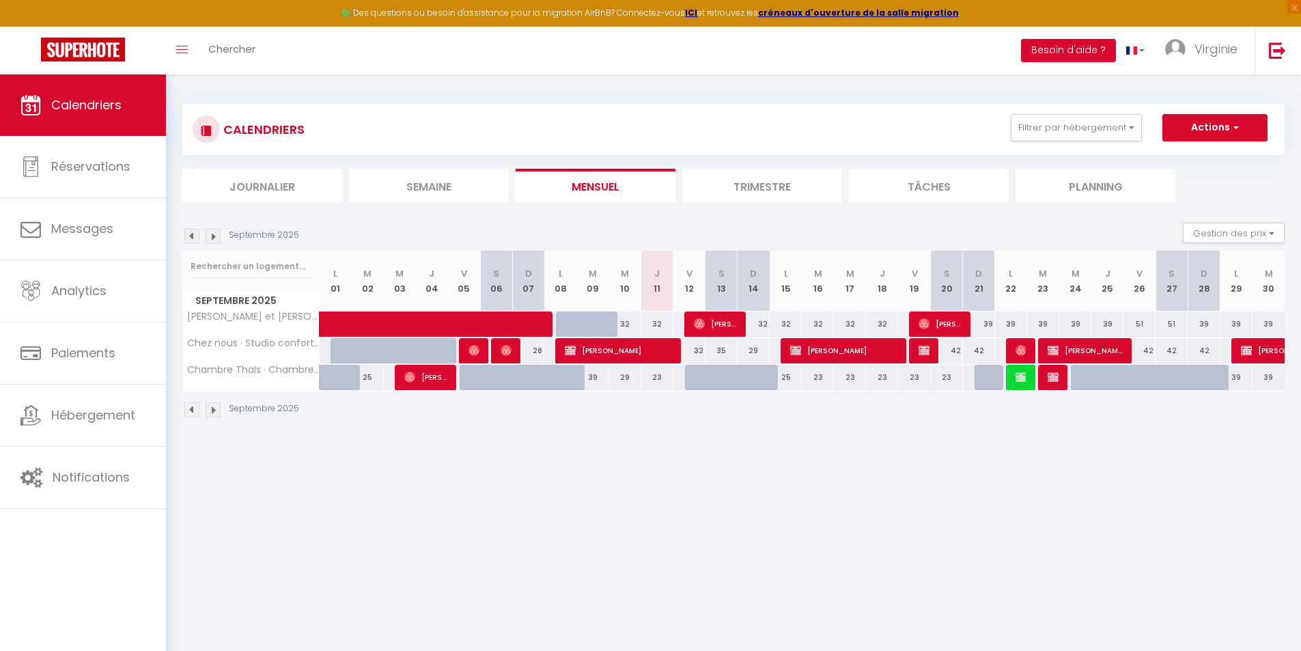
click at [1234, 376] on div "39" at bounding box center [1236, 377] width 32 height 25
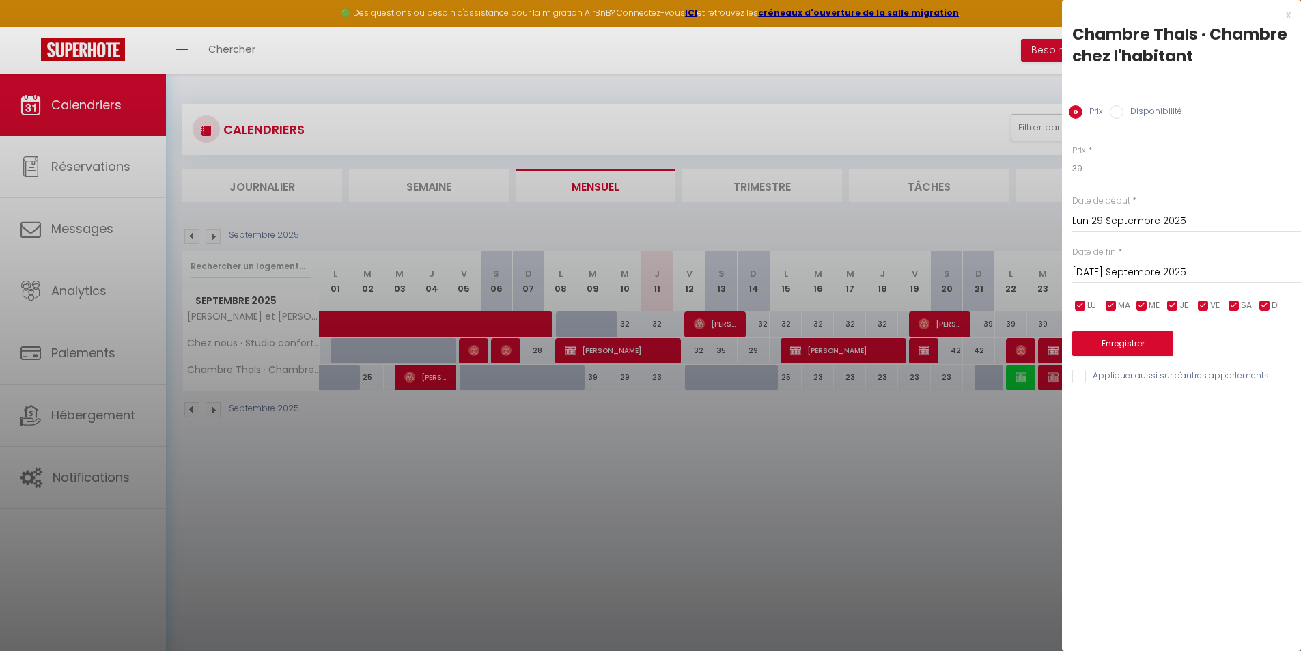
click at [1144, 266] on input "[DATE] Septembre 2025" at bounding box center [1186, 273] width 229 height 18
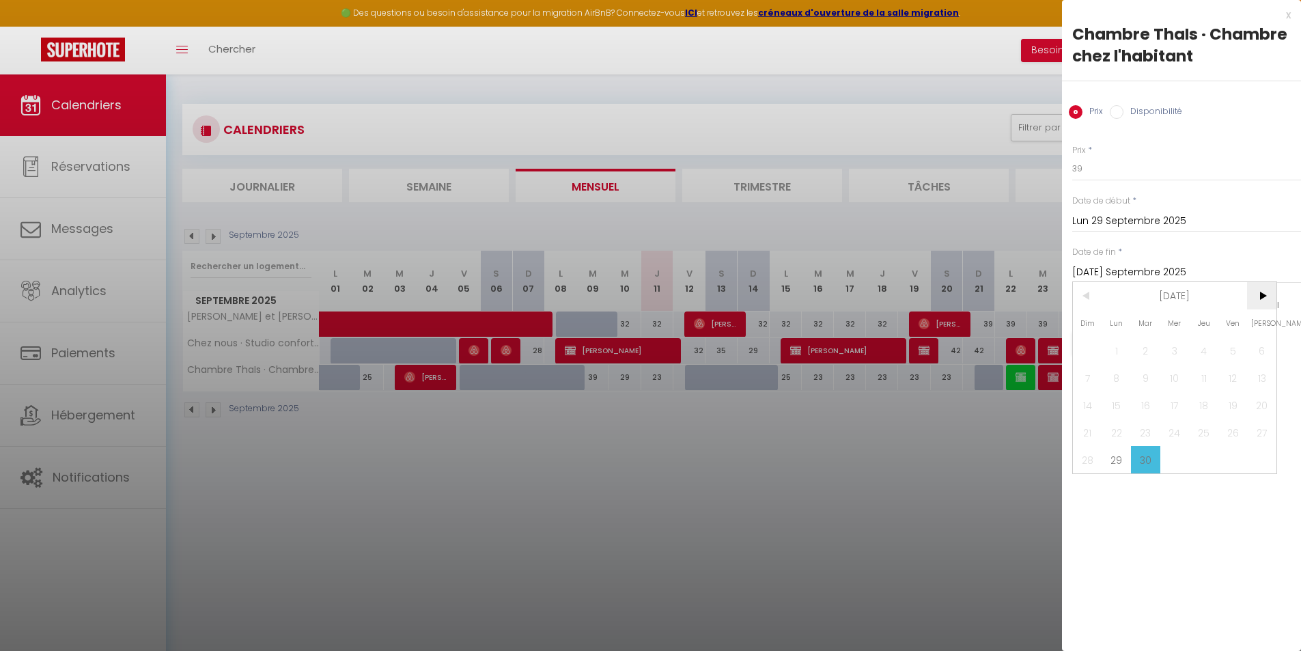
click at [1256, 298] on span ">" at bounding box center [1261, 295] width 29 height 27
click at [1256, 408] on span "18" at bounding box center [1261, 404] width 29 height 27
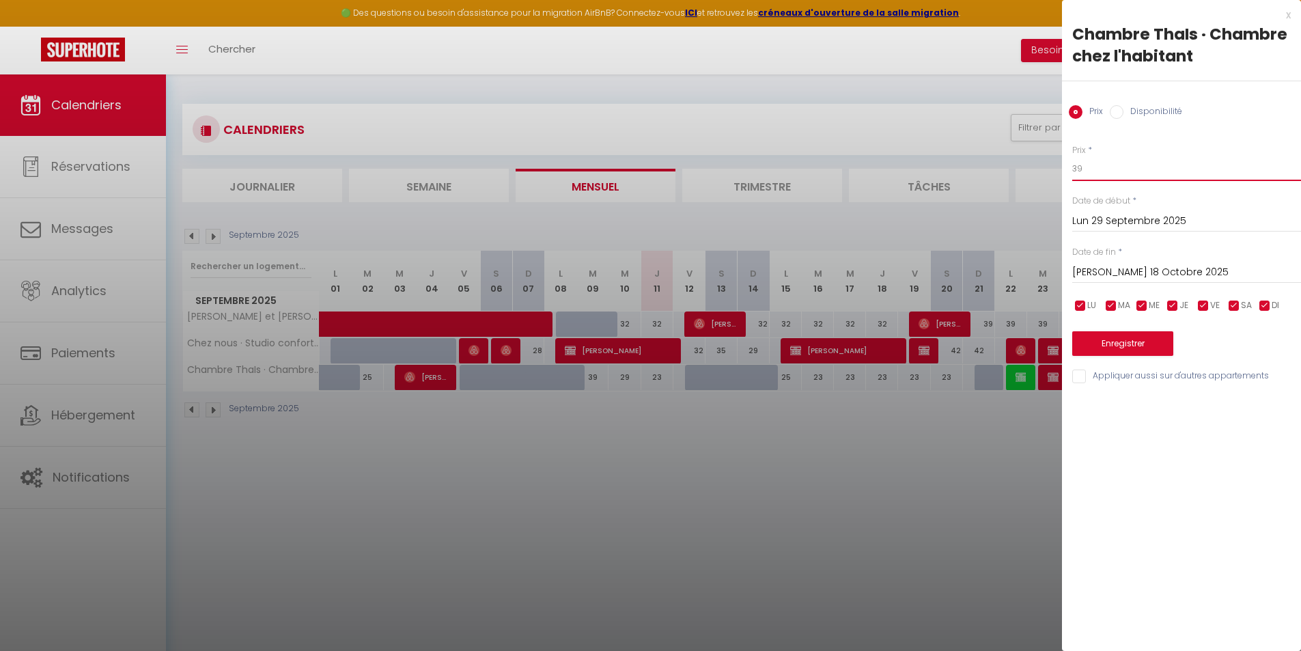
drag, startPoint x: 1082, startPoint y: 171, endPoint x: 1070, endPoint y: 171, distance: 12.3
click at [1069, 171] on div "Prix * 39 Statut * Disponible Indisponible Date de début * Lun 29 Septembre 202…" at bounding box center [1181, 256] width 239 height 258
click at [1110, 350] on button "Enregistrer" at bounding box center [1122, 343] width 101 height 25
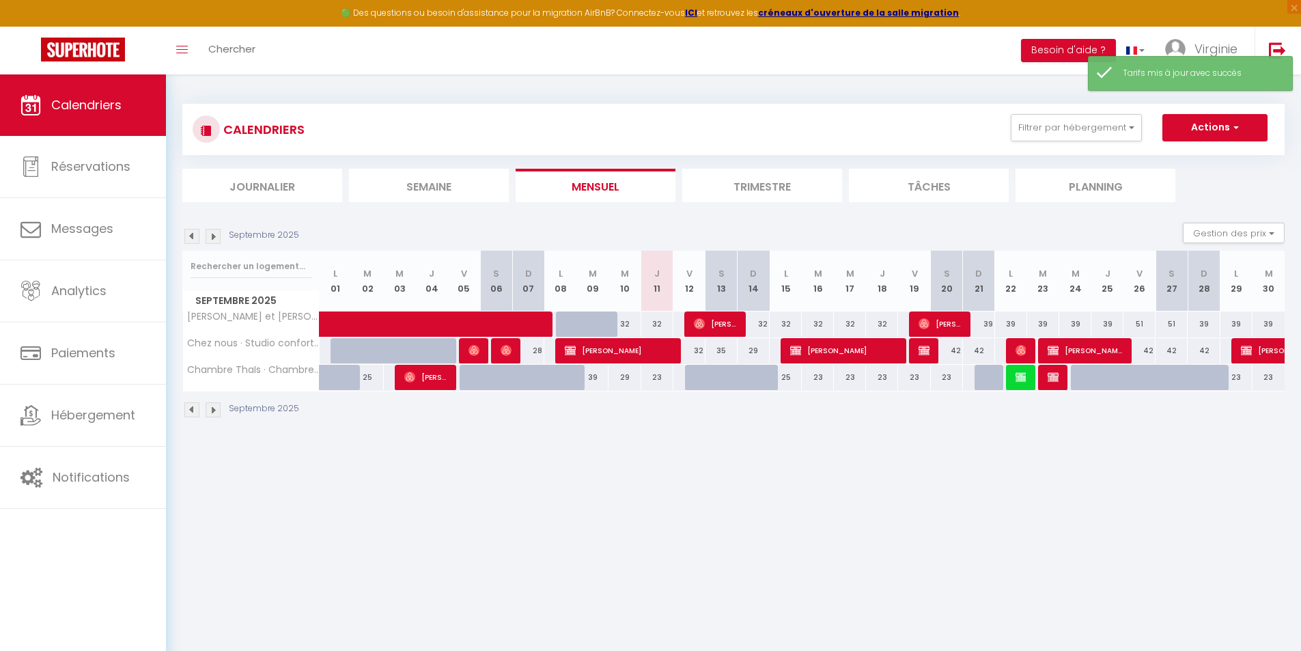
click at [983, 322] on div "39" at bounding box center [979, 323] width 32 height 25
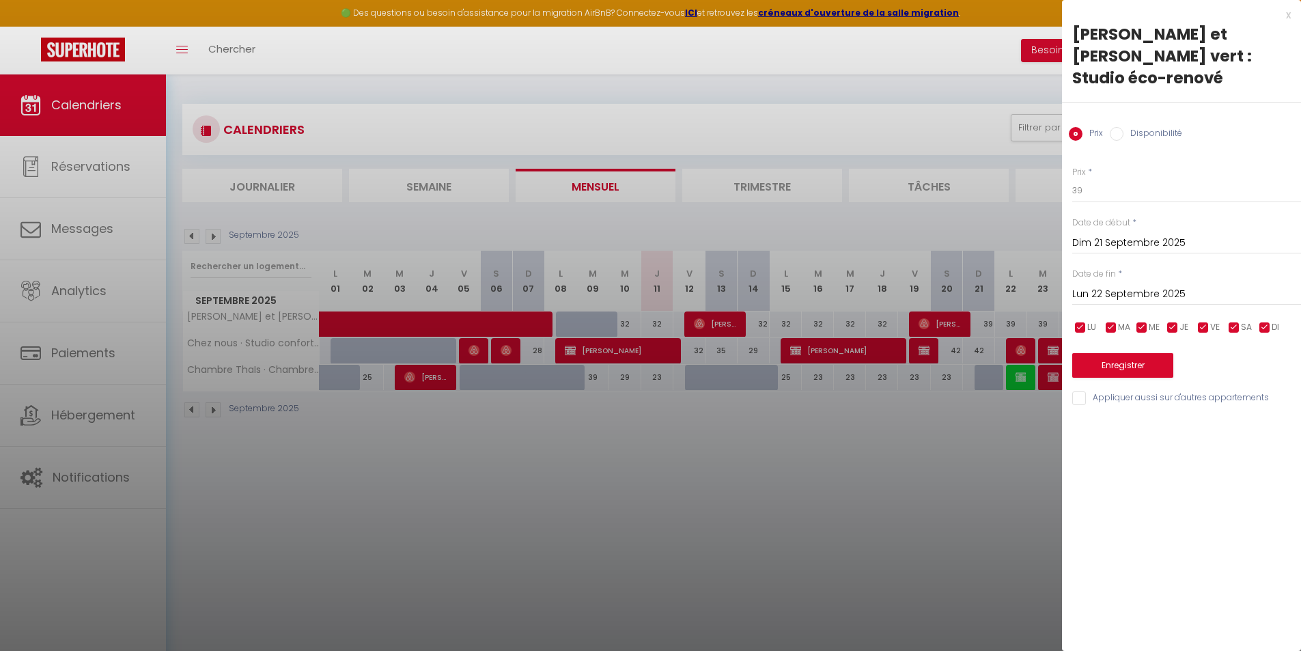
click at [1114, 283] on div "Lun 22 Septembre 2025 < [DATE] > Dim Lun Mar Mer Jeu Ven Sam 1 2 3 4 5 6 7 8 9 …" at bounding box center [1186, 293] width 229 height 25
click at [1107, 291] on input "Lun 22 Septembre 2025" at bounding box center [1186, 294] width 229 height 18
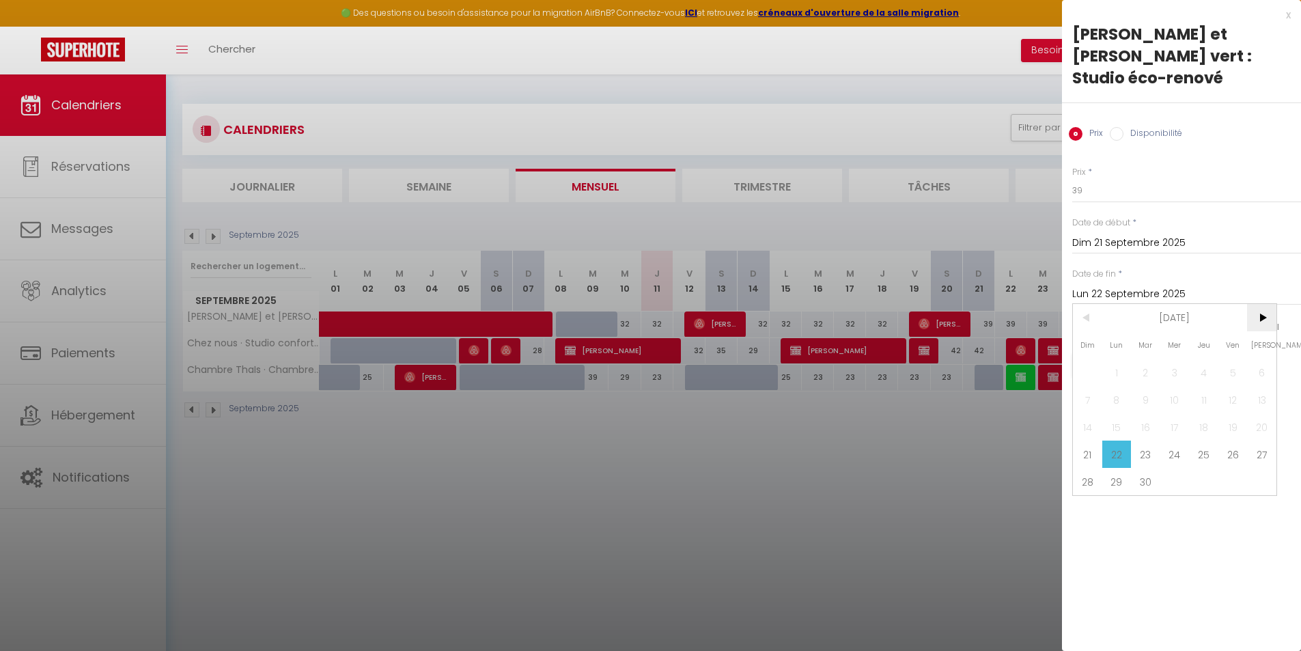
click at [1262, 317] on span ">" at bounding box center [1261, 317] width 29 height 27
click at [1251, 422] on span "18" at bounding box center [1261, 426] width 29 height 27
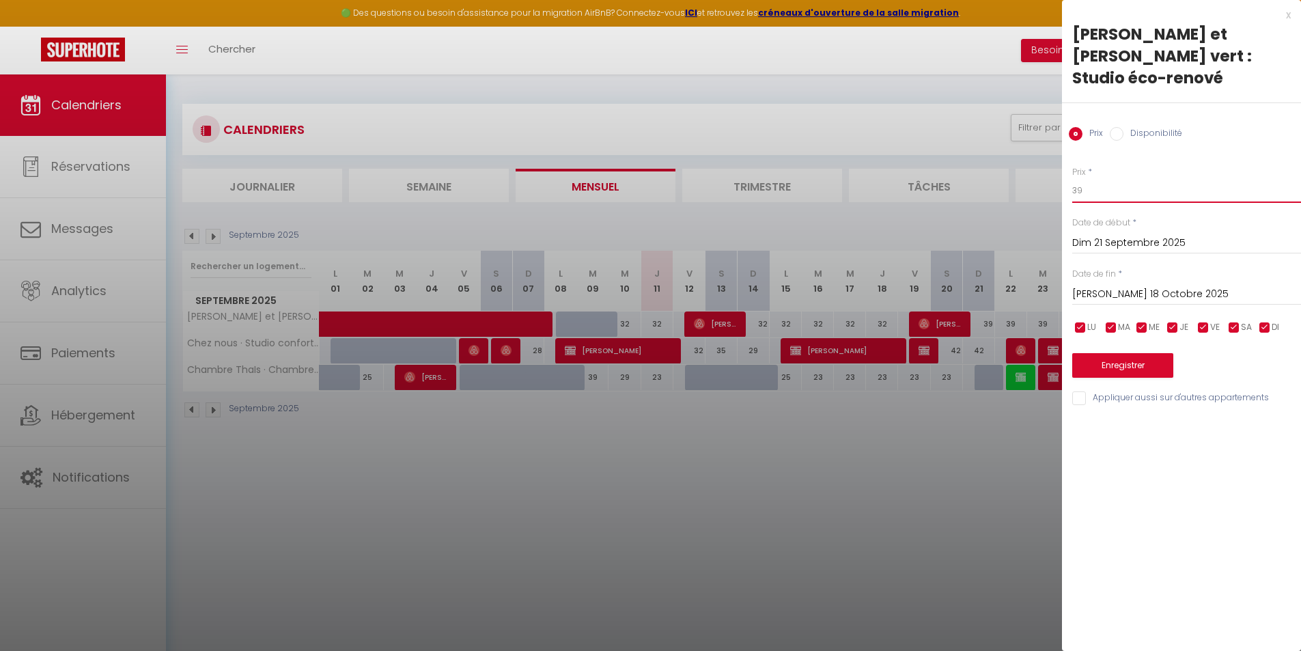
drag, startPoint x: 1086, startPoint y: 197, endPoint x: 1071, endPoint y: 197, distance: 15.7
click at [1071, 197] on div "Prix * 39 Statut * Disponible Indisponible Date de début * Dim 21 Septembre 202…" at bounding box center [1181, 278] width 239 height 258
click at [1127, 363] on button "Enregistrer" at bounding box center [1122, 365] width 101 height 25
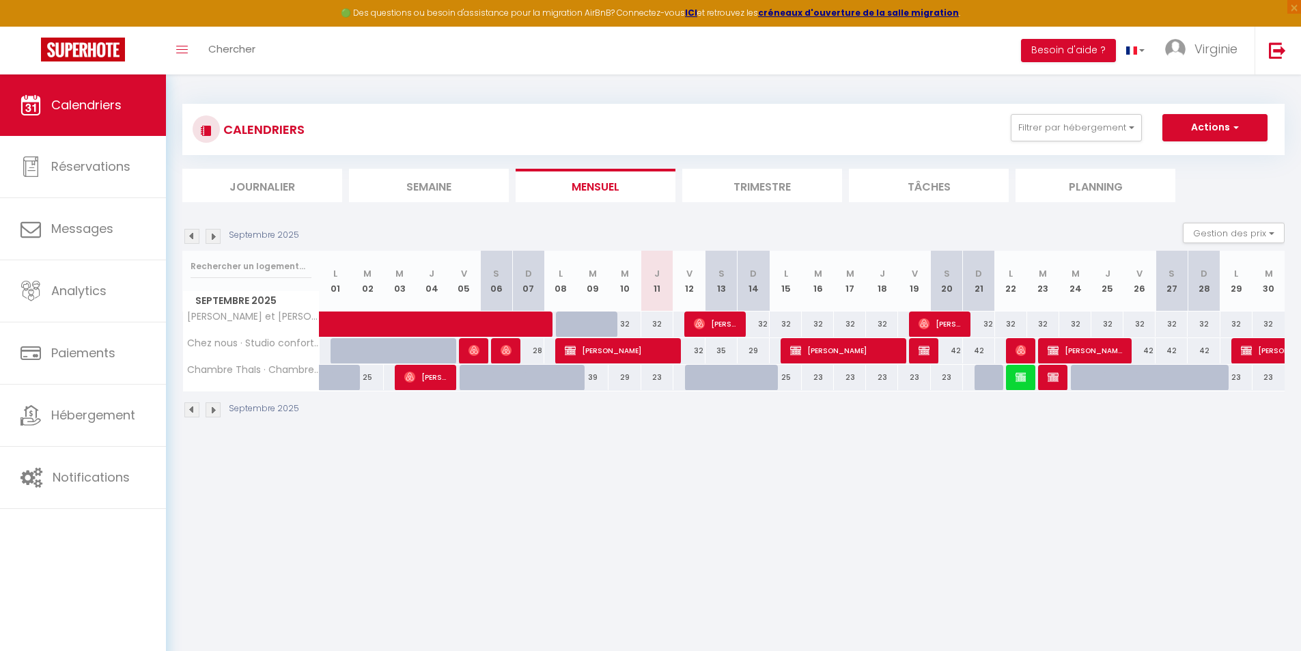
click at [219, 407] on img at bounding box center [213, 409] width 15 height 15
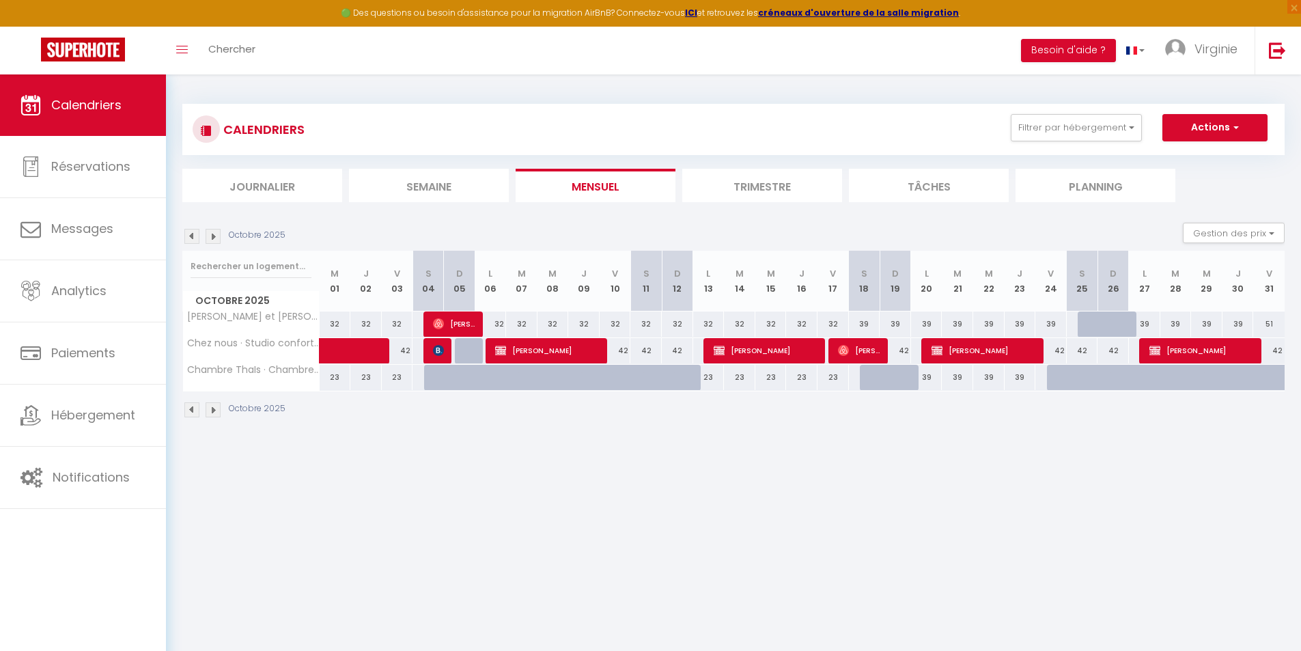
click at [930, 381] on div "39" at bounding box center [926, 377] width 31 height 25
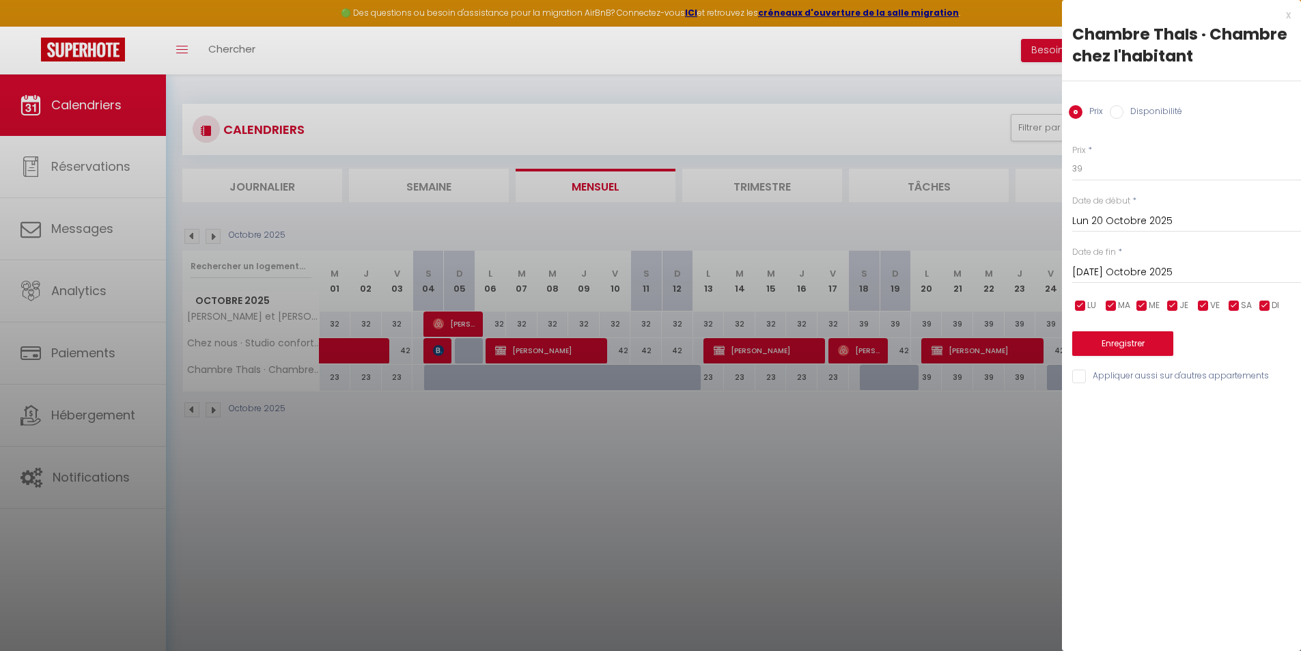
click at [936, 472] on div at bounding box center [650, 325] width 1301 height 651
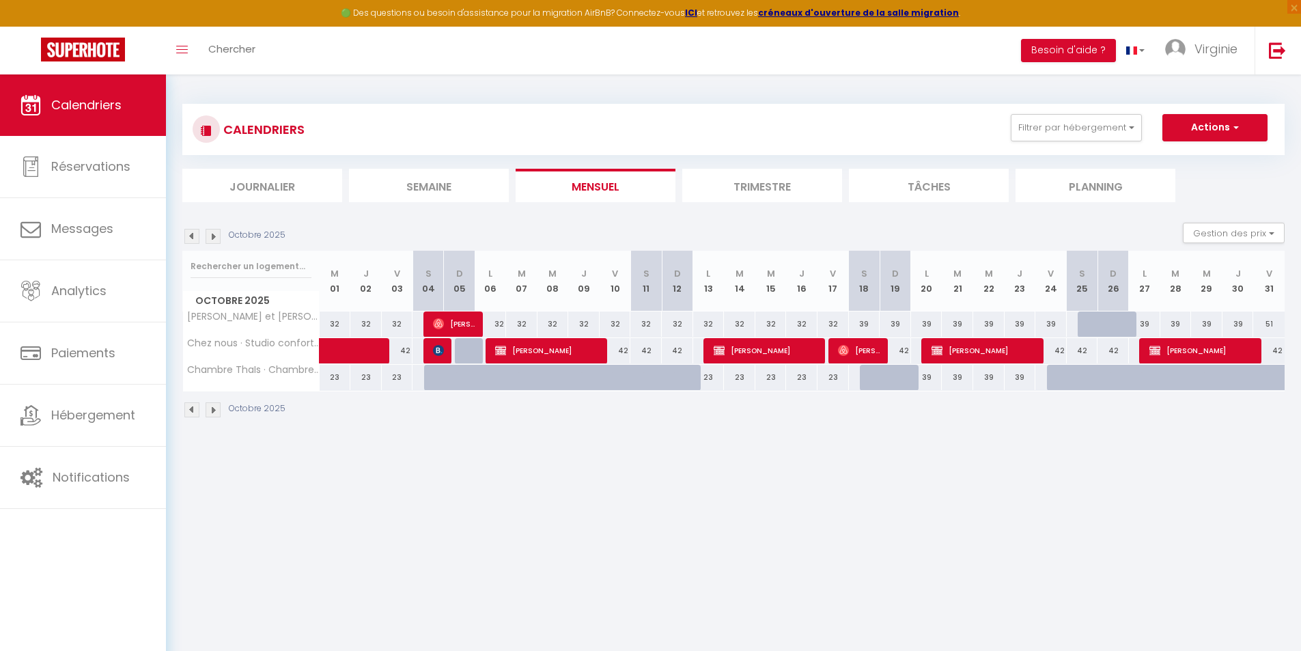
click at [926, 384] on div "39" at bounding box center [926, 377] width 31 height 25
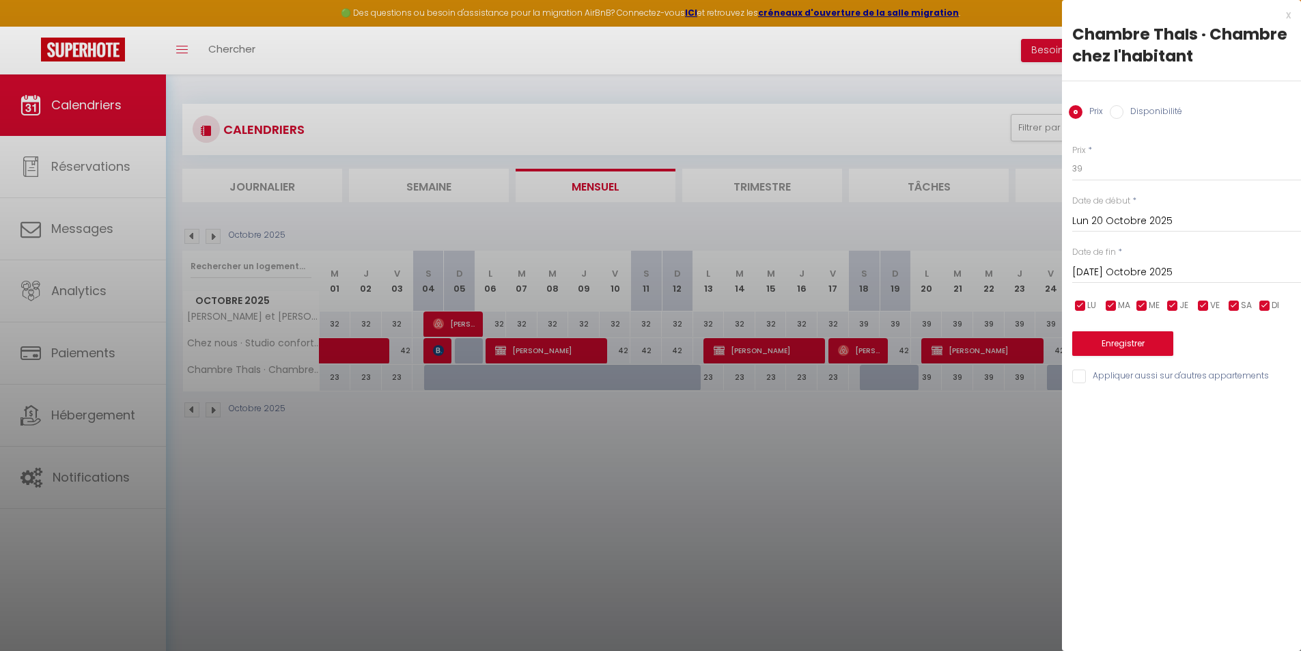
click at [920, 460] on div at bounding box center [650, 325] width 1301 height 651
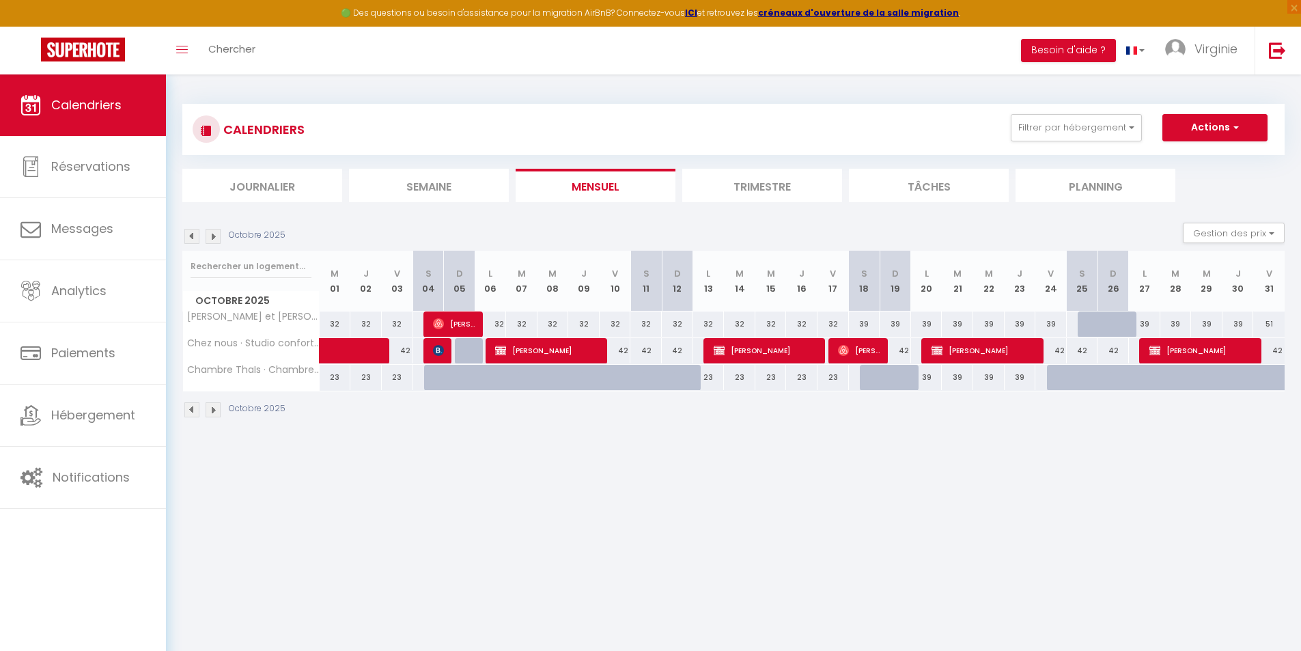
click at [931, 383] on div "39" at bounding box center [926, 377] width 31 height 25
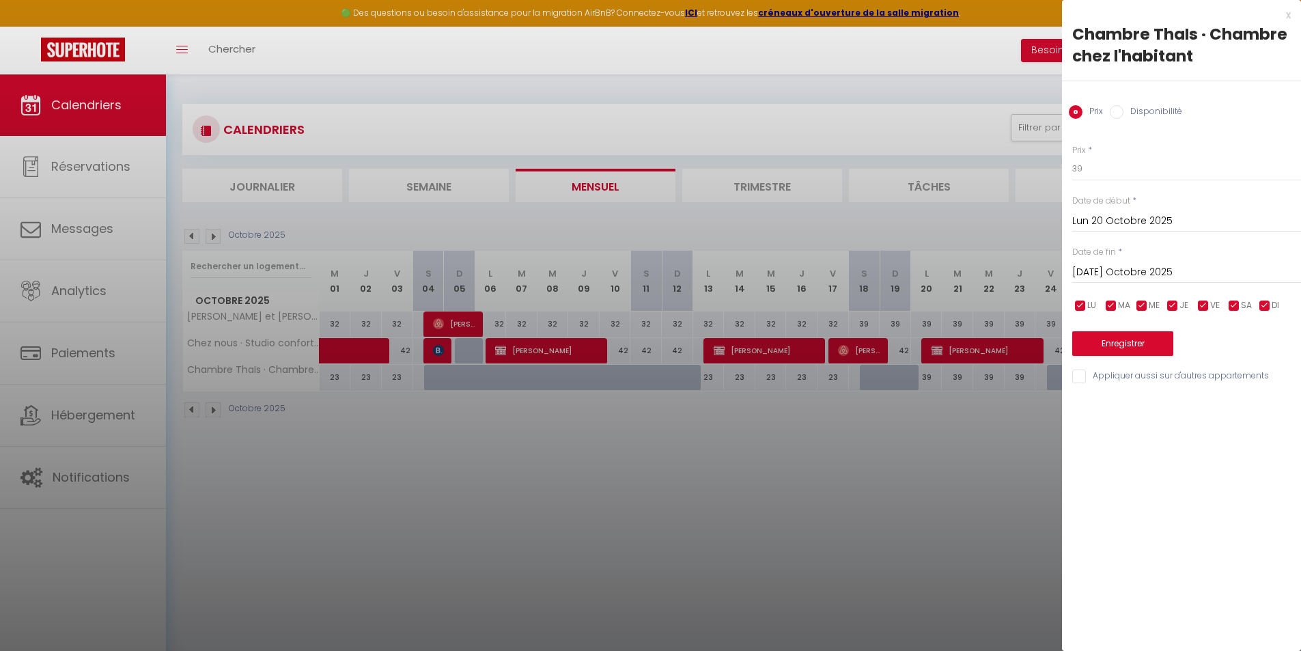
click at [1151, 110] on label "Disponibilité" at bounding box center [1152, 112] width 59 height 15
click at [1123, 110] on input "Disponibilité" at bounding box center [1116, 112] width 14 height 14
click at [1109, 270] on input "[DATE] Octobre 2025" at bounding box center [1186, 274] width 229 height 18
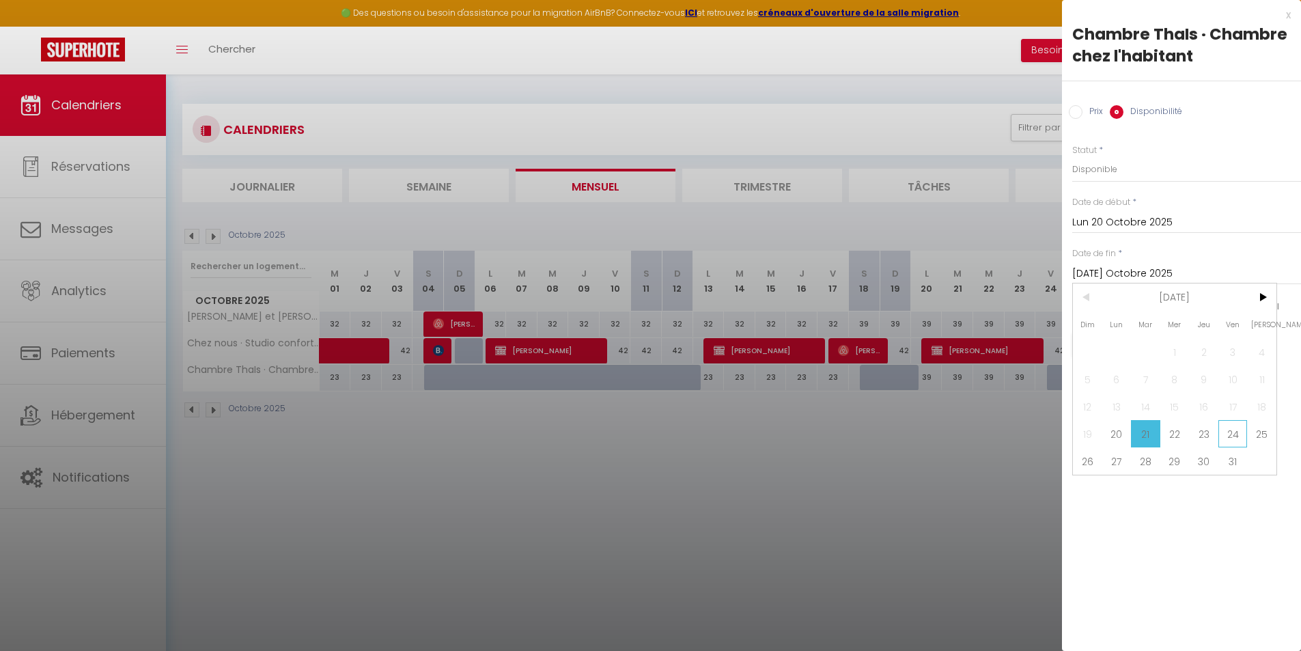
drag, startPoint x: 1239, startPoint y: 440, endPoint x: 1216, endPoint y: 397, distance: 49.5
click at [1240, 440] on span "24" at bounding box center [1232, 433] width 29 height 27
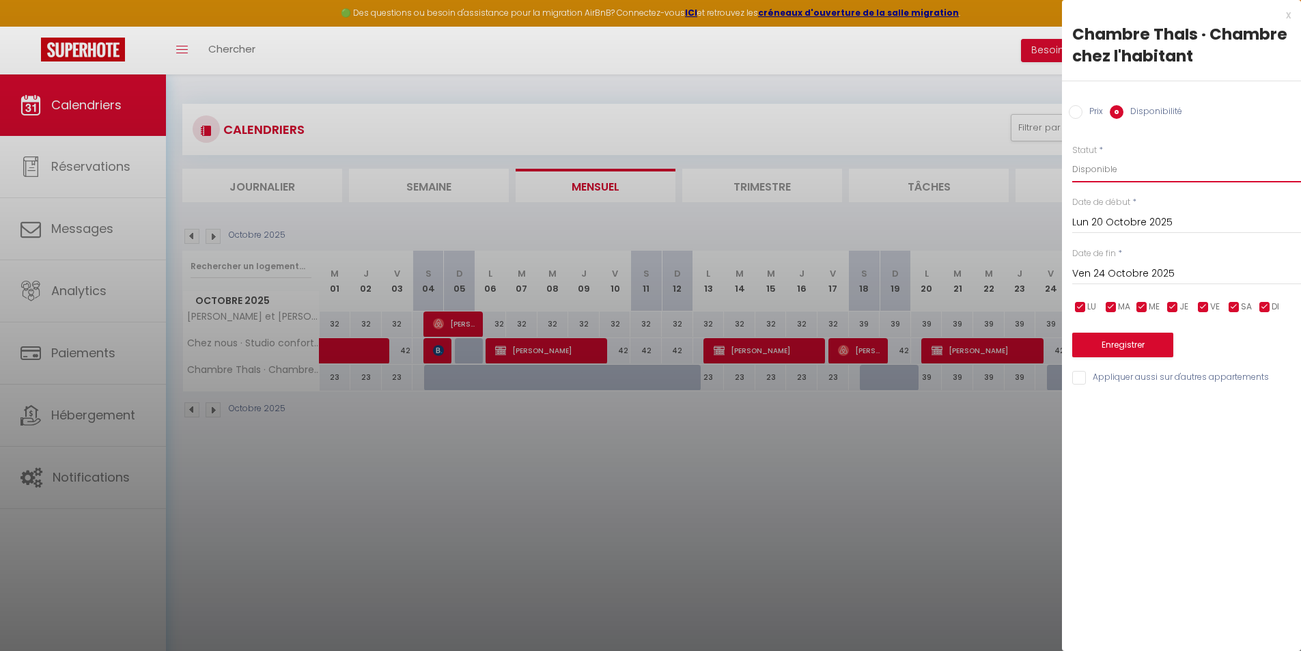
click at [1094, 167] on select "Disponible Indisponible" at bounding box center [1186, 169] width 229 height 26
click at [1072, 156] on select "Disponible Indisponible" at bounding box center [1186, 169] width 229 height 26
click at [1116, 348] on button "Enregistrer" at bounding box center [1122, 344] width 101 height 25
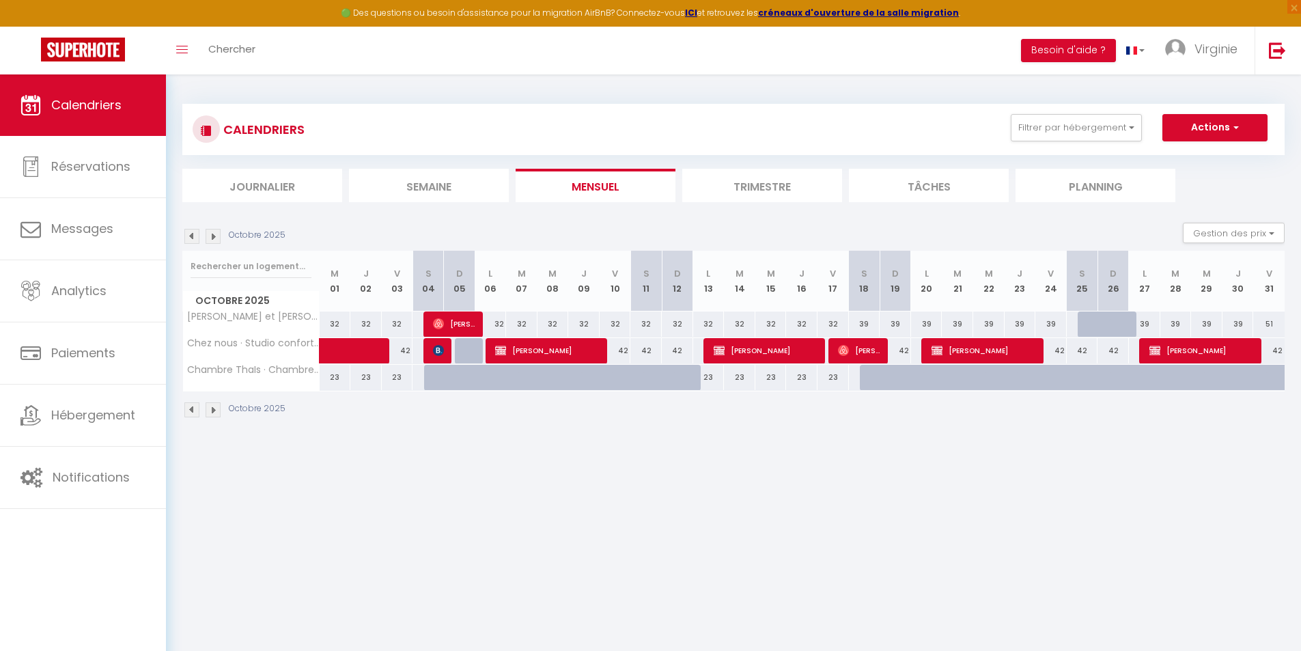
click at [212, 238] on img at bounding box center [213, 236] width 15 height 15
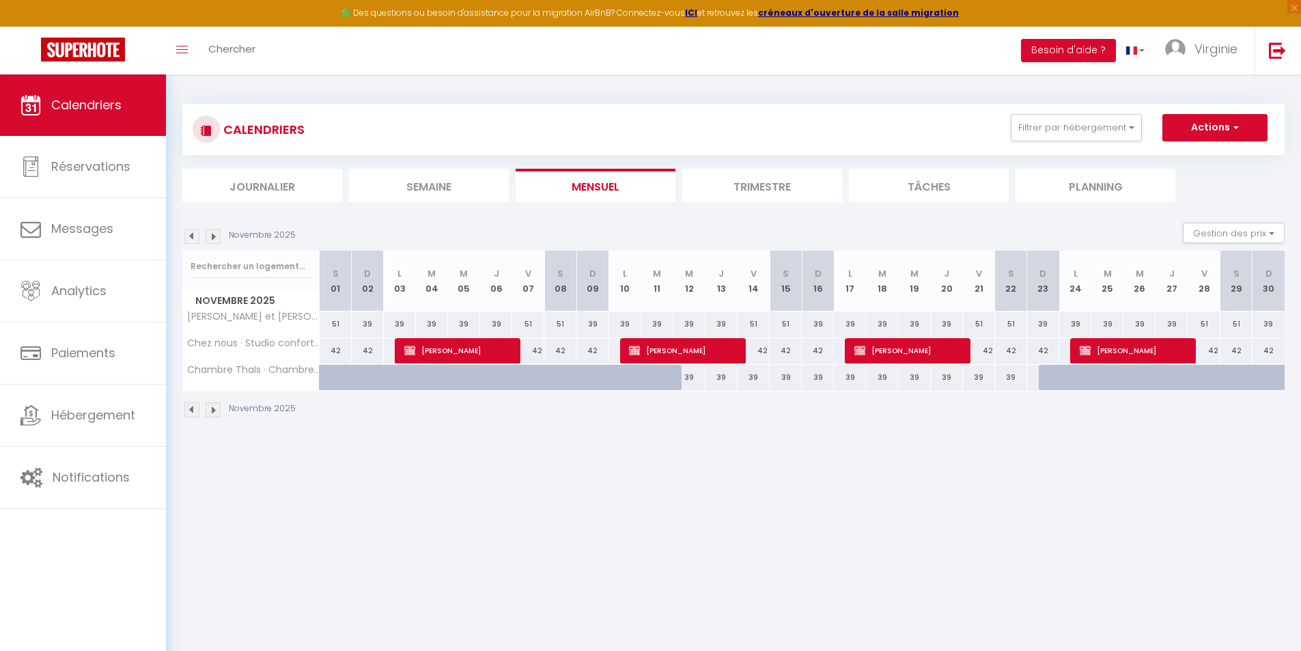
click at [416, 380] on div at bounding box center [432, 378] width 32 height 26
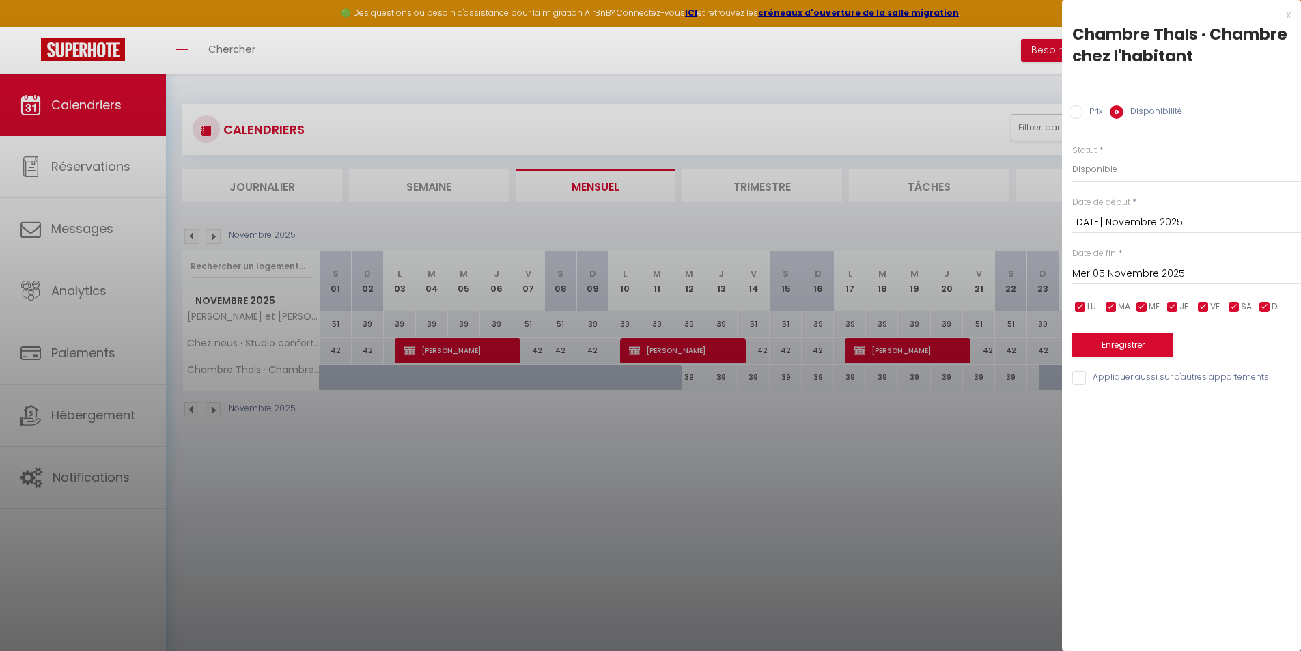
click at [1080, 119] on div "Prix" at bounding box center [1086, 112] width 34 height 15
click at [1078, 112] on input "Prix" at bounding box center [1076, 112] width 14 height 14
click at [1118, 272] on input "Mer 05 Novembre 2025" at bounding box center [1186, 273] width 229 height 18
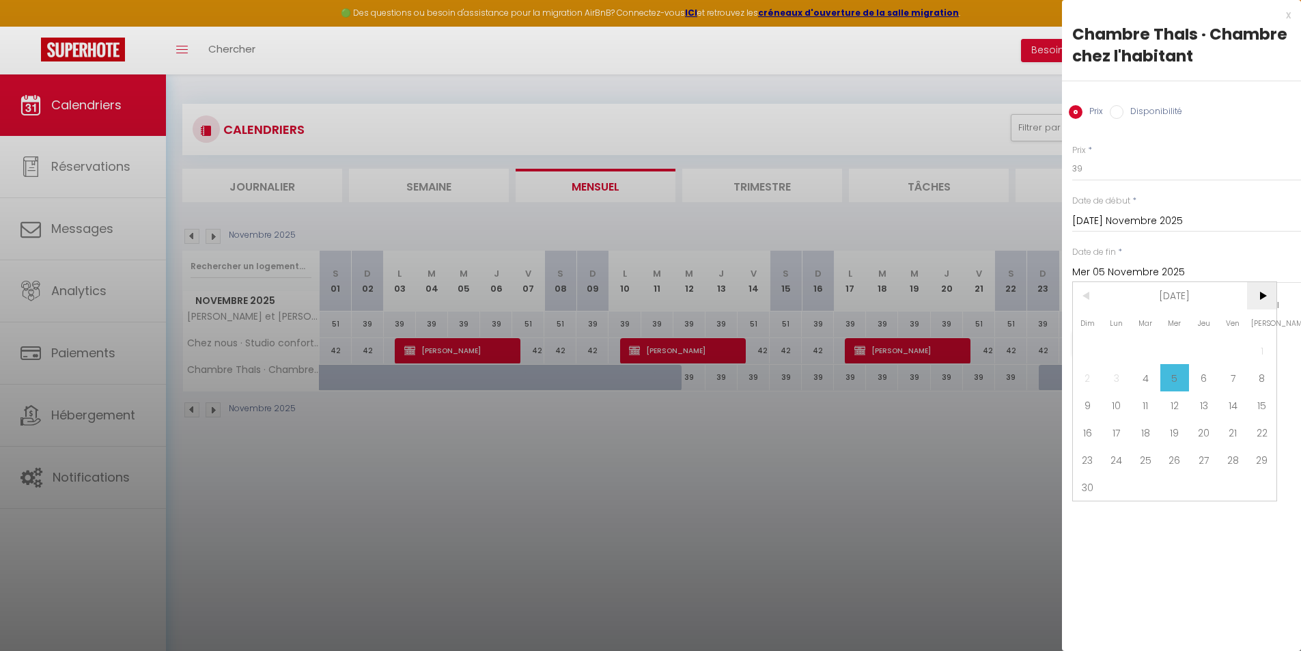
click at [1260, 296] on span ">" at bounding box center [1261, 295] width 29 height 27
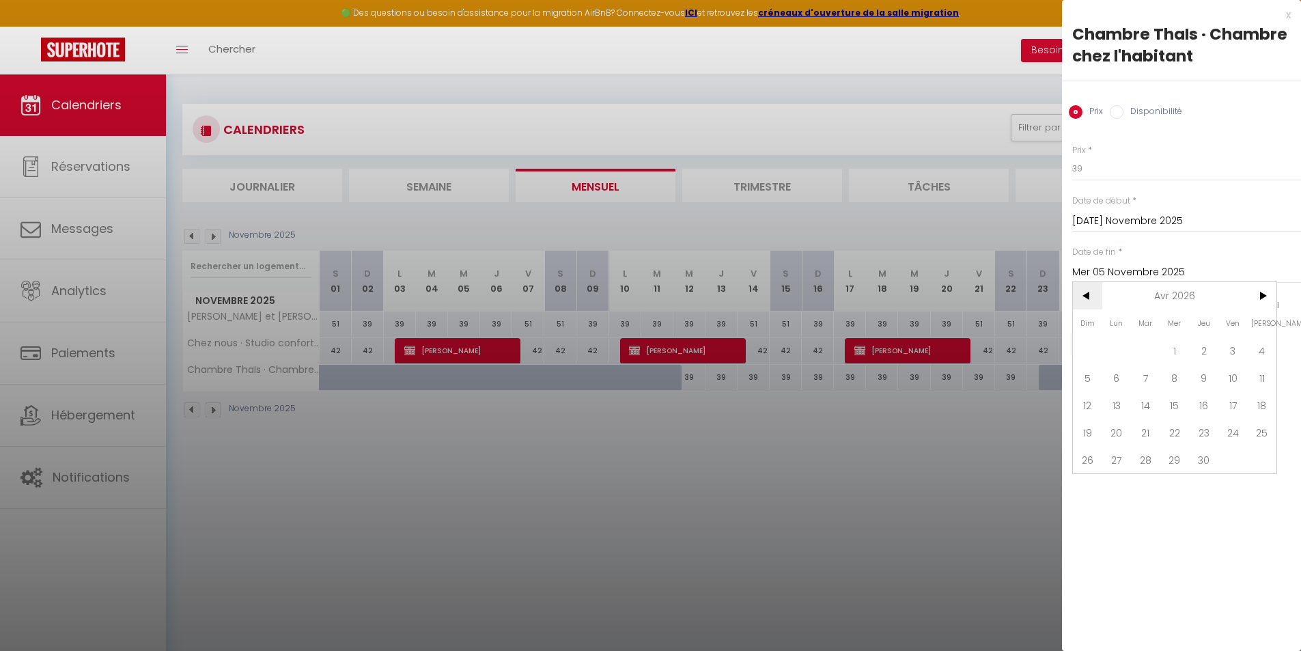
click at [1088, 296] on span "<" at bounding box center [1087, 295] width 29 height 27
click at [1153, 459] on span "31" at bounding box center [1145, 459] width 29 height 27
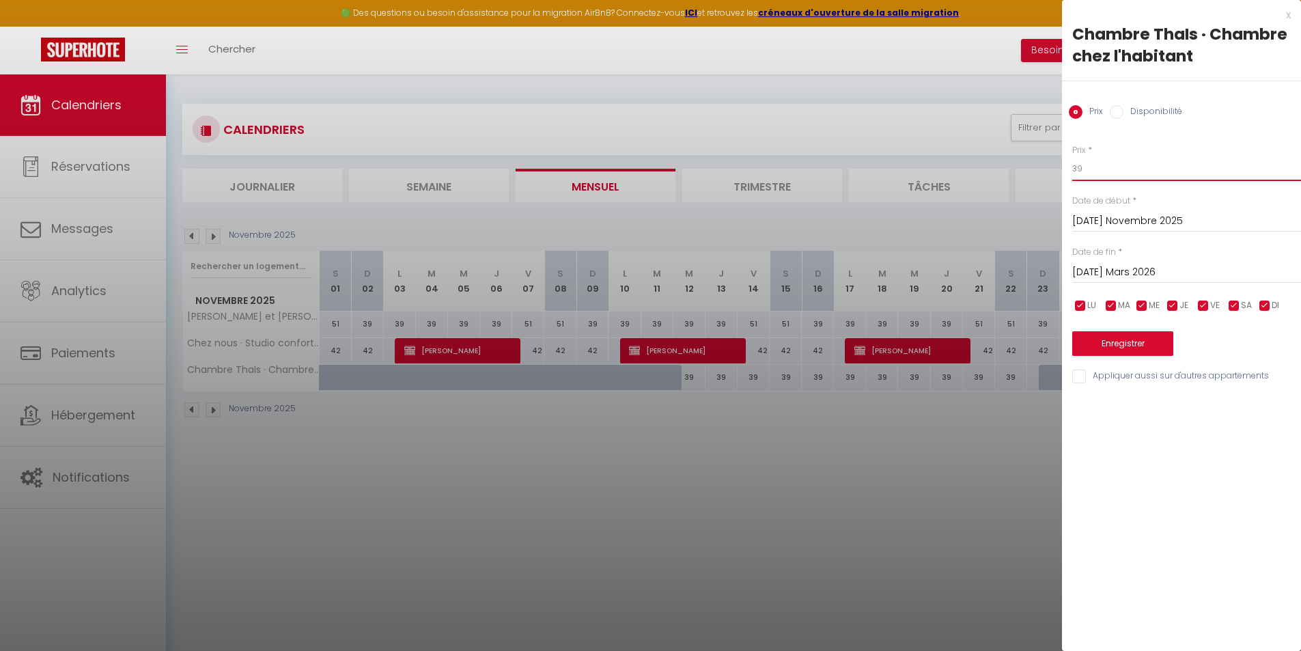
drag, startPoint x: 1082, startPoint y: 168, endPoint x: 1069, endPoint y: 168, distance: 13.7
click at [1067, 168] on div "Prix * 39 Statut * Disponible Indisponible Date de début * [DATE] Novembre 2025…" at bounding box center [1181, 256] width 239 height 258
click at [1106, 341] on button "Enregistrer" at bounding box center [1122, 343] width 101 height 25
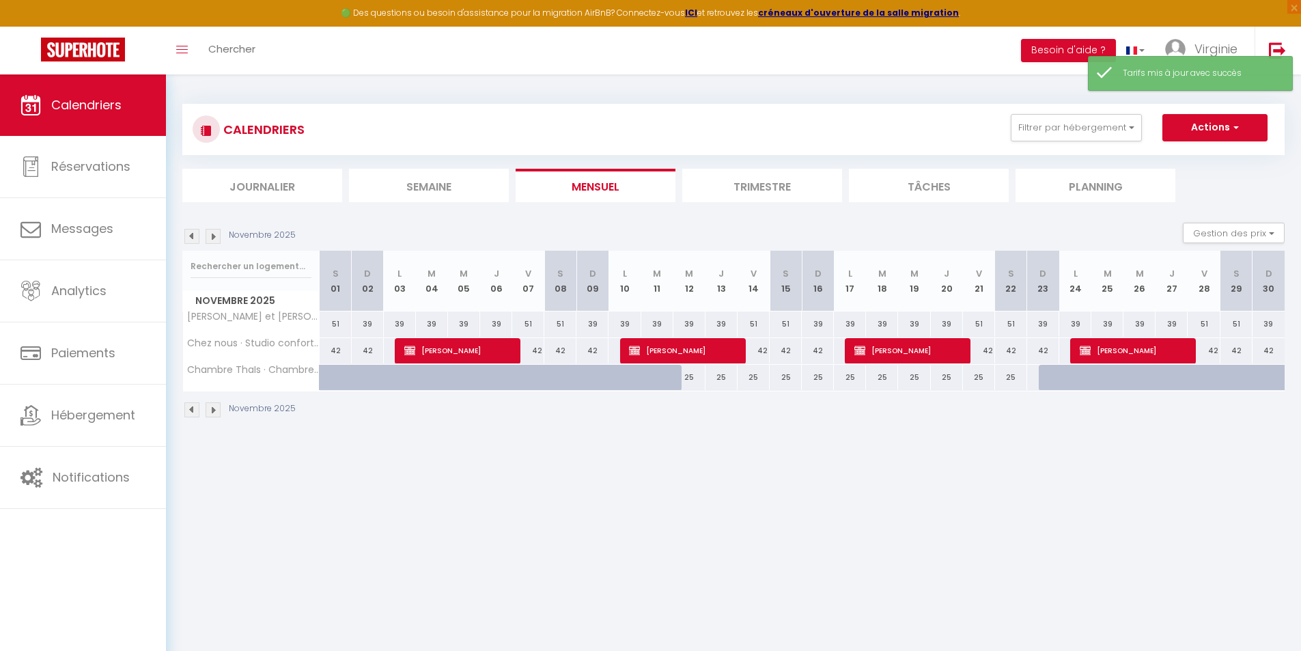
click at [216, 412] on img at bounding box center [213, 409] width 15 height 15
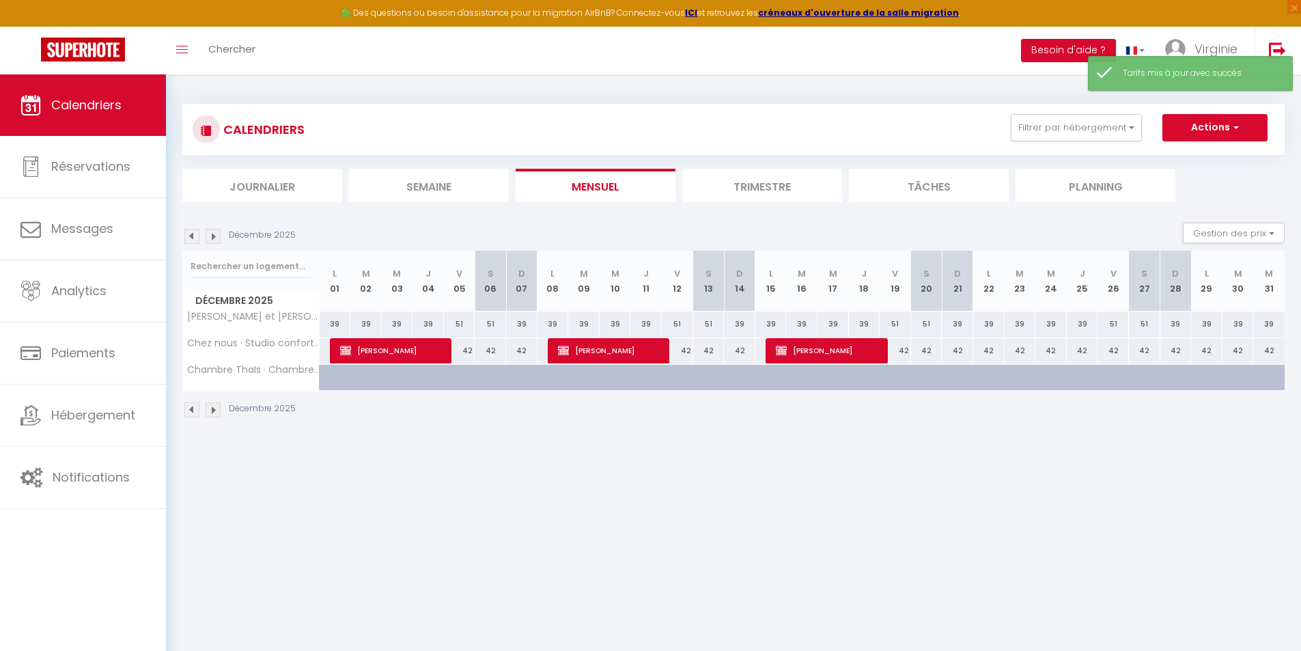
click at [216, 412] on img at bounding box center [213, 409] width 15 height 15
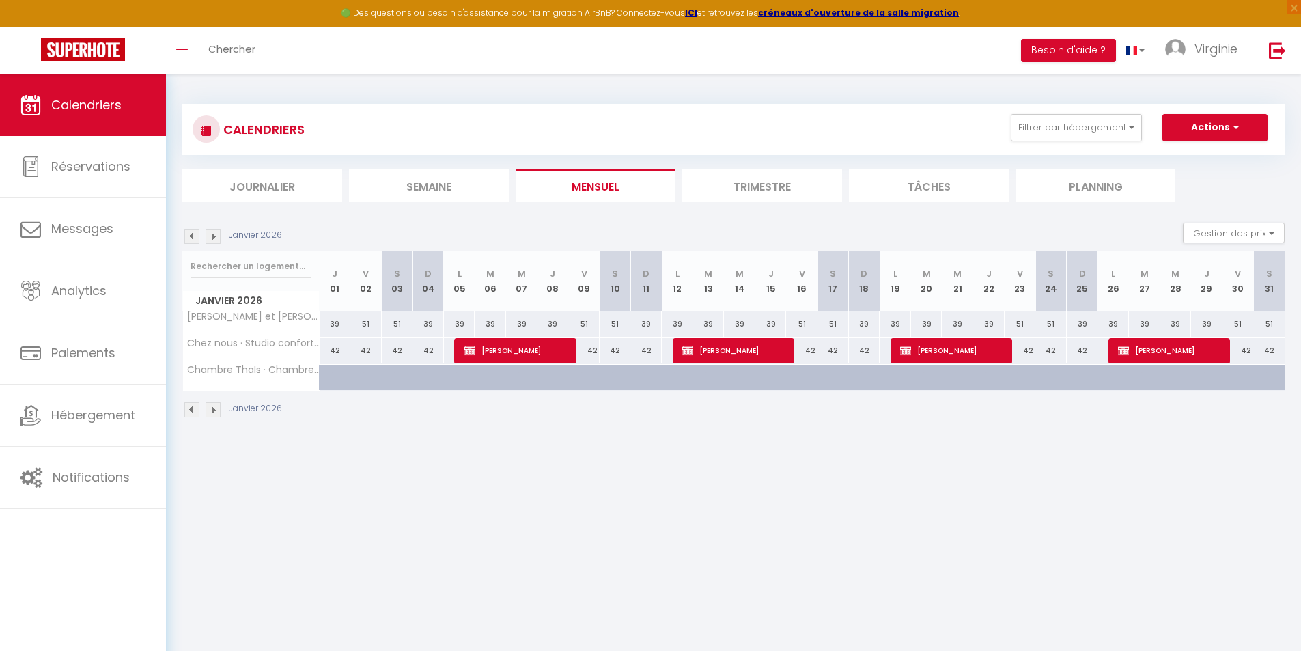
click at [191, 406] on img at bounding box center [191, 409] width 15 height 15
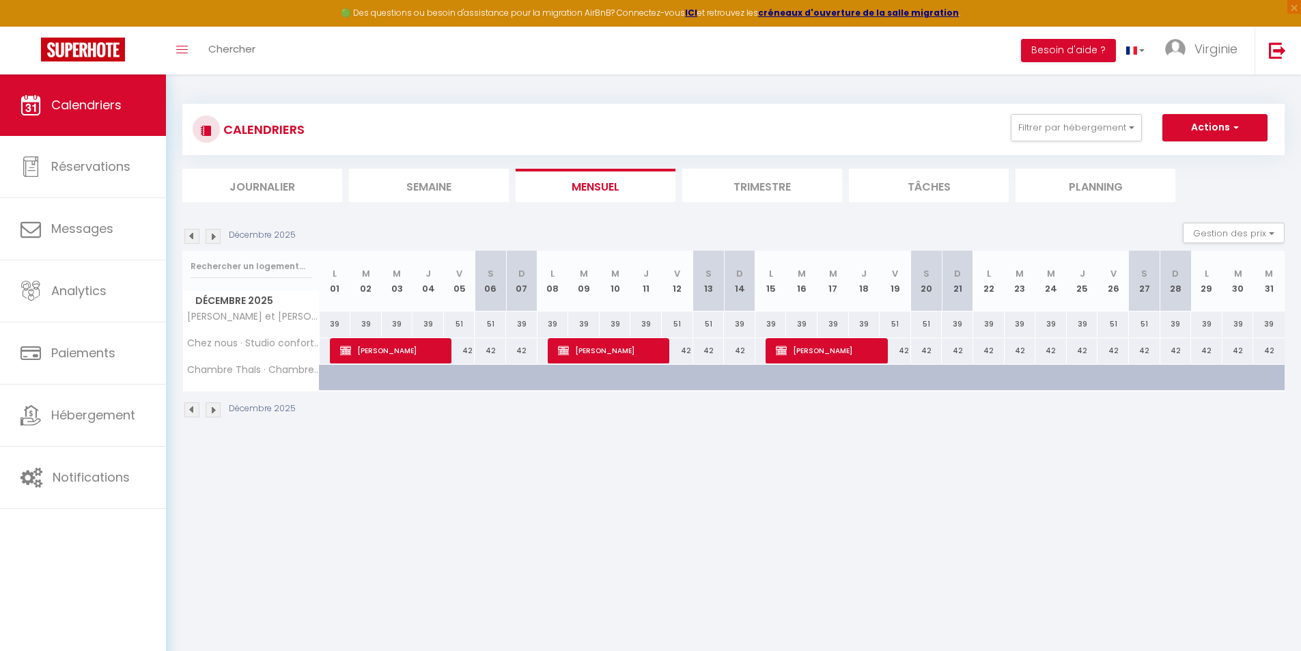
click at [191, 406] on img at bounding box center [191, 409] width 15 height 15
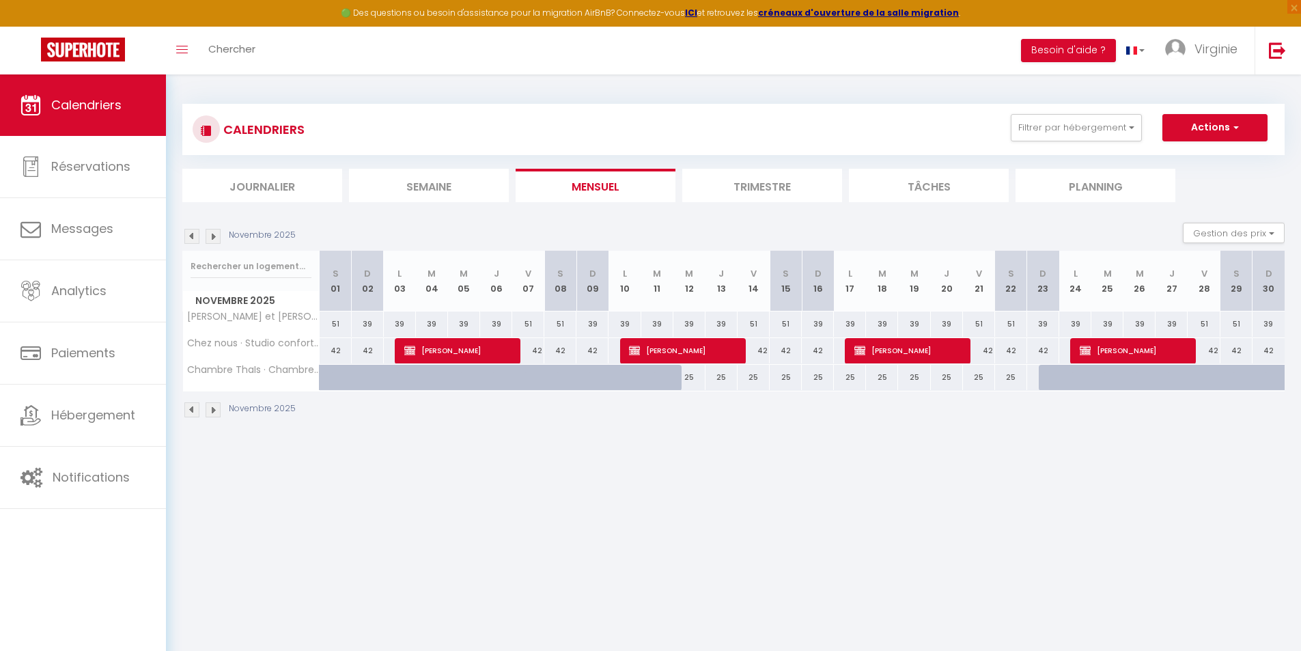
click at [190, 406] on img at bounding box center [191, 409] width 15 height 15
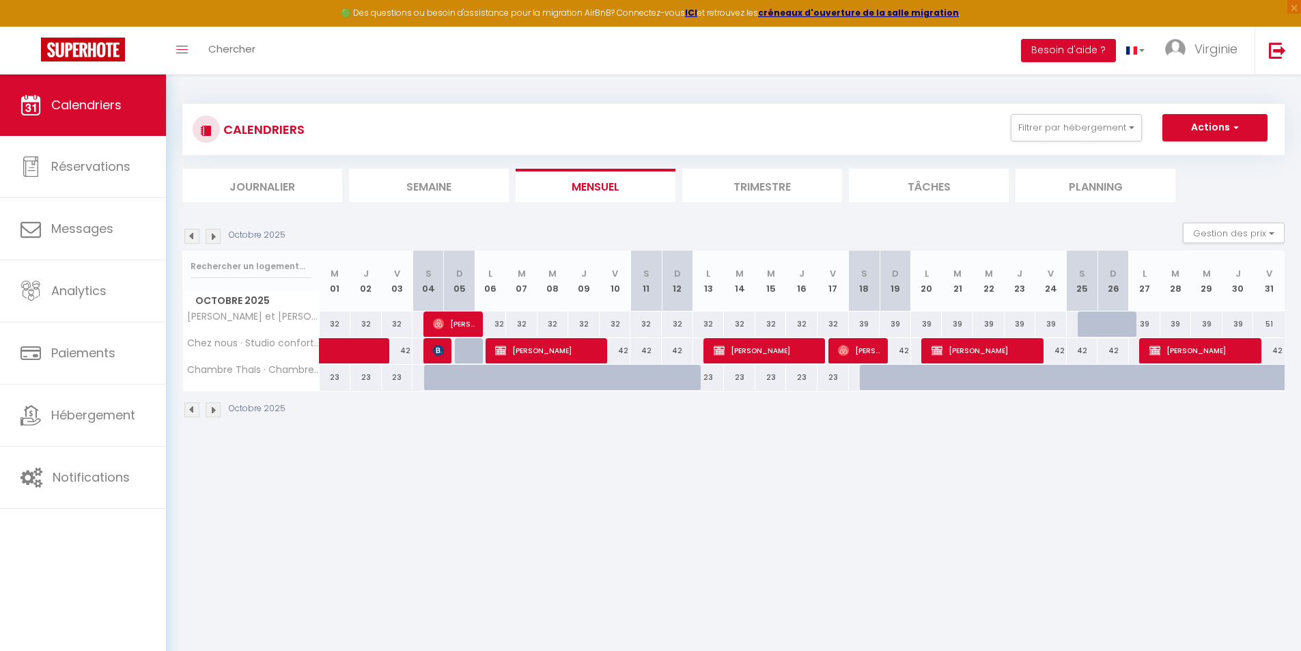
click at [649, 322] on div "32" at bounding box center [645, 323] width 31 height 25
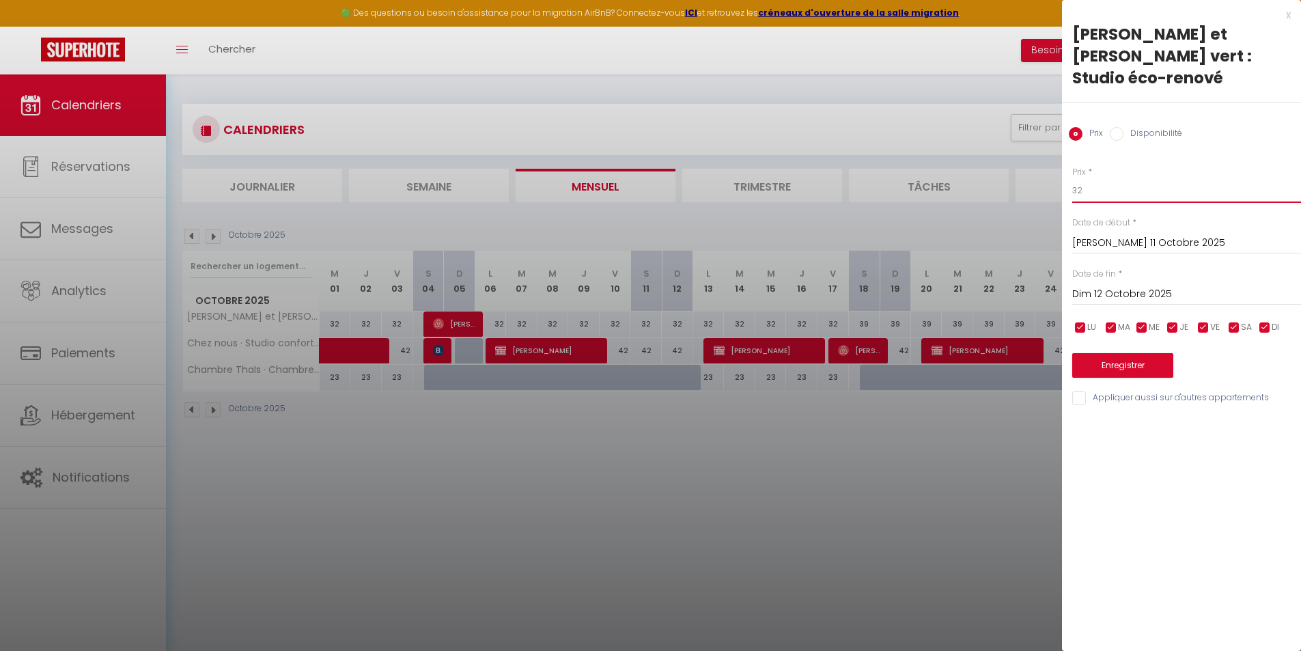
drag, startPoint x: 1084, startPoint y: 190, endPoint x: 1072, endPoint y: 192, distance: 11.8
click at [1072, 192] on input "32" at bounding box center [1186, 190] width 229 height 25
click at [1130, 369] on button "Enregistrer" at bounding box center [1122, 365] width 101 height 25
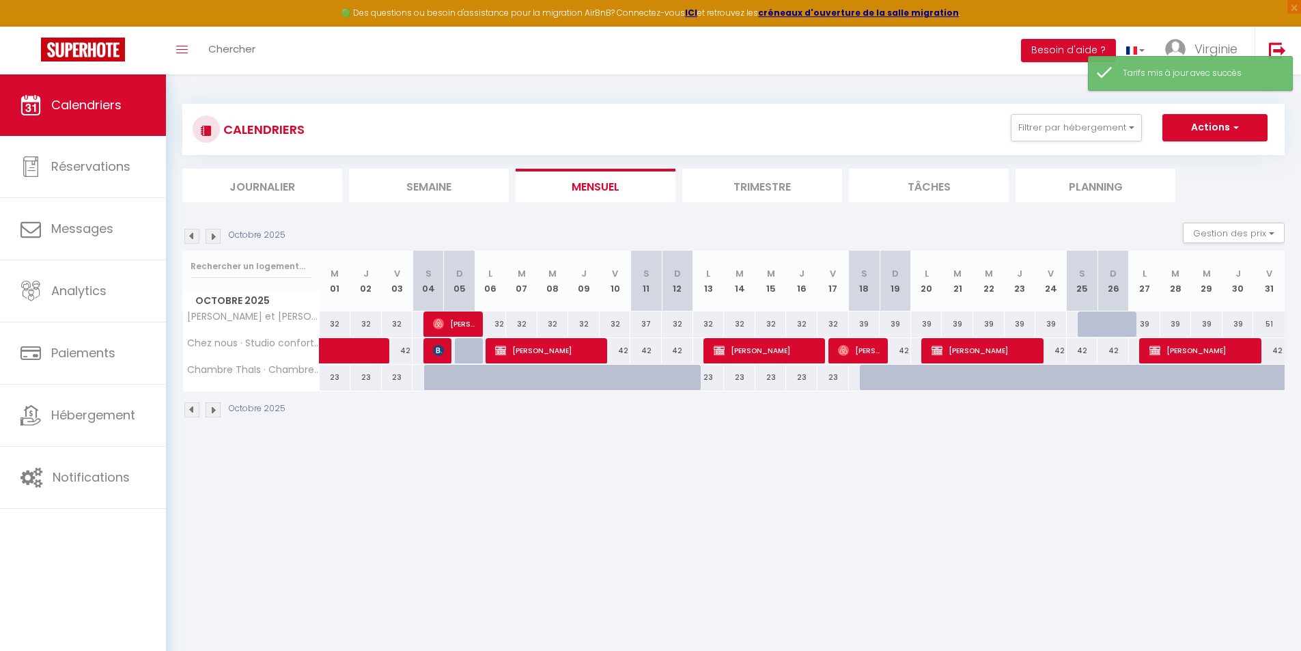
click at [616, 323] on div "32" at bounding box center [614, 323] width 31 height 25
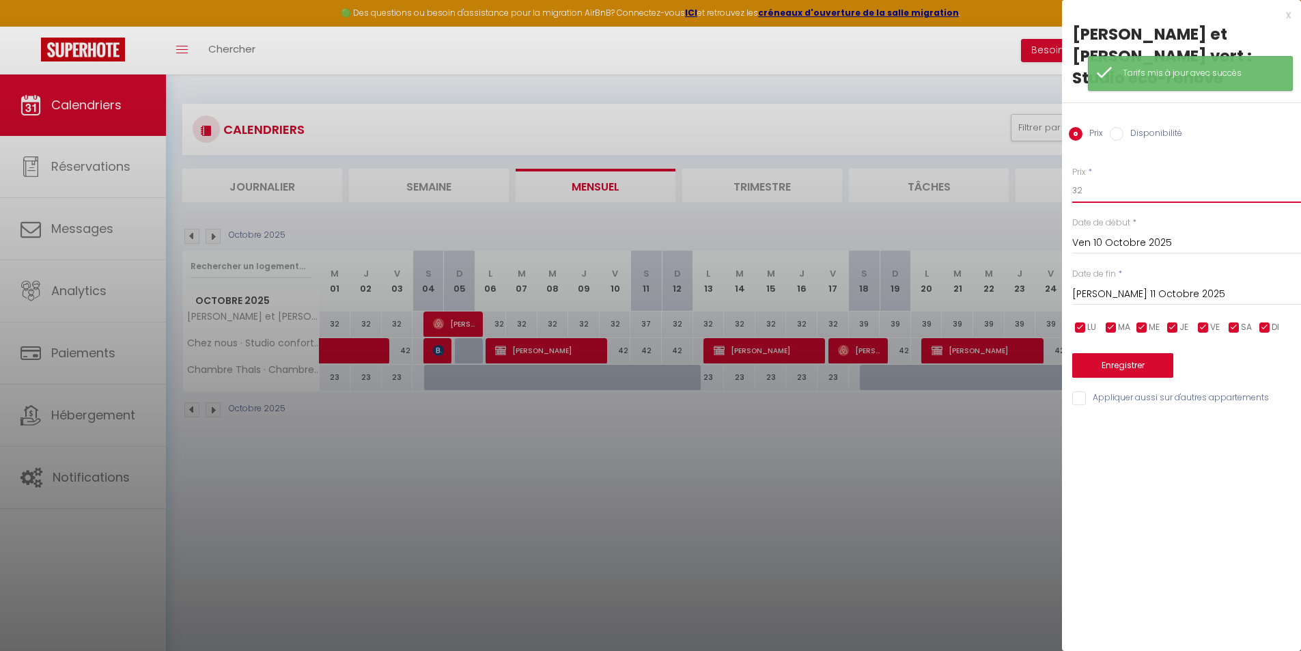
click at [1086, 193] on input "32" at bounding box center [1186, 190] width 229 height 25
drag, startPoint x: 1079, startPoint y: 193, endPoint x: 1070, endPoint y: 195, distance: 9.0
click at [1070, 195] on div "Prix * 32 Statut * Disponible Indisponible Date de début * Ven 10 Octobre 2025 …" at bounding box center [1181, 278] width 239 height 258
click at [1113, 360] on button "Enregistrer" at bounding box center [1122, 365] width 101 height 25
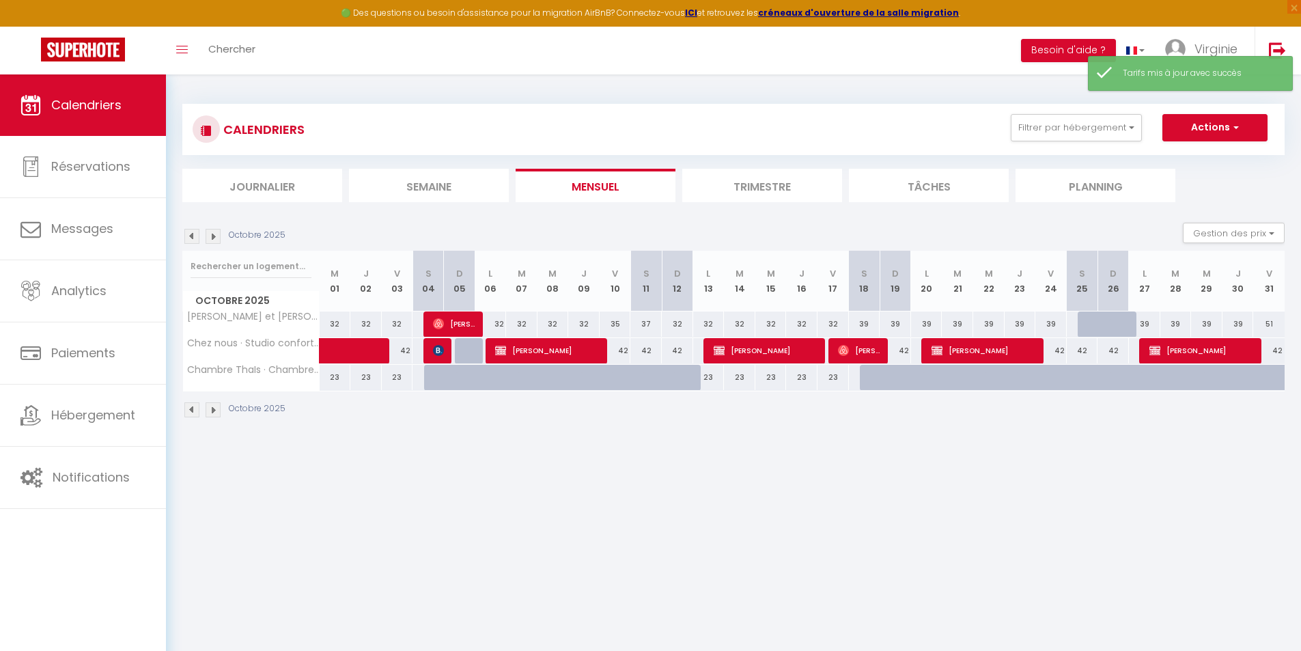
click at [834, 324] on div "32" at bounding box center [832, 323] width 31 height 25
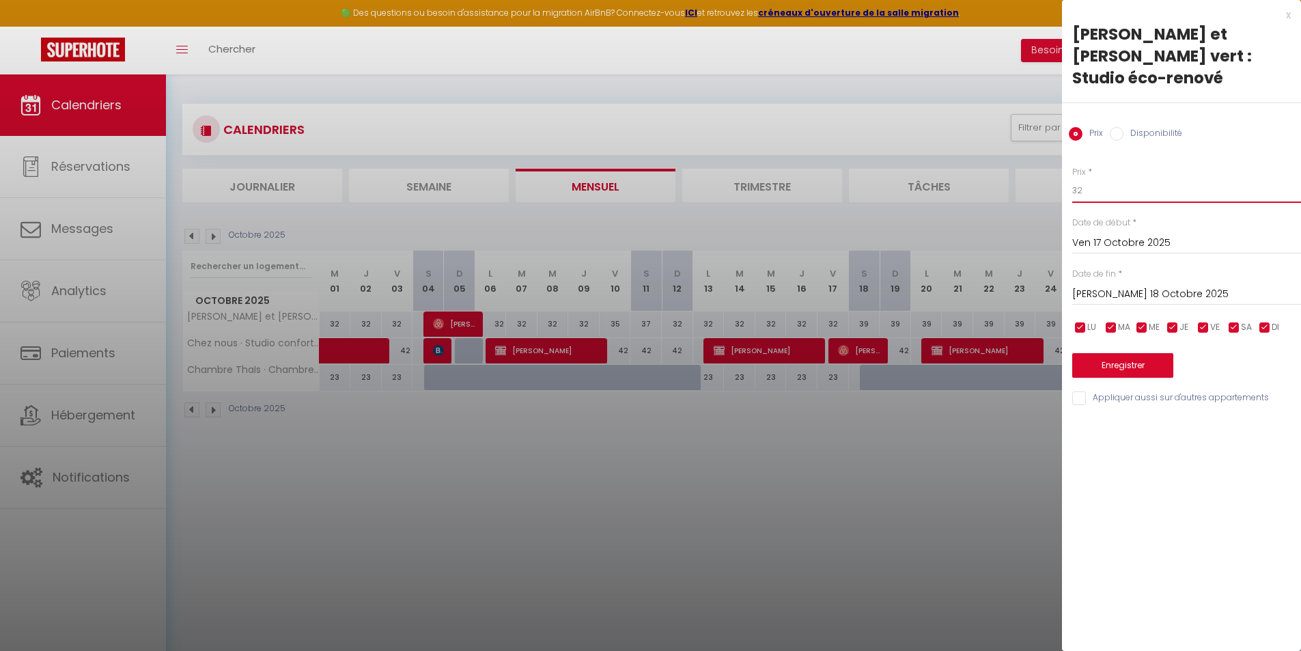
click at [1074, 194] on input "32" at bounding box center [1186, 190] width 229 height 25
click at [1097, 361] on button "Enregistrer" at bounding box center [1122, 365] width 101 height 25
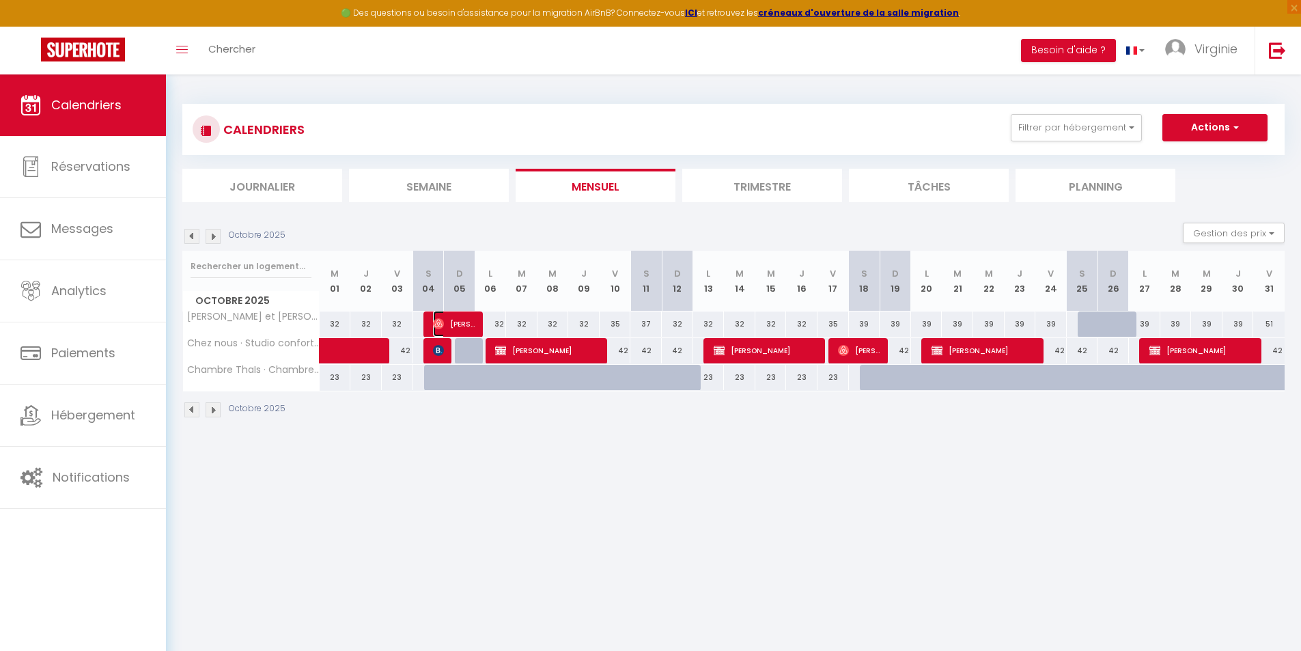
click at [457, 320] on span "[PERSON_NAME]" at bounding box center [454, 324] width 42 height 26
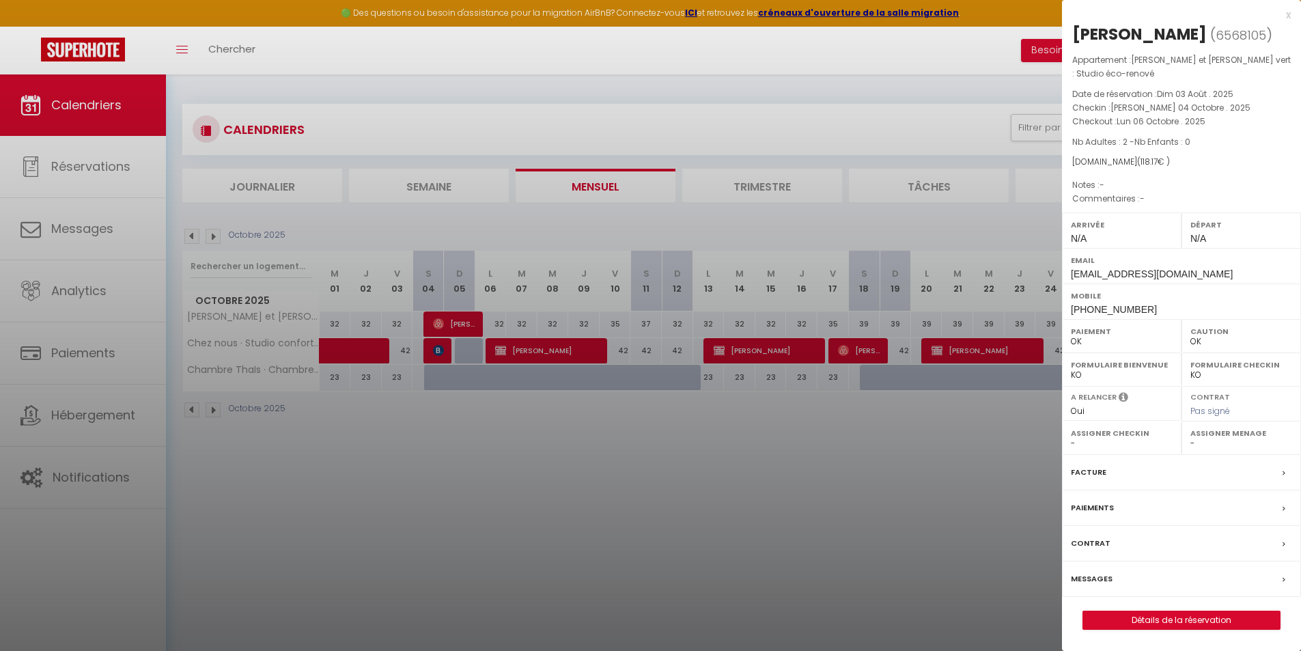
click at [406, 499] on div at bounding box center [650, 325] width 1301 height 651
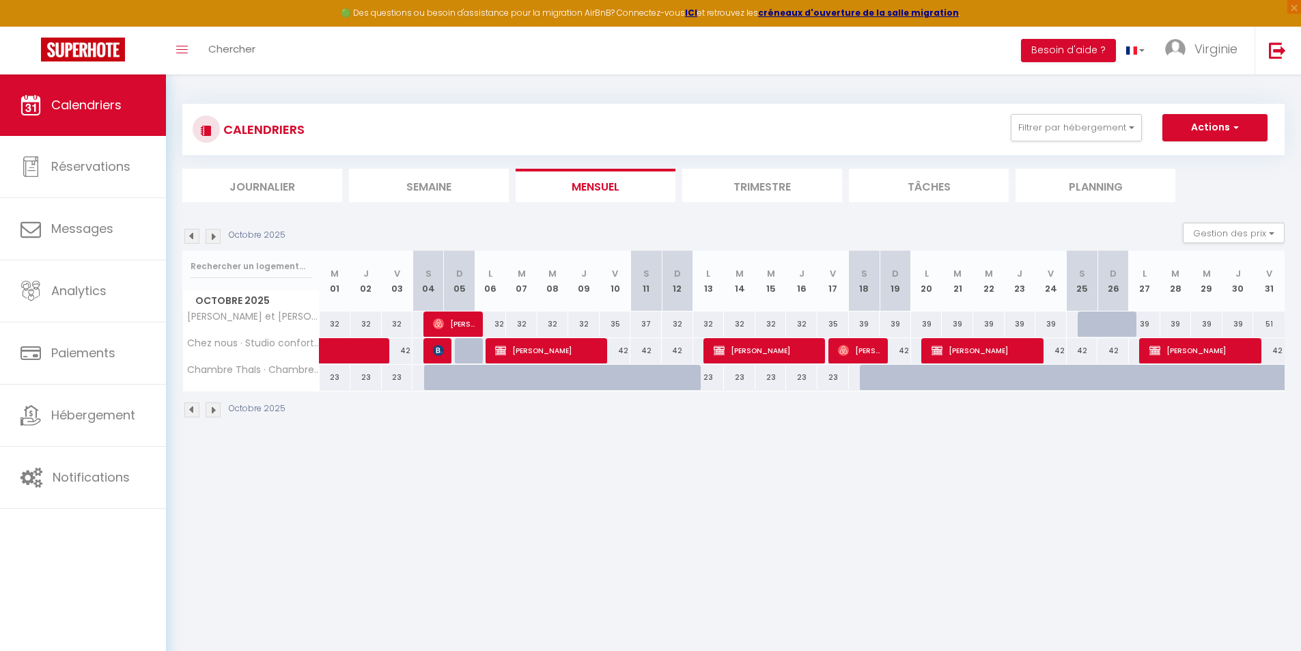
click at [195, 238] on img at bounding box center [191, 236] width 15 height 15
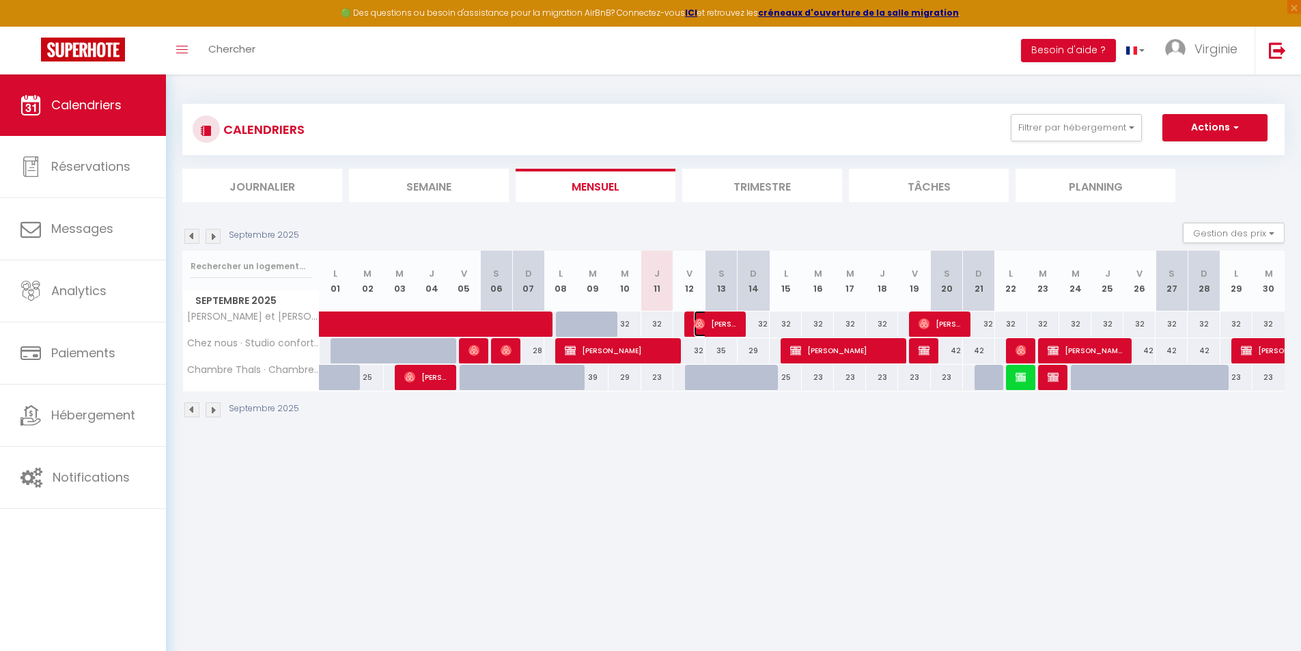
click at [718, 317] on span "[PERSON_NAME]" at bounding box center [715, 324] width 43 height 26
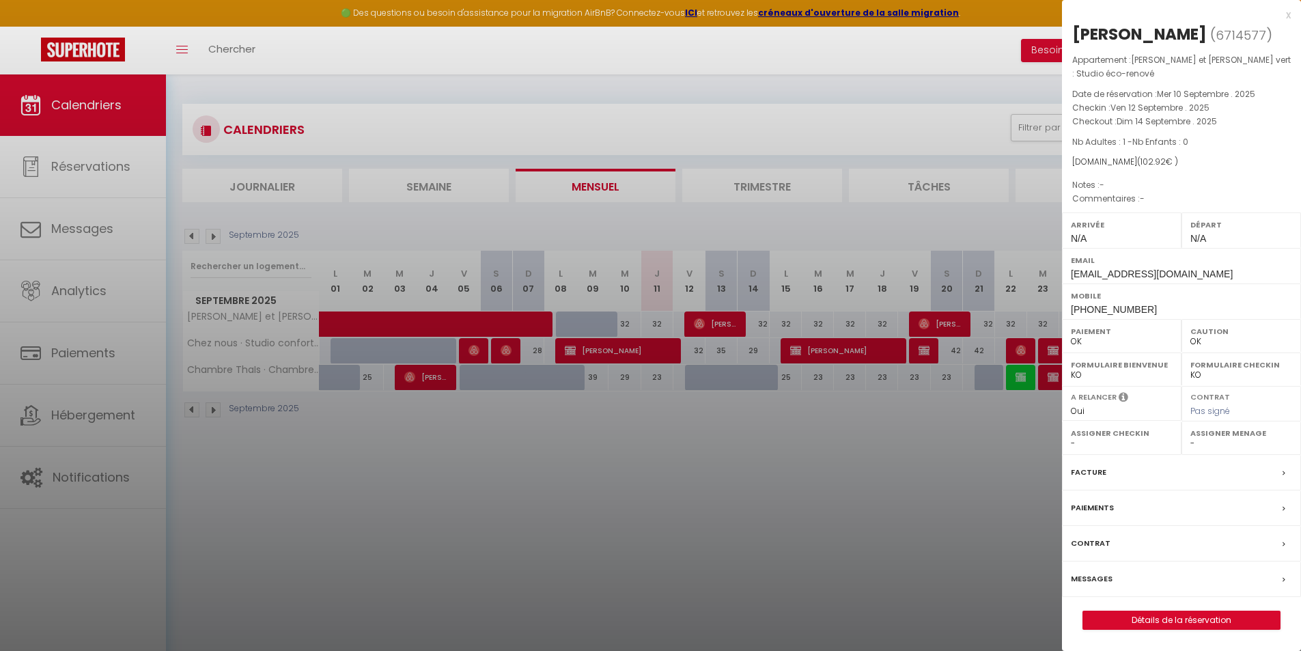
click at [1254, 440] on select "- [PERSON_NAME]" at bounding box center [1241, 443] width 102 height 12
click at [1219, 433] on label "Assigner Menage" at bounding box center [1241, 433] width 102 height 14
click at [793, 453] on div at bounding box center [650, 325] width 1301 height 651
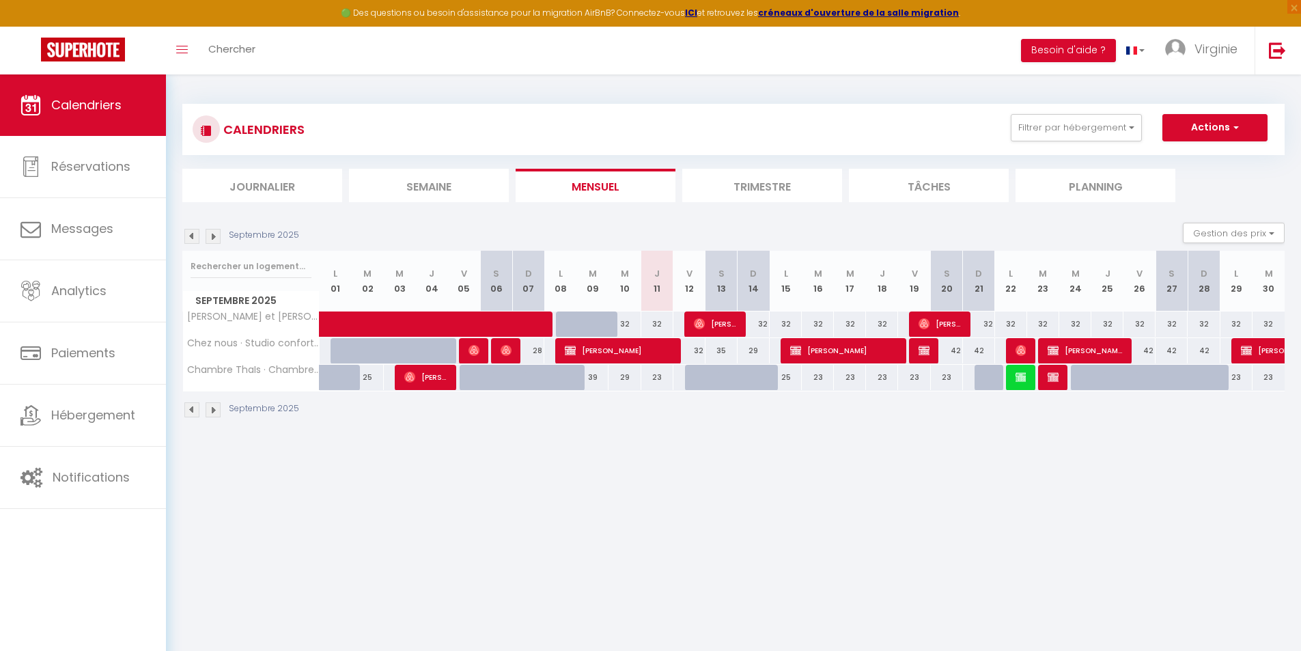
click at [420, 621] on body "🟢 Des questions ou besoin d'assistance pour la migration AirBnB? Connectez-vous…" at bounding box center [650, 399] width 1301 height 651
